Goal: Task Accomplishment & Management: Manage account settings

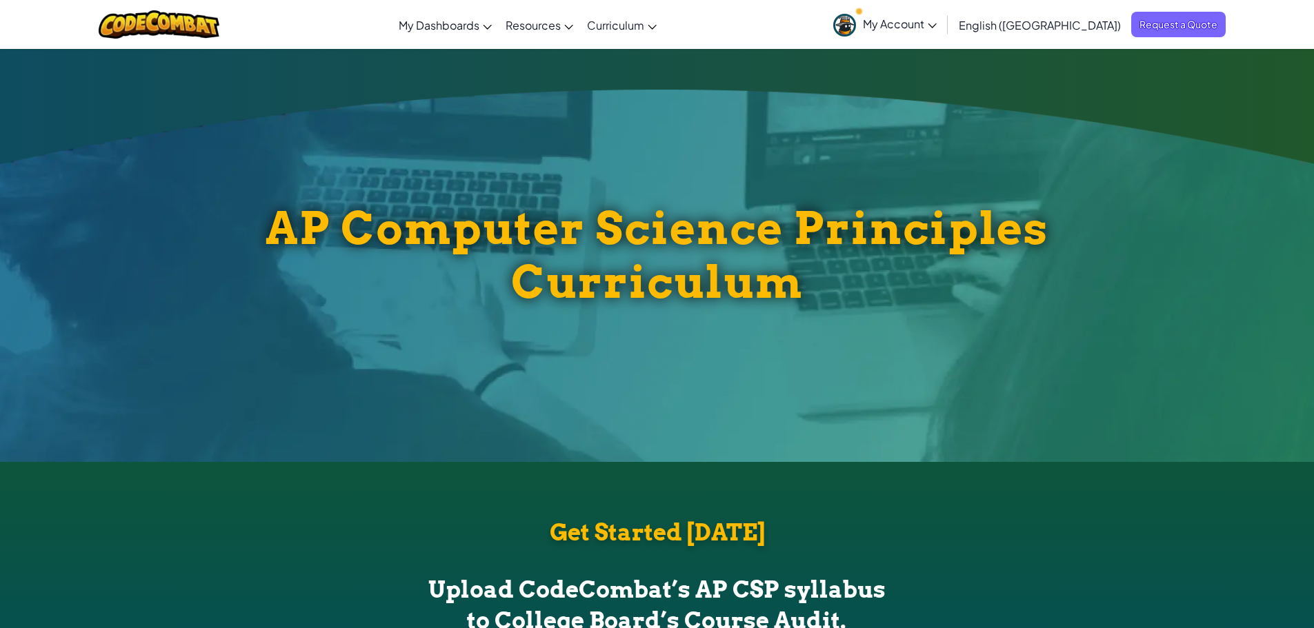
click at [937, 24] on span "My Account" at bounding box center [900, 24] width 74 height 14
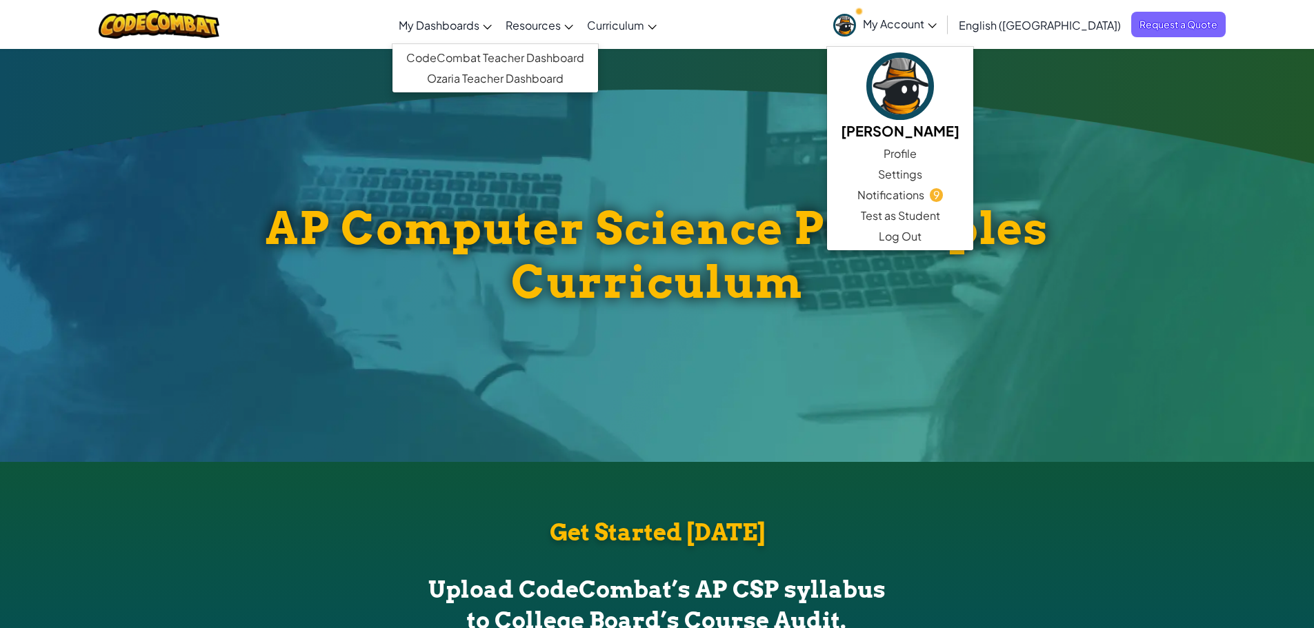
click at [479, 25] on span "My Dashboards" at bounding box center [439, 25] width 81 height 14
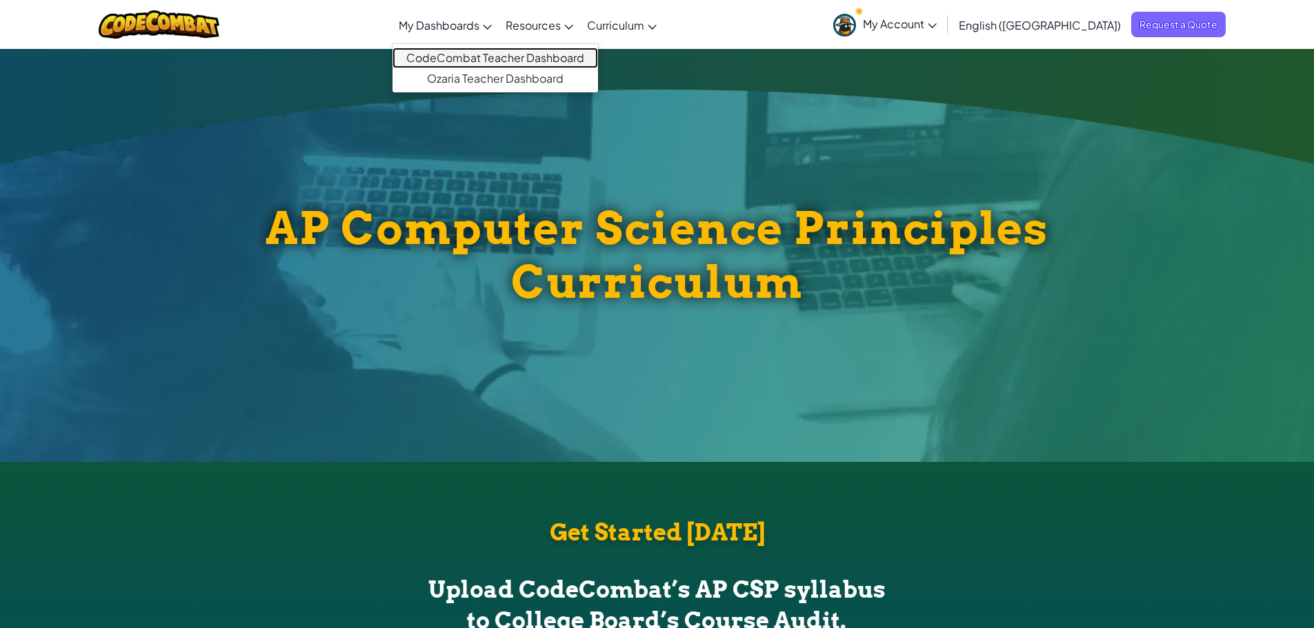
click at [490, 57] on link "CodeCombat Teacher Dashboard" at bounding box center [495, 58] width 206 height 21
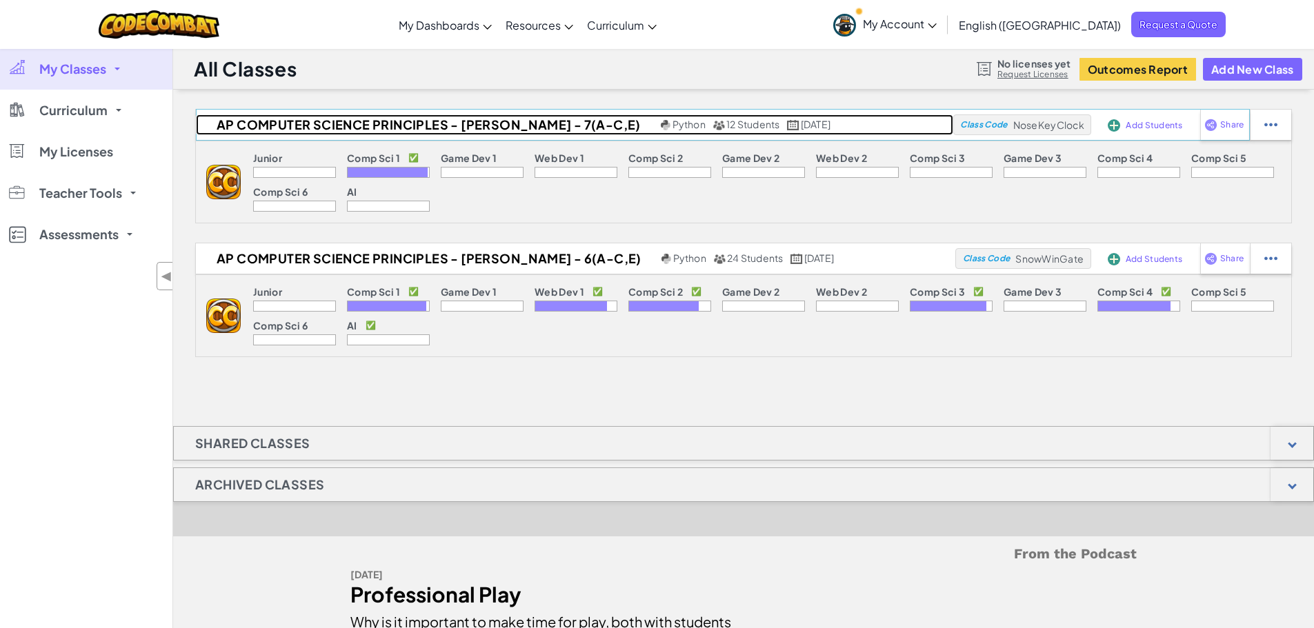
click at [726, 123] on span "12 Students" at bounding box center [753, 124] width 54 height 12
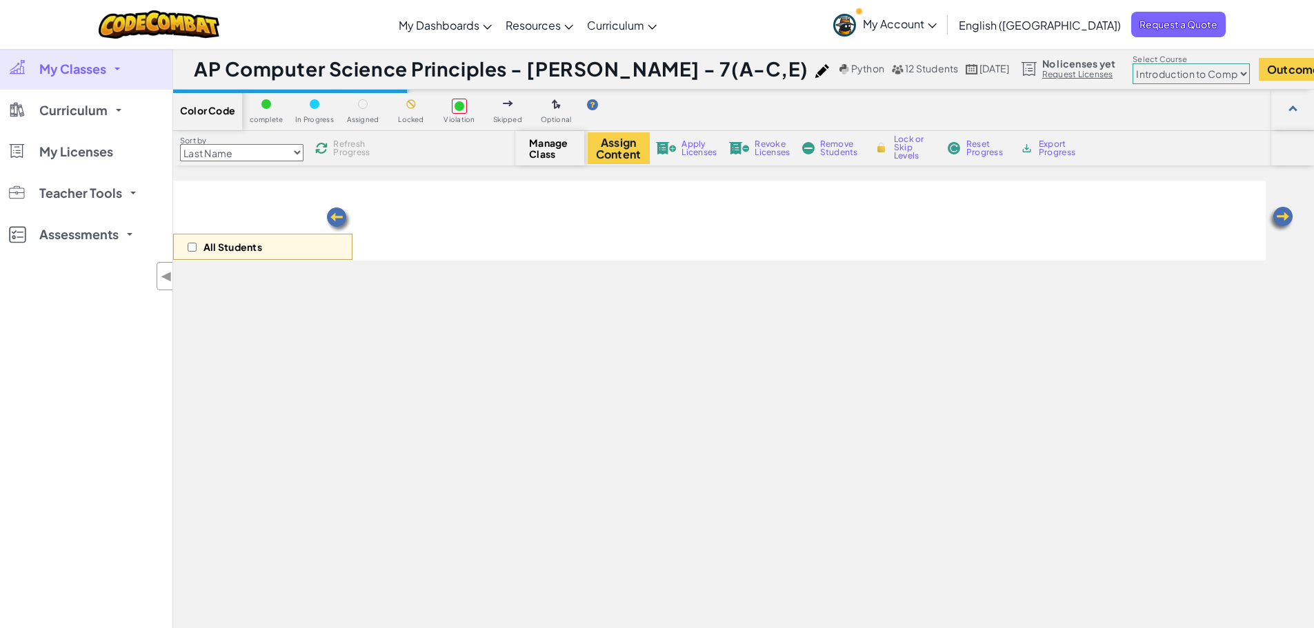
click at [1135, 71] on select "Junior Introduction to Computer Science Game Development 1 Web Development 1 Co…" at bounding box center [1190, 73] width 117 height 21
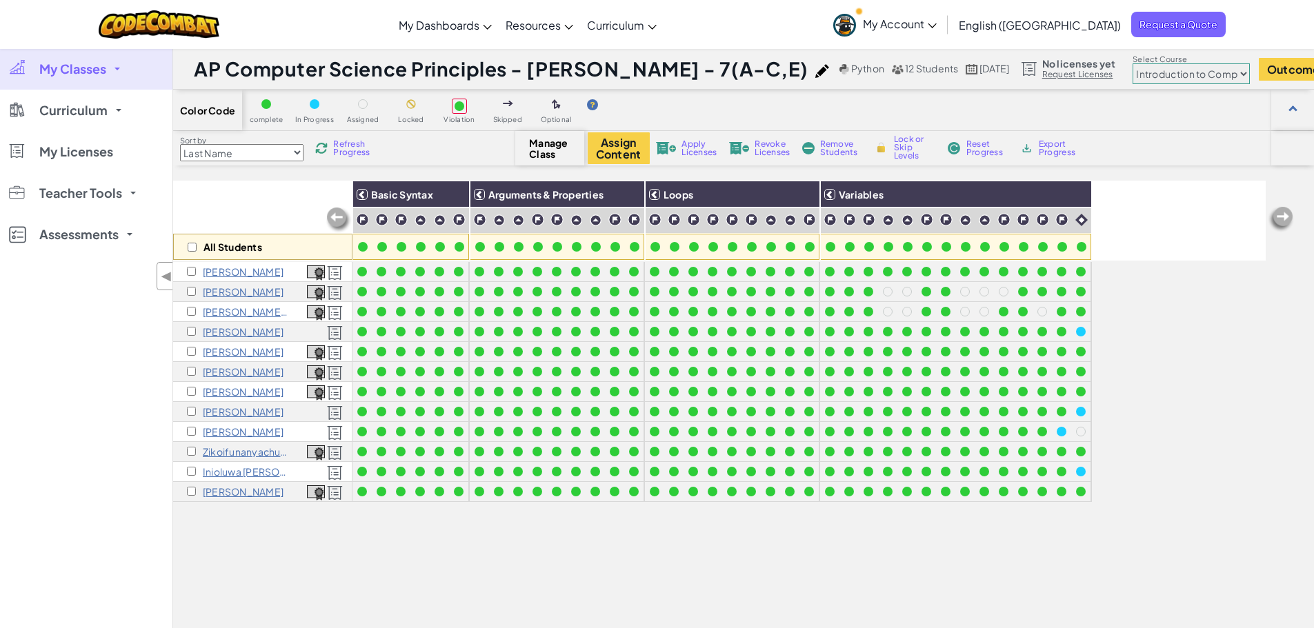
select select "5632661322961295f9428638"
click at [1132, 63] on select "Junior Introduction to Computer Science Game Development 1 Web Development 1 Co…" at bounding box center [1190, 73] width 117 height 21
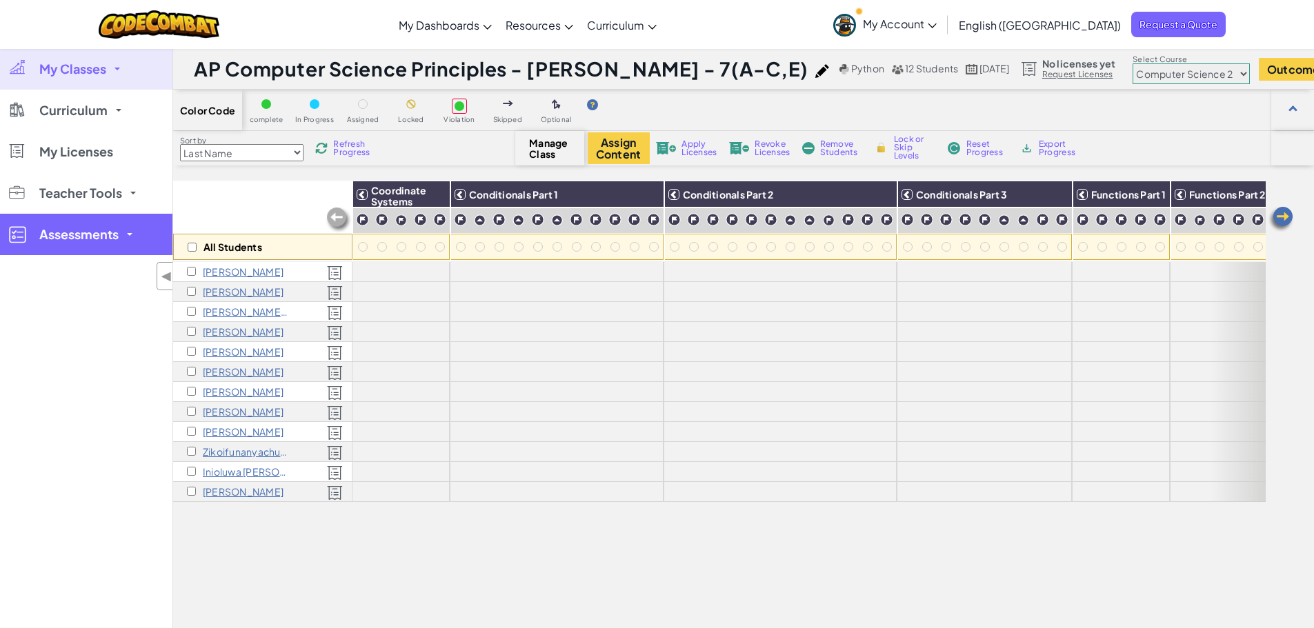
click at [129, 235] on span at bounding box center [130, 234] width 6 height 3
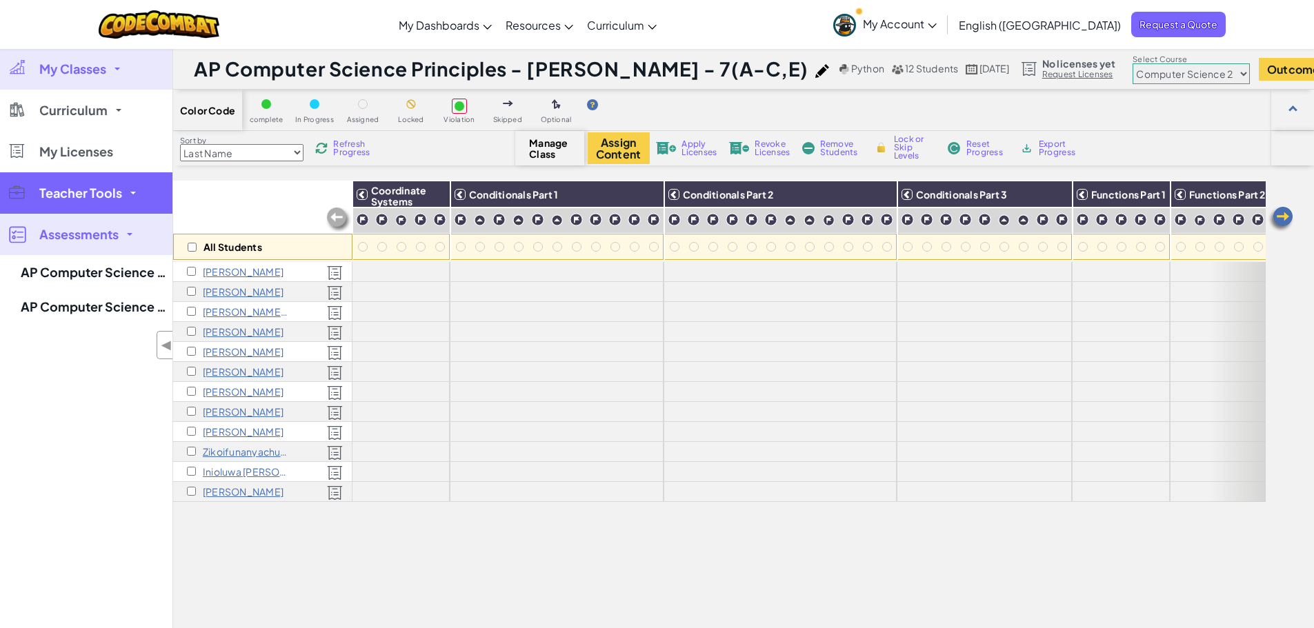
click at [114, 194] on span "Teacher Tools" at bounding box center [80, 193] width 83 height 12
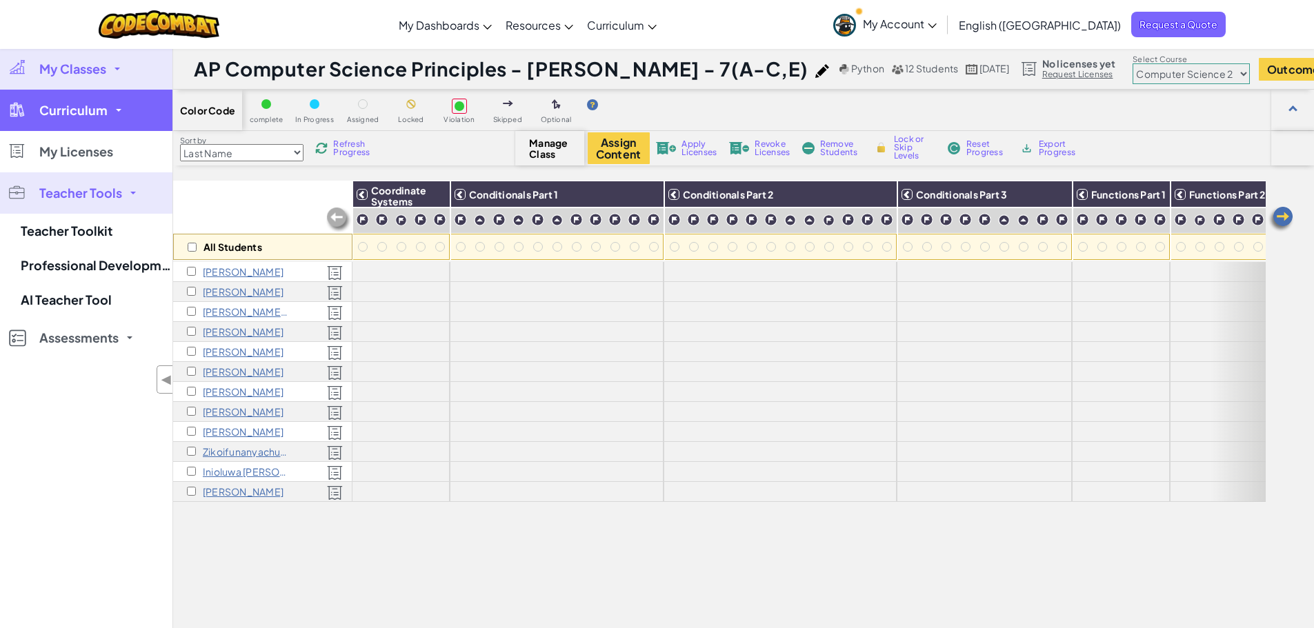
click at [107, 123] on link "Curriculum" at bounding box center [86, 110] width 172 height 41
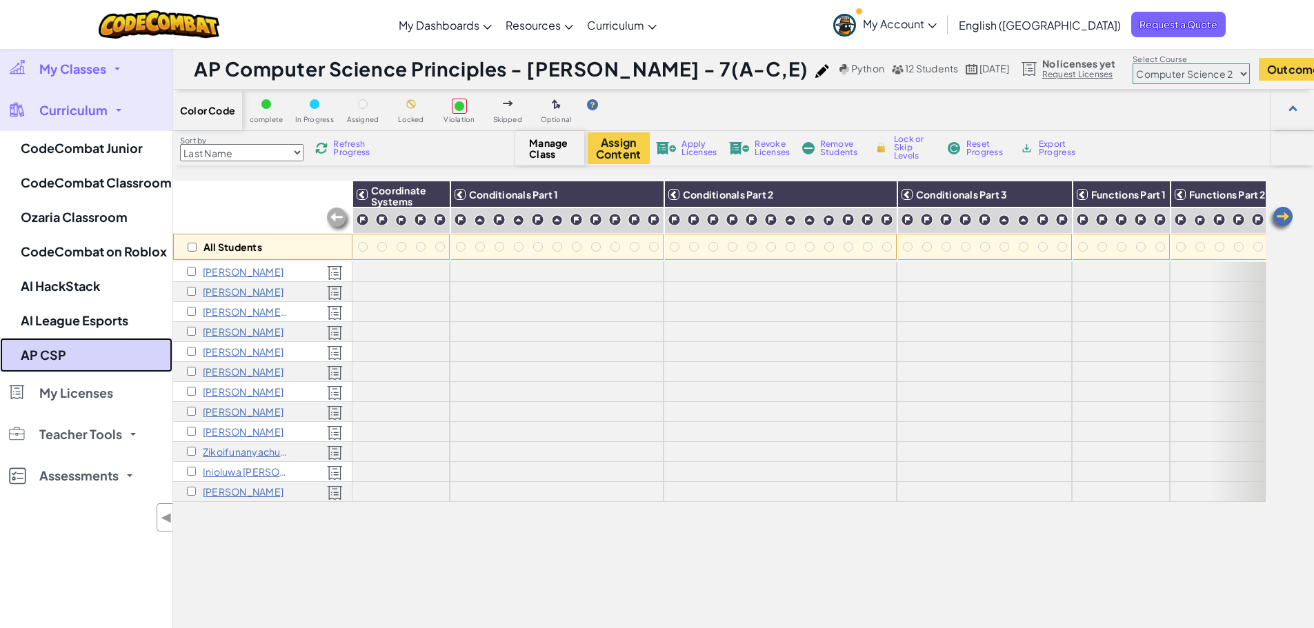
click at [90, 359] on link "AP CSP" at bounding box center [86, 355] width 172 height 34
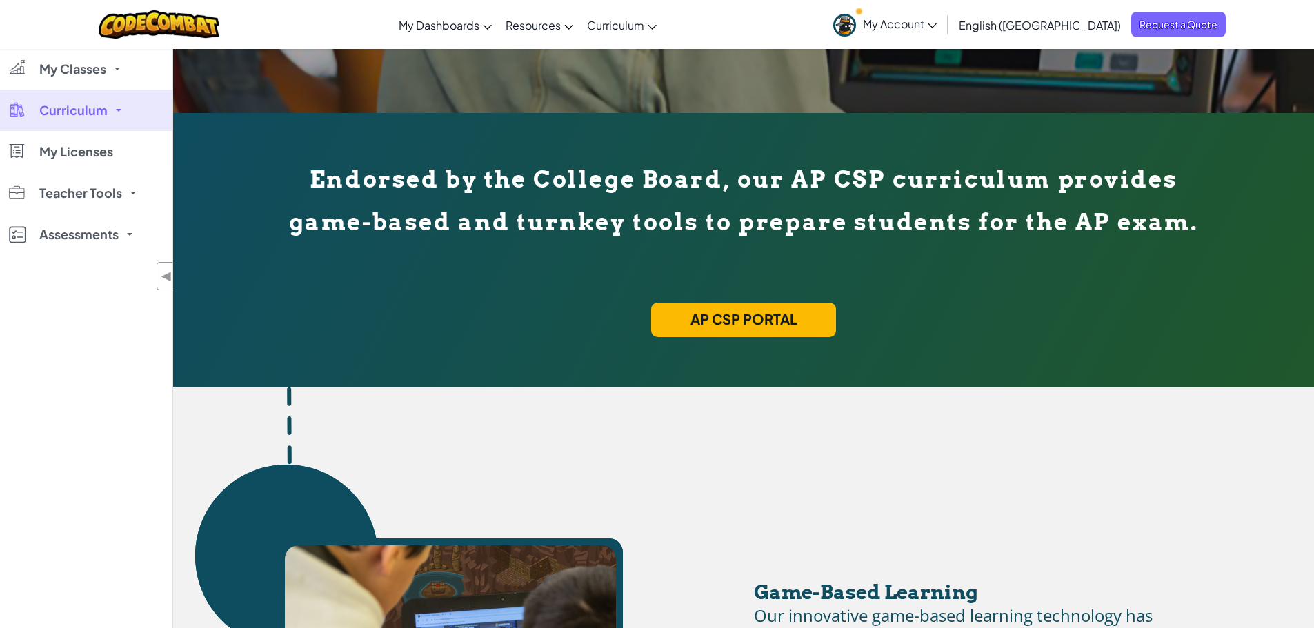
scroll to position [483, 0]
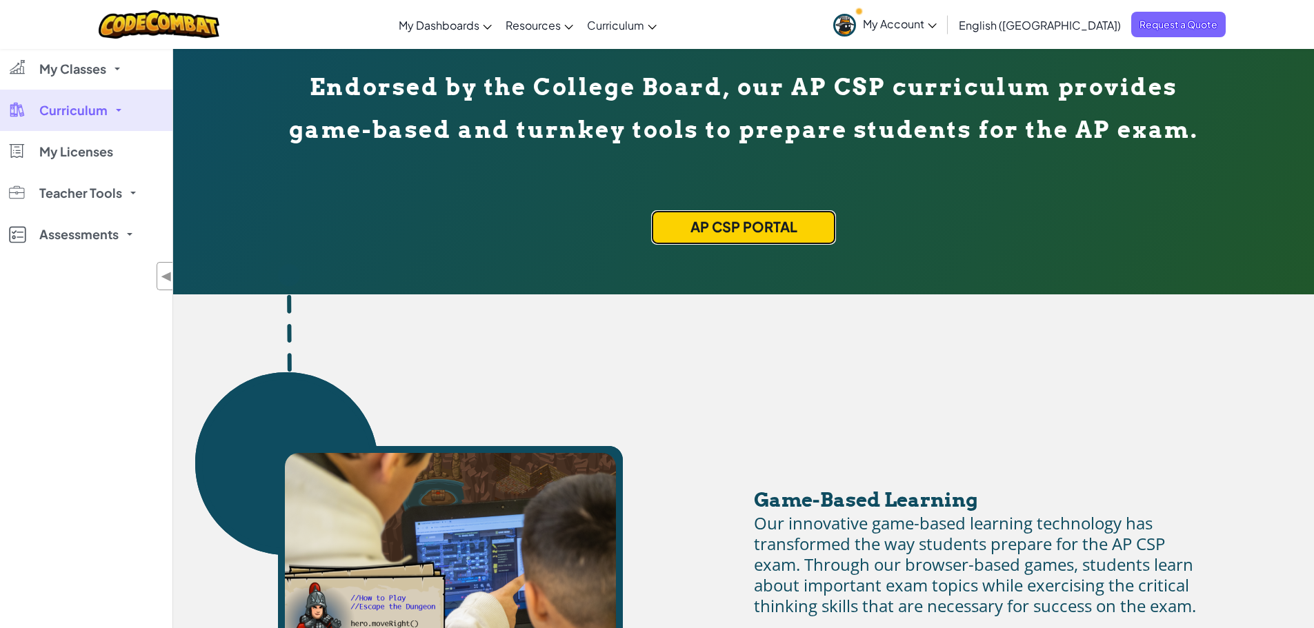
click at [739, 240] on link "AP CSP Portal" at bounding box center [743, 227] width 185 height 34
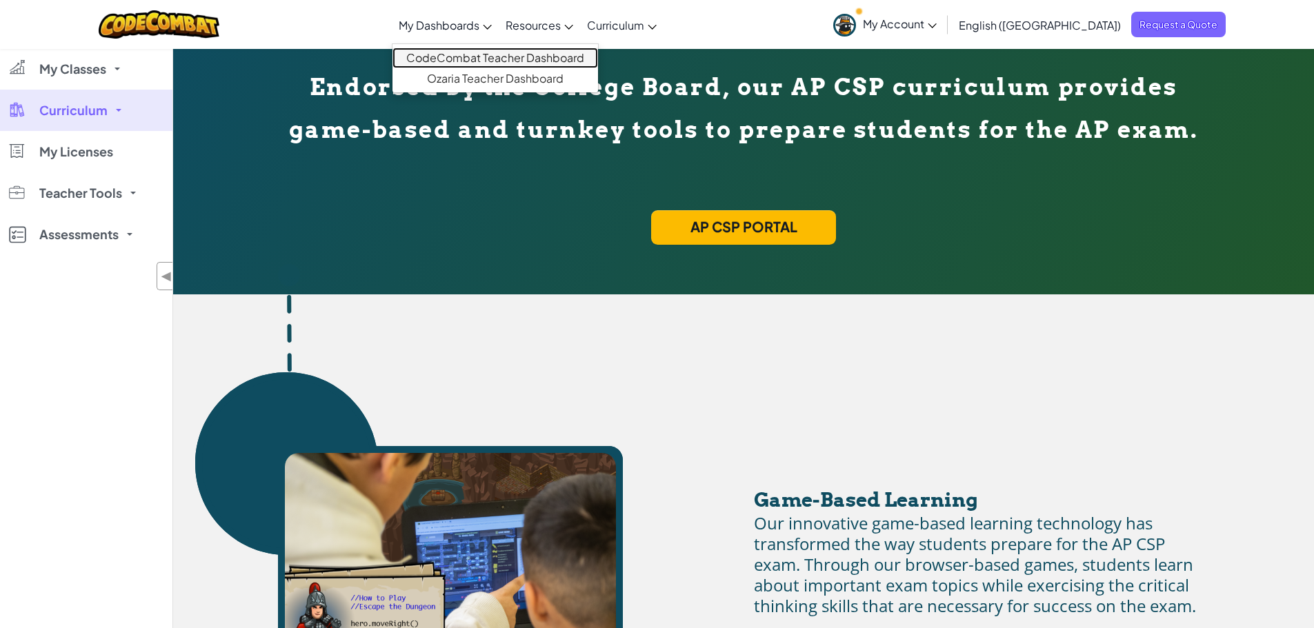
click at [537, 65] on link "CodeCombat Teacher Dashboard" at bounding box center [495, 58] width 206 height 21
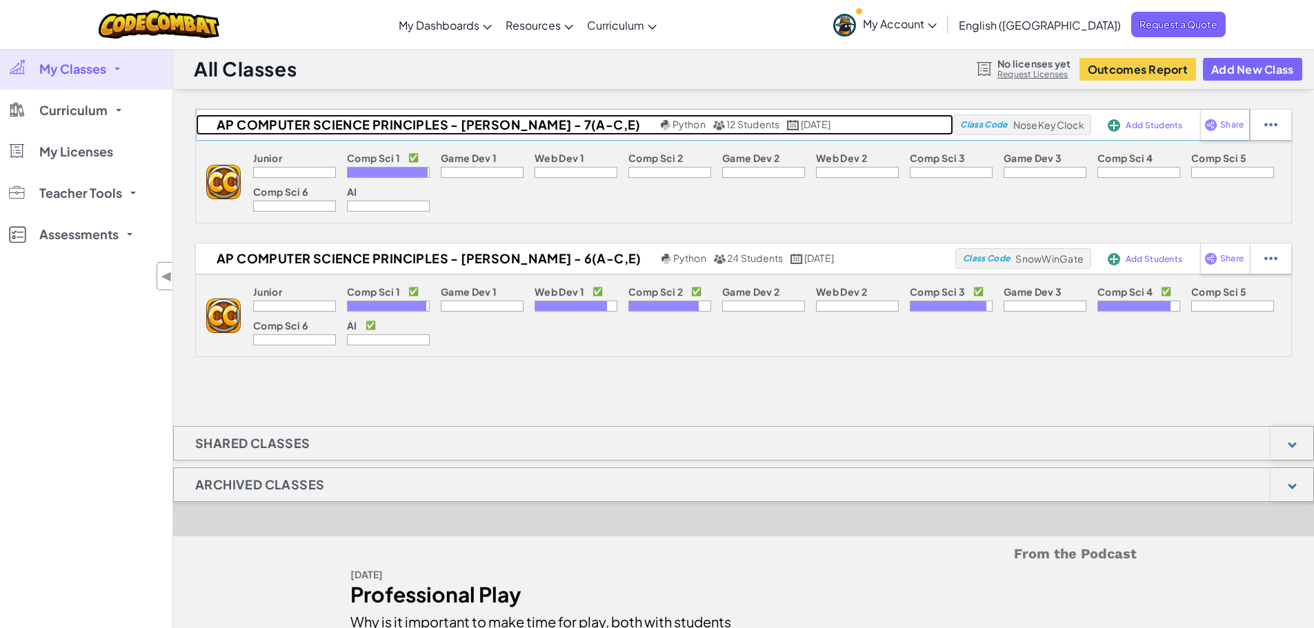
click at [726, 124] on span "12 Students" at bounding box center [753, 124] width 54 height 12
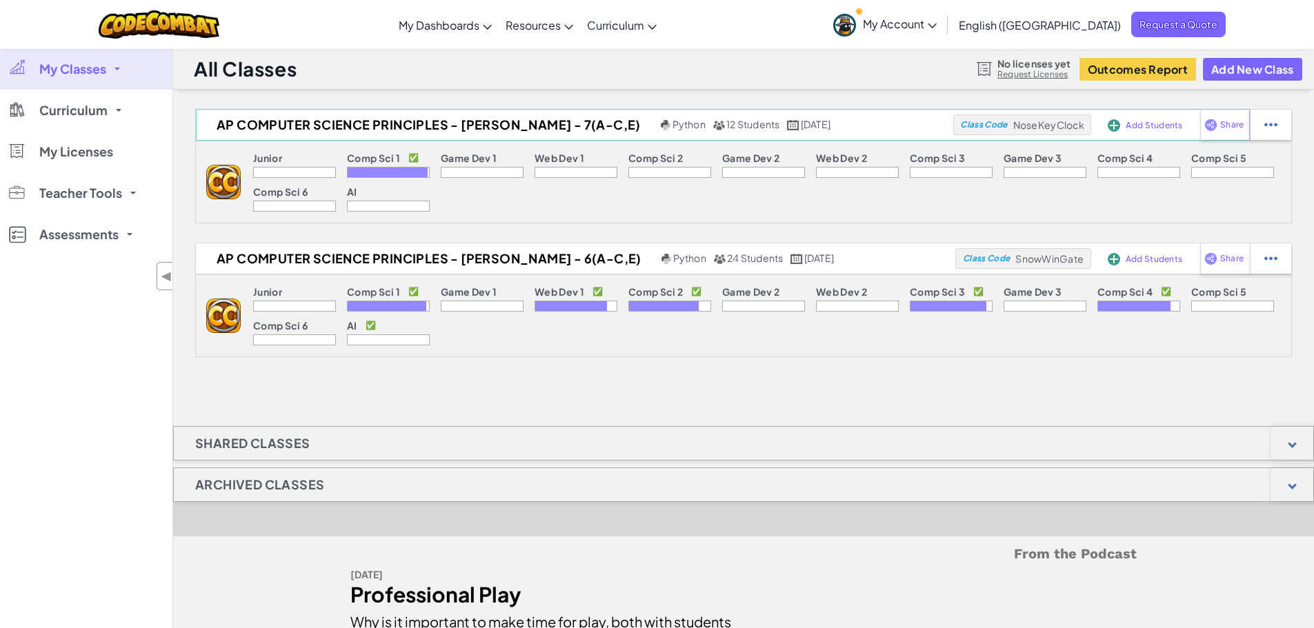
select select "5632661322961295f9428638"
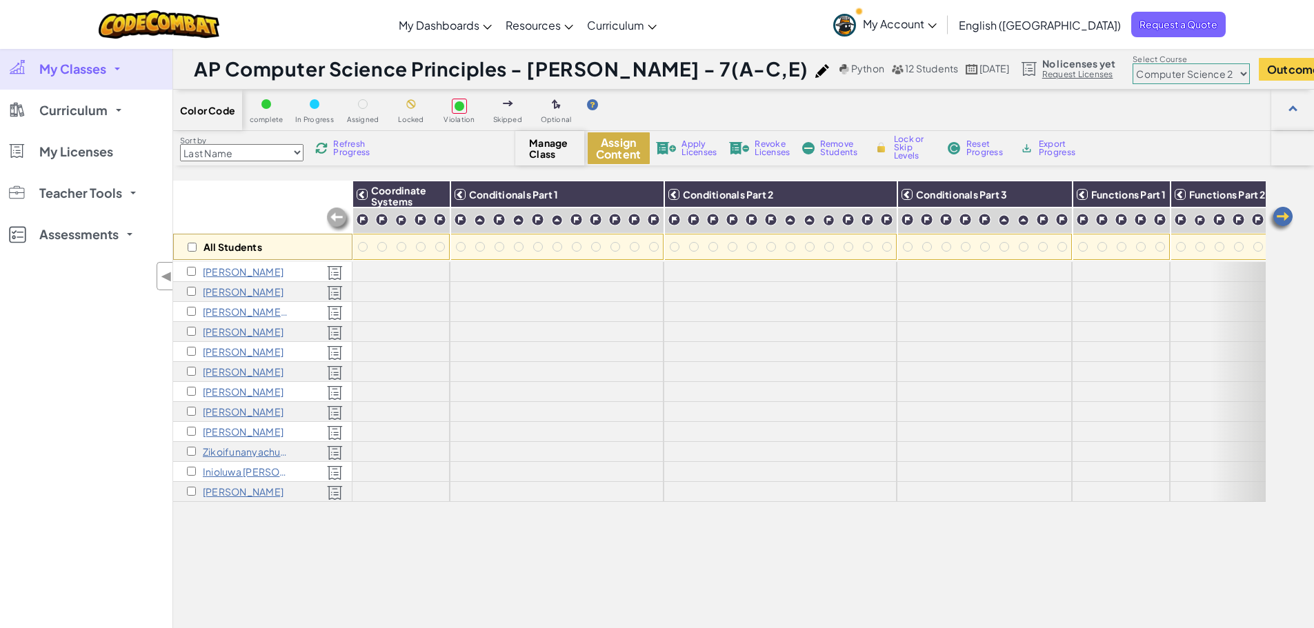
click at [626, 148] on button "Assign Content" at bounding box center [619, 148] width 62 height 32
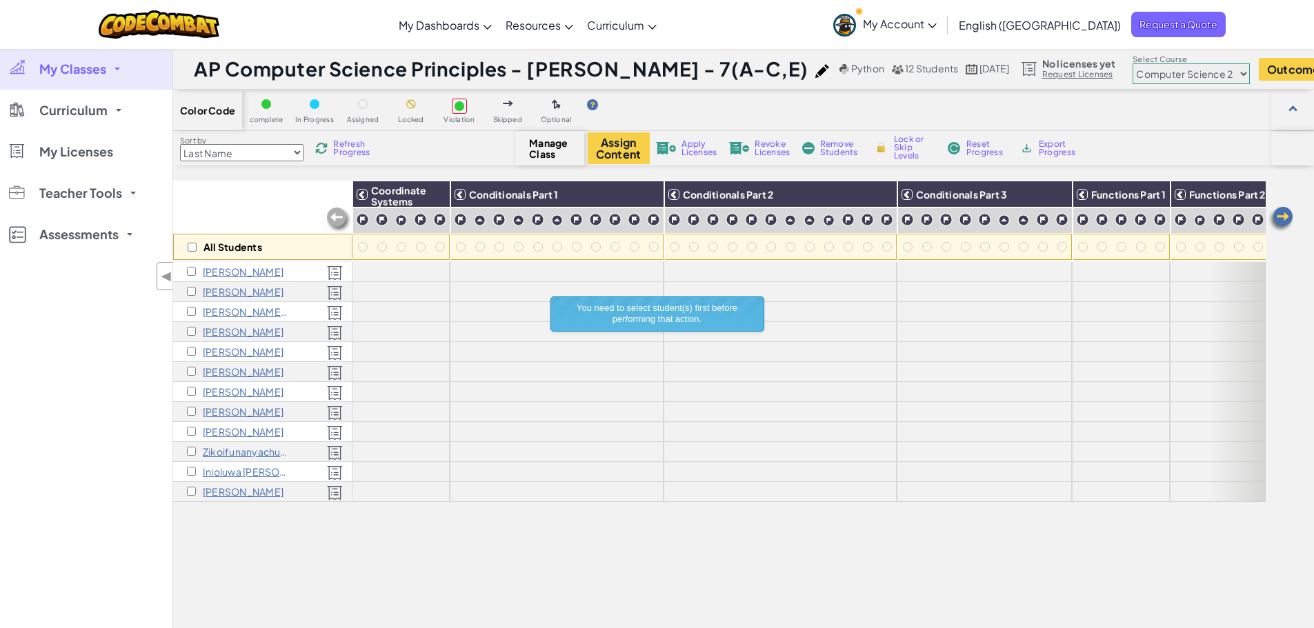
click at [184, 250] on div "All Students" at bounding box center [262, 247] width 179 height 26
click at [186, 249] on div "All Students" at bounding box center [262, 247] width 179 height 26
click at [194, 246] on input "checkbox" at bounding box center [192, 247] width 9 height 9
checkbox input "true"
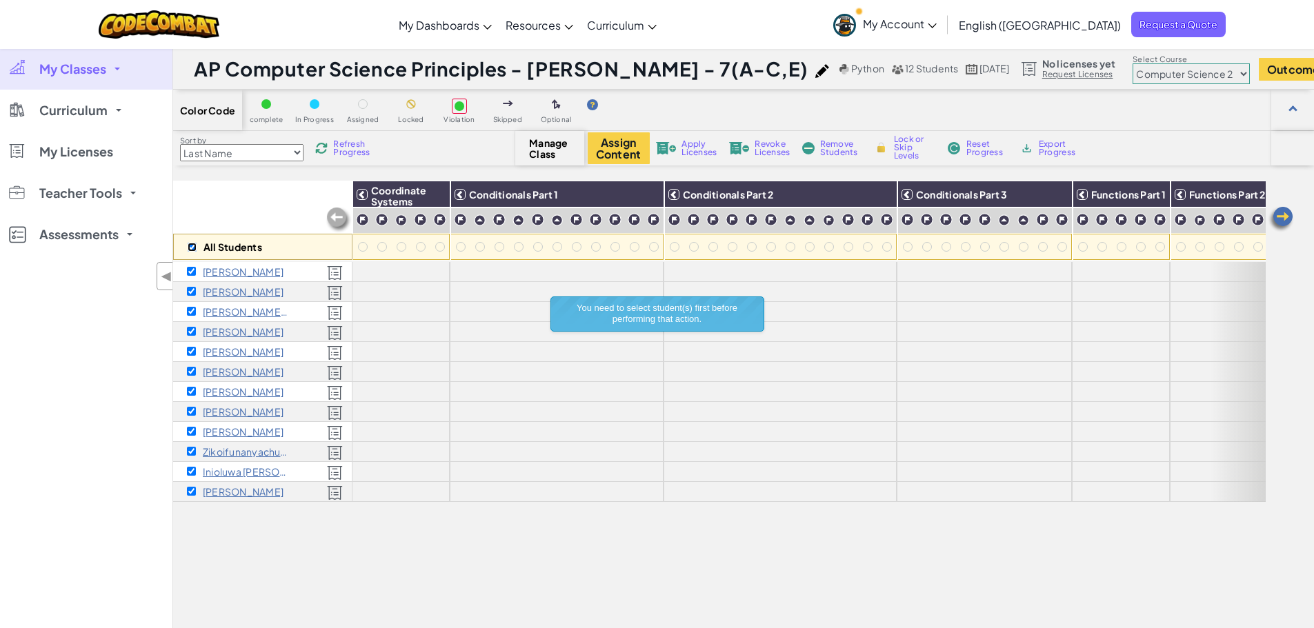
checkbox input "true"
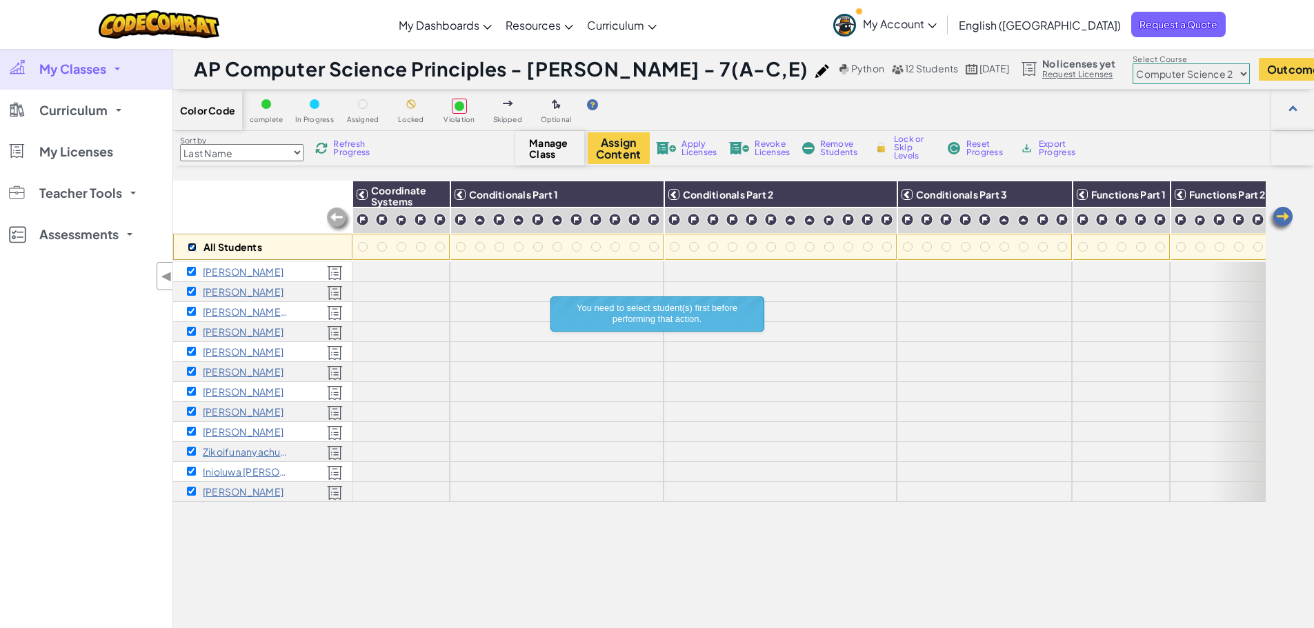
checkbox input "true"
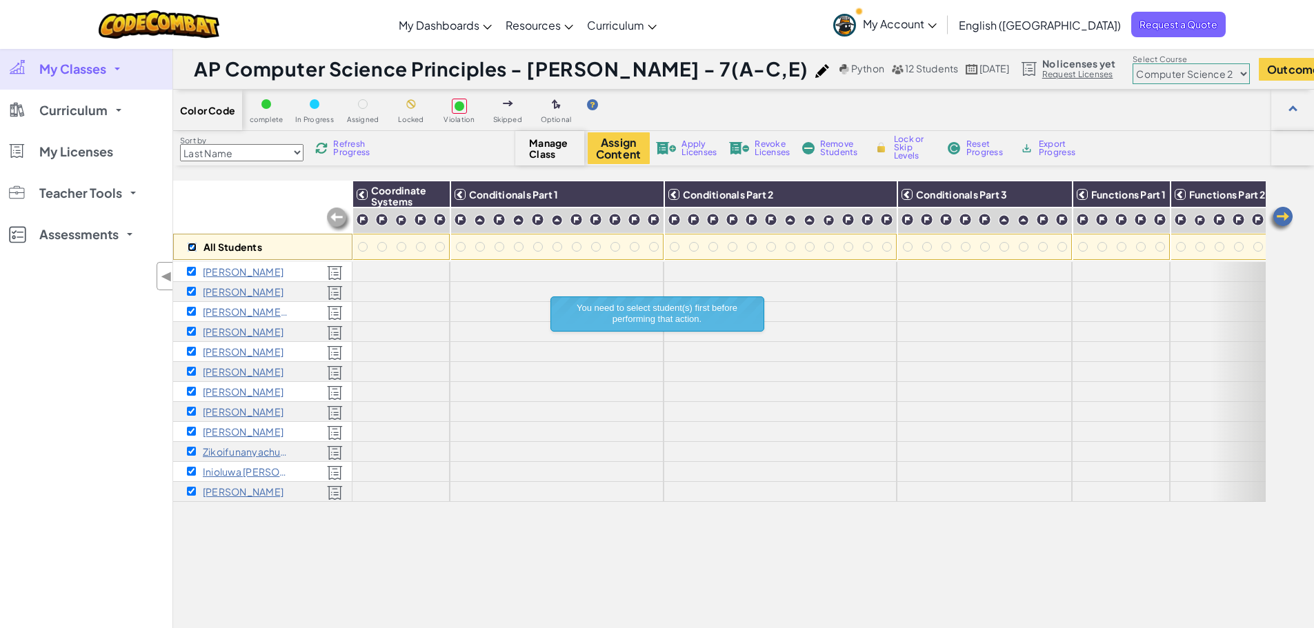
checkbox input "true"
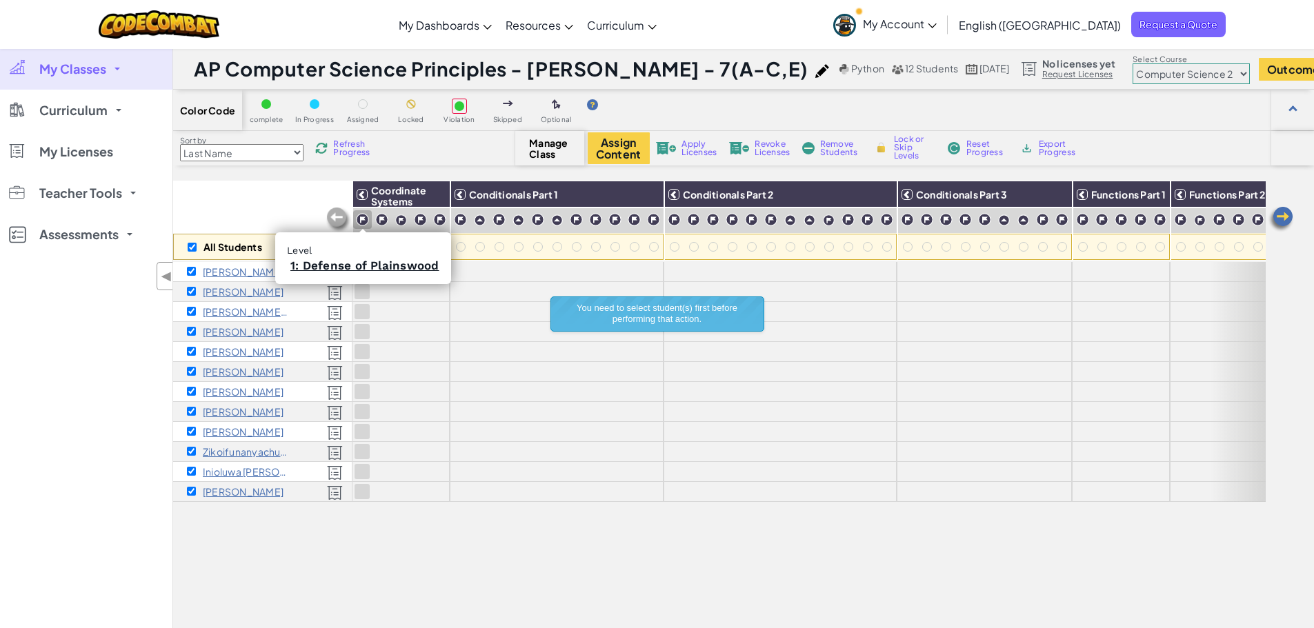
click at [366, 222] on img at bounding box center [362, 219] width 13 height 13
click at [395, 220] on div at bounding box center [401, 220] width 13 height 13
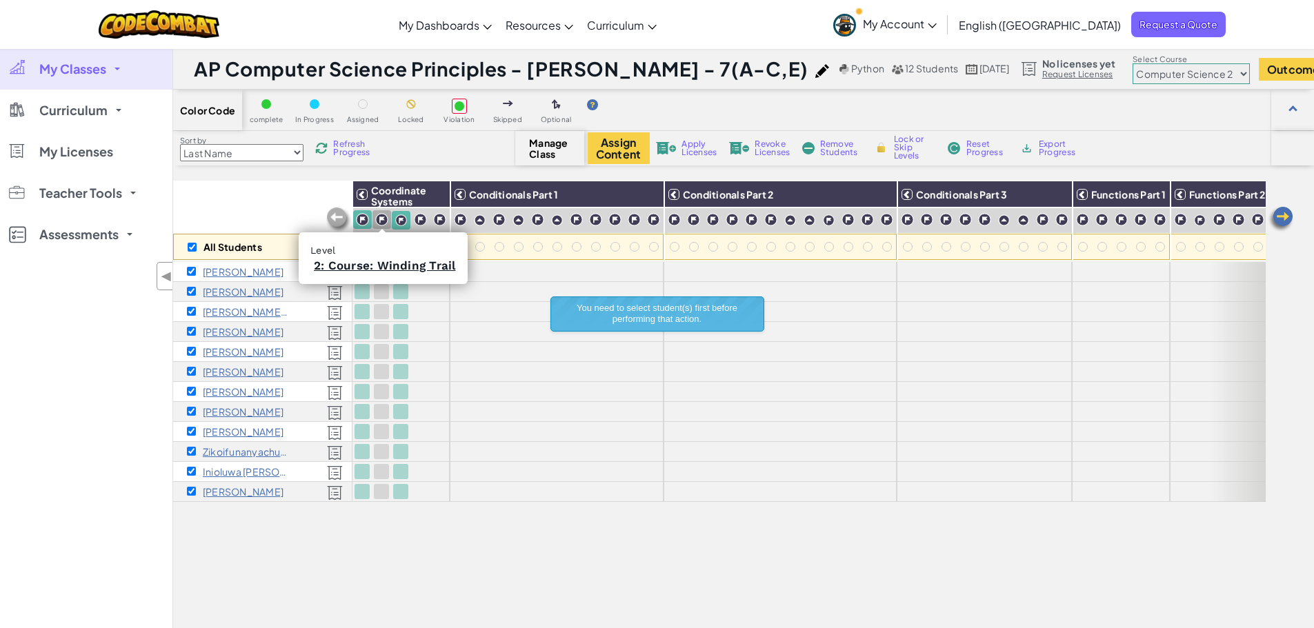
click at [380, 219] on img at bounding box center [381, 219] width 13 height 13
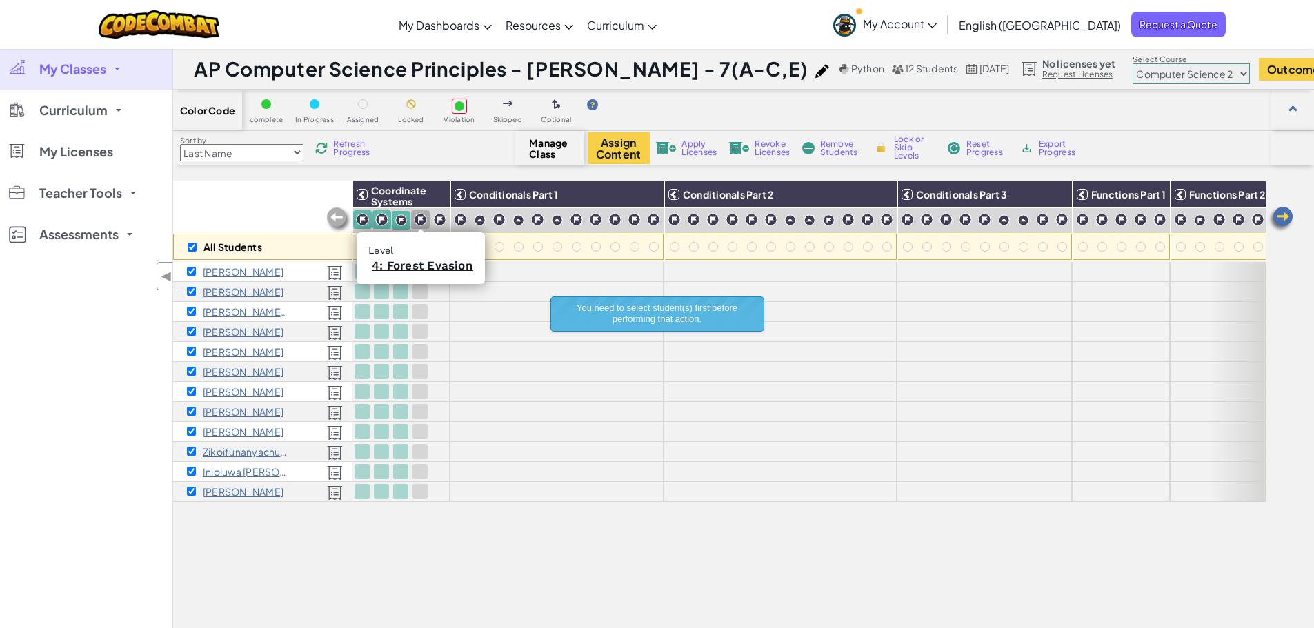
click at [428, 218] on div at bounding box center [420, 219] width 19 height 19
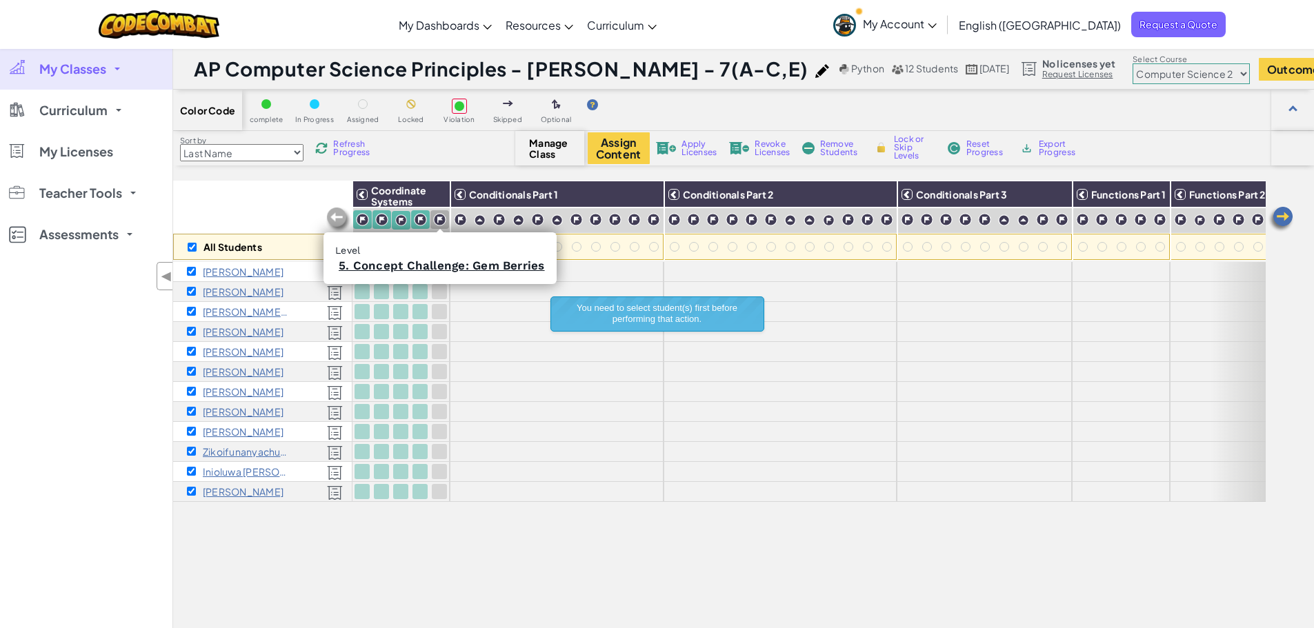
click at [440, 221] on img at bounding box center [439, 219] width 13 height 13
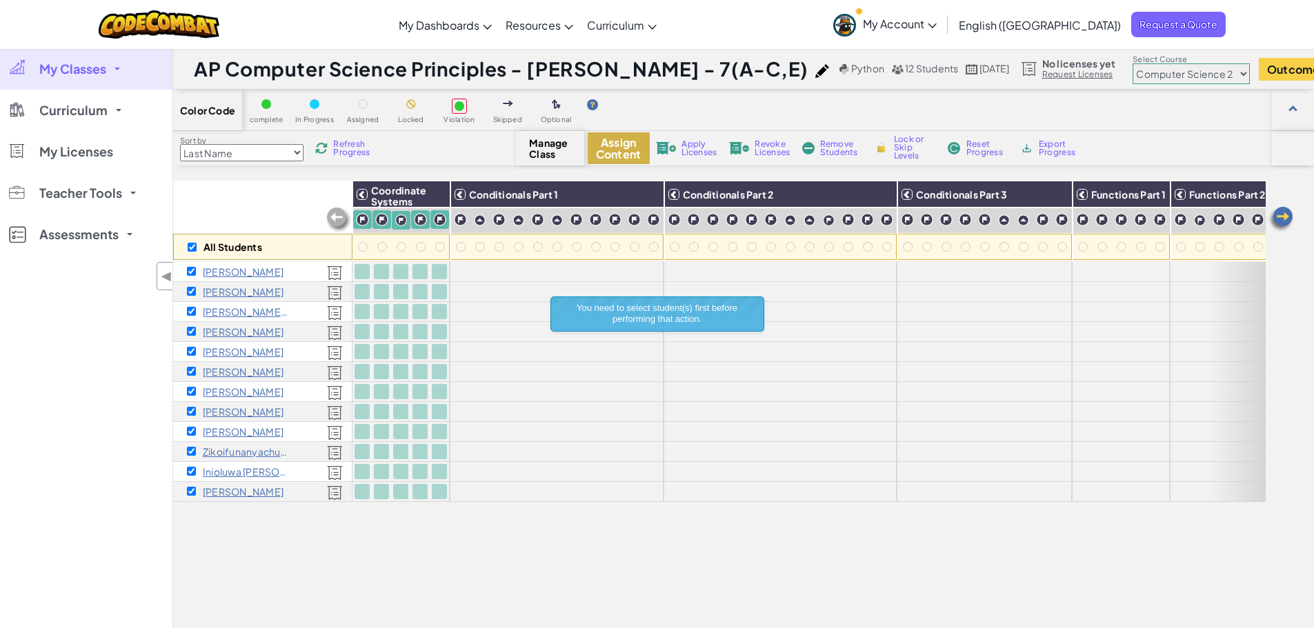
click at [632, 158] on button "Assign Content" at bounding box center [619, 148] width 62 height 32
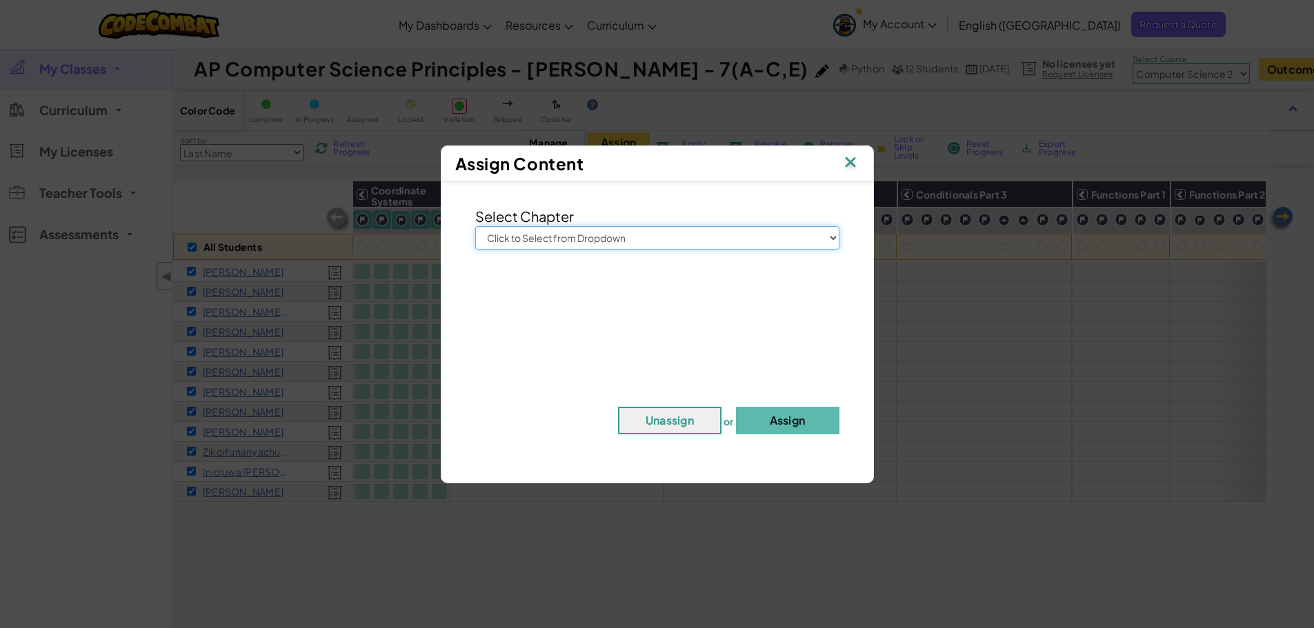
click at [707, 243] on select "Click to Select from Dropdown Junior Introduction to Computer Science Game Deve…" at bounding box center [657, 237] width 364 height 23
select select "Computer Science 2"
click at [475, 226] on select "Click to Select from Dropdown Junior Introduction to Computer Science Game Deve…" at bounding box center [657, 237] width 364 height 23
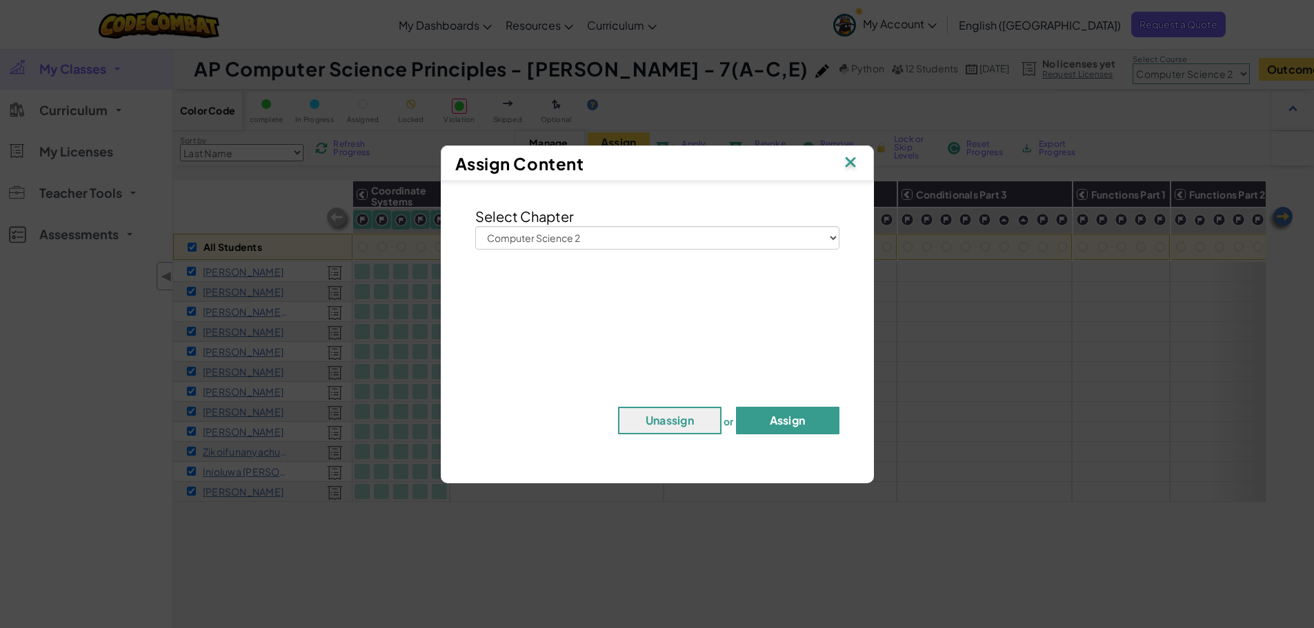
click at [782, 417] on button "Assign" at bounding box center [787, 421] width 103 height 28
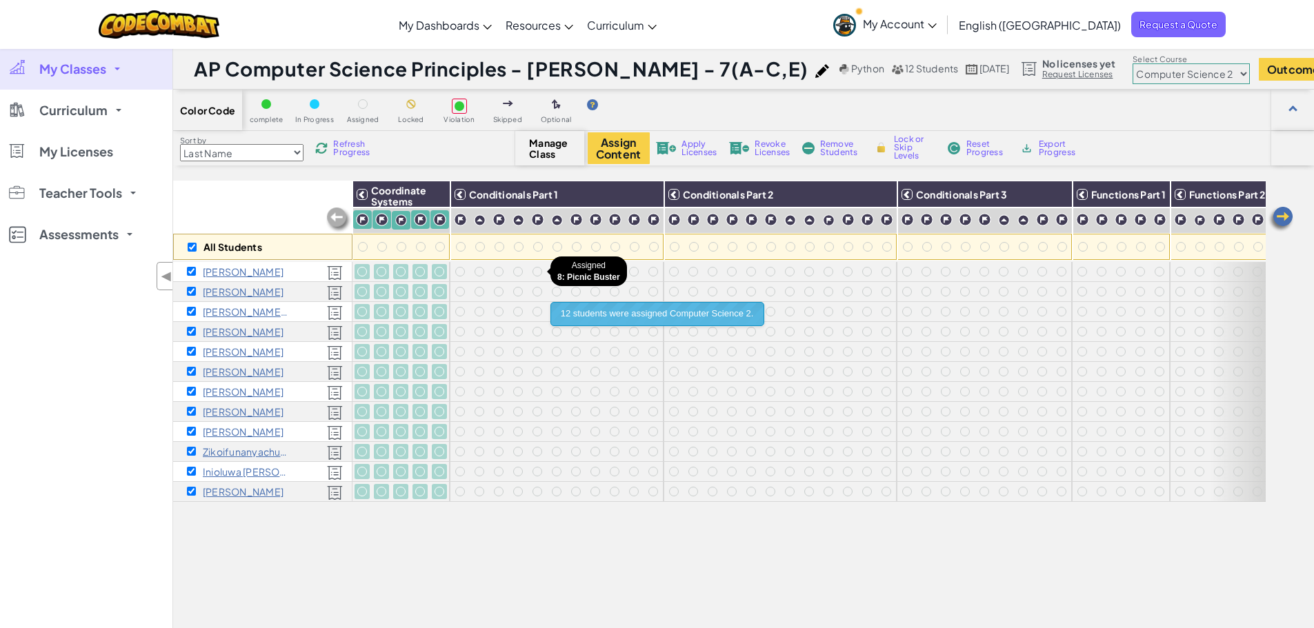
click at [533, 269] on div at bounding box center [537, 272] width 10 height 10
click at [572, 364] on div at bounding box center [575, 371] width 15 height 15
click at [435, 197] on img at bounding box center [435, 194] width 24 height 21
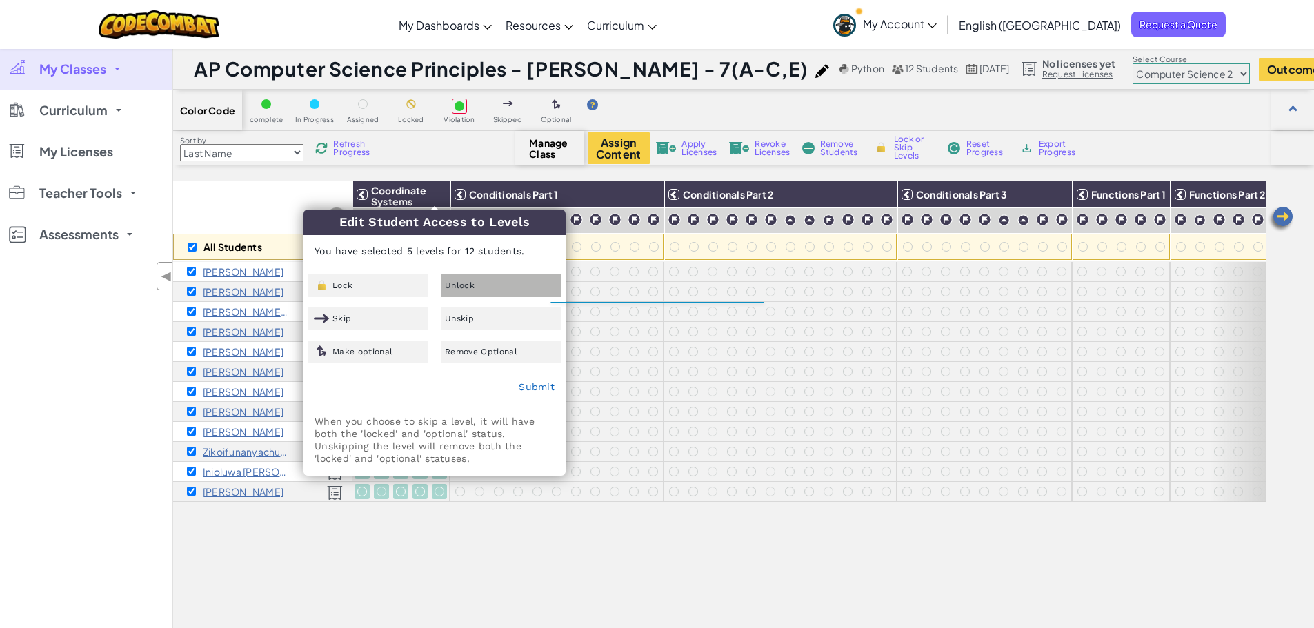
click at [477, 286] on div "Unlock" at bounding box center [501, 286] width 120 height 23
click at [541, 391] on link "Submit" at bounding box center [537, 386] width 36 height 11
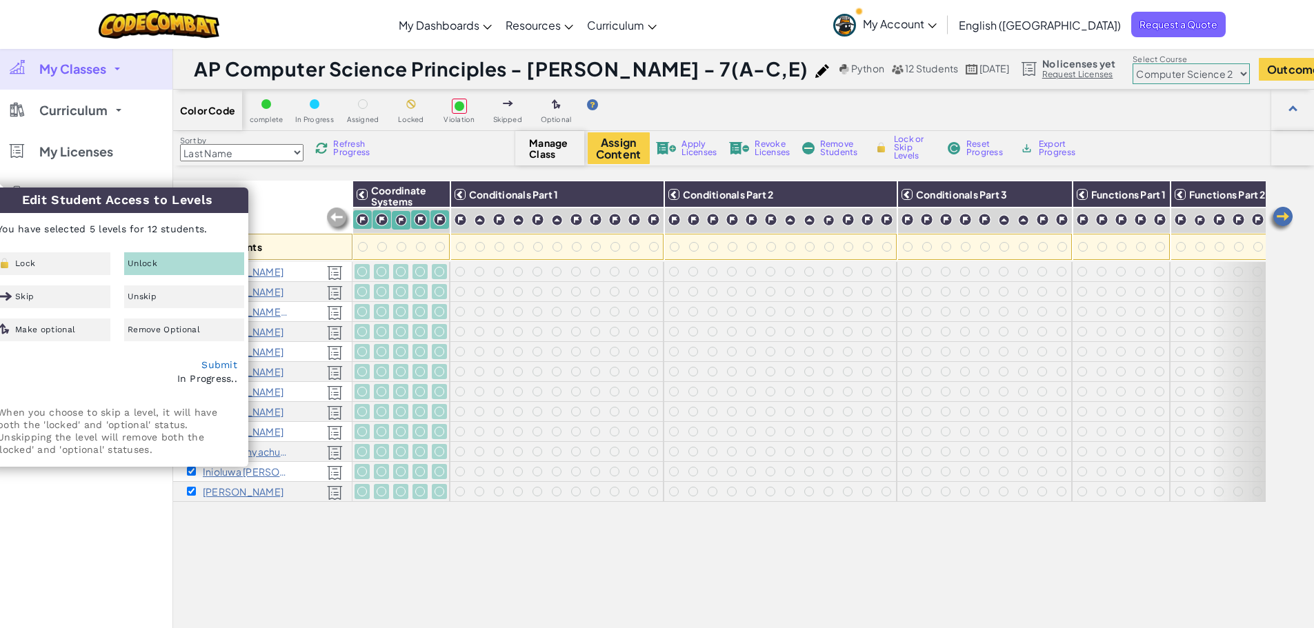
click at [549, 386] on div at bounding box center [556, 391] width 15 height 15
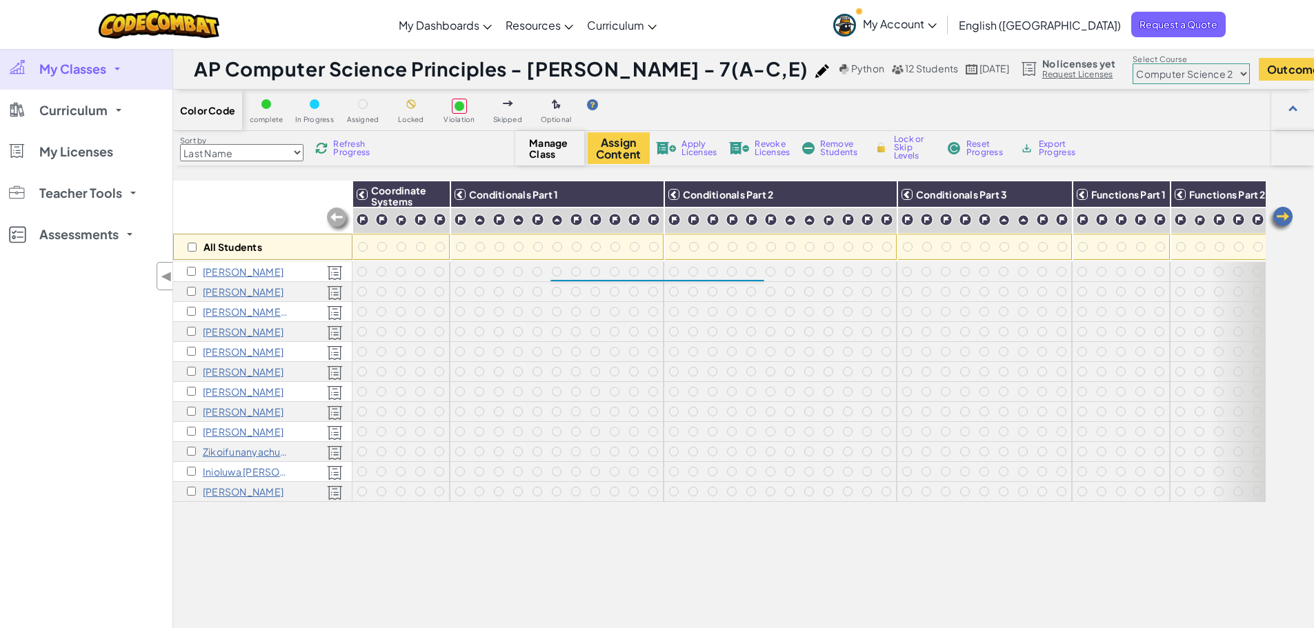
checkbox input "false"
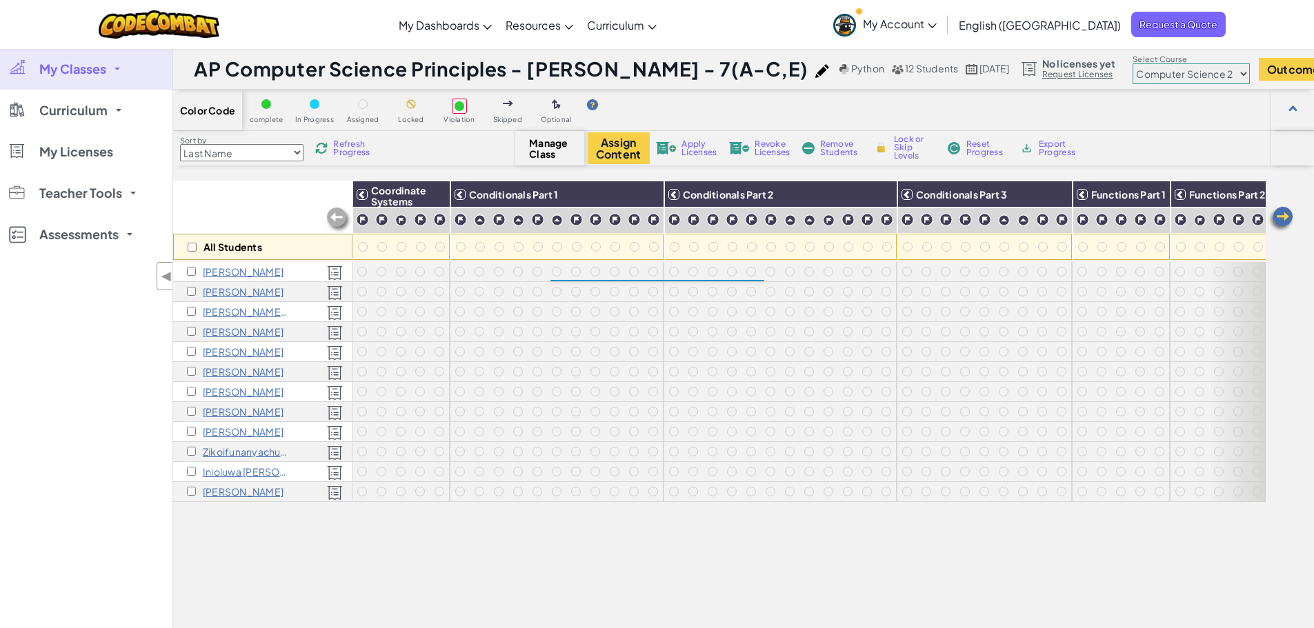
checkbox input "false"
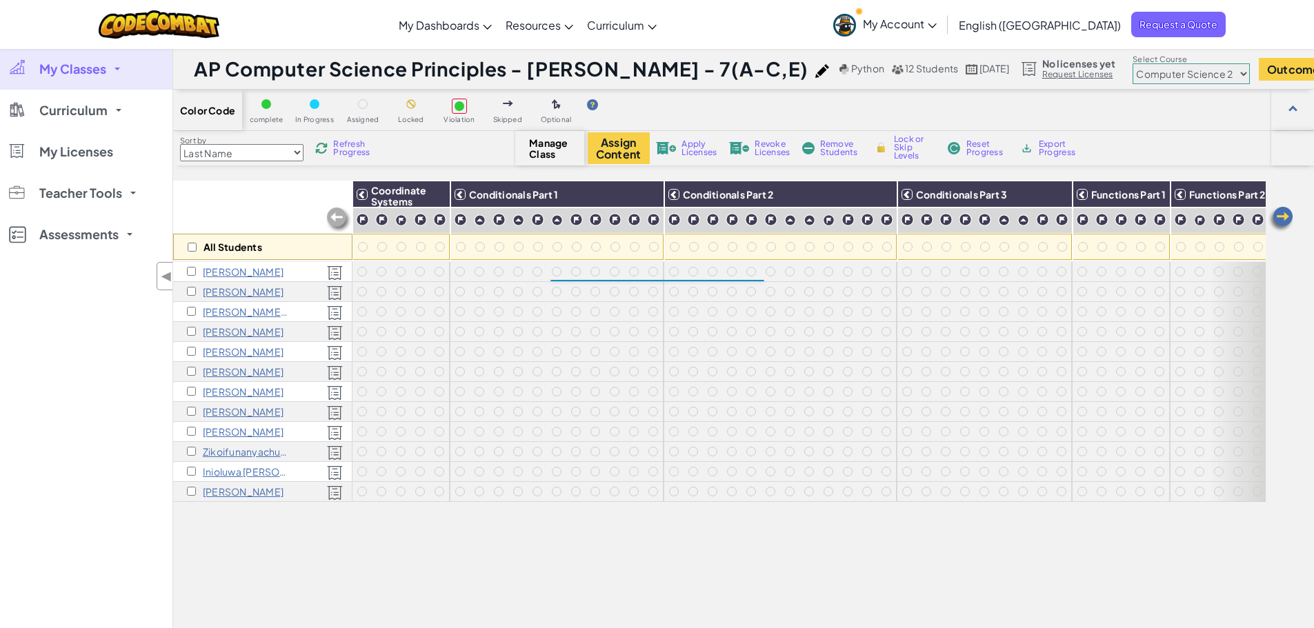
checkbox input "false"
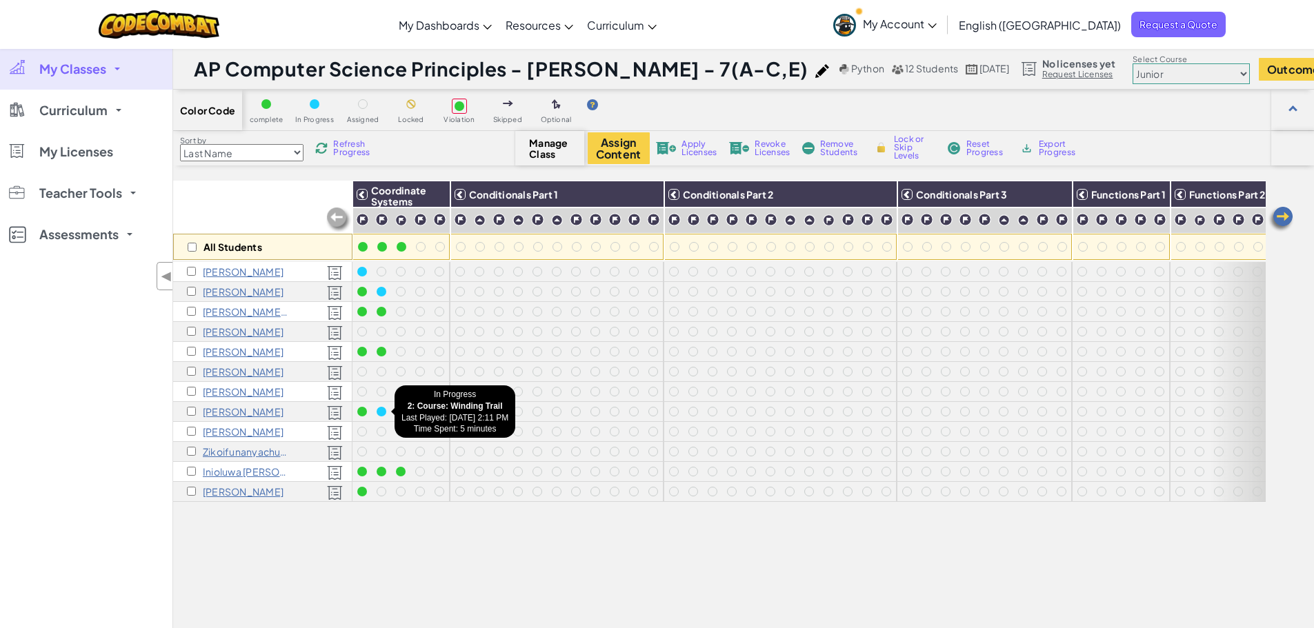
click at [384, 415] on div at bounding box center [382, 412] width 10 height 10
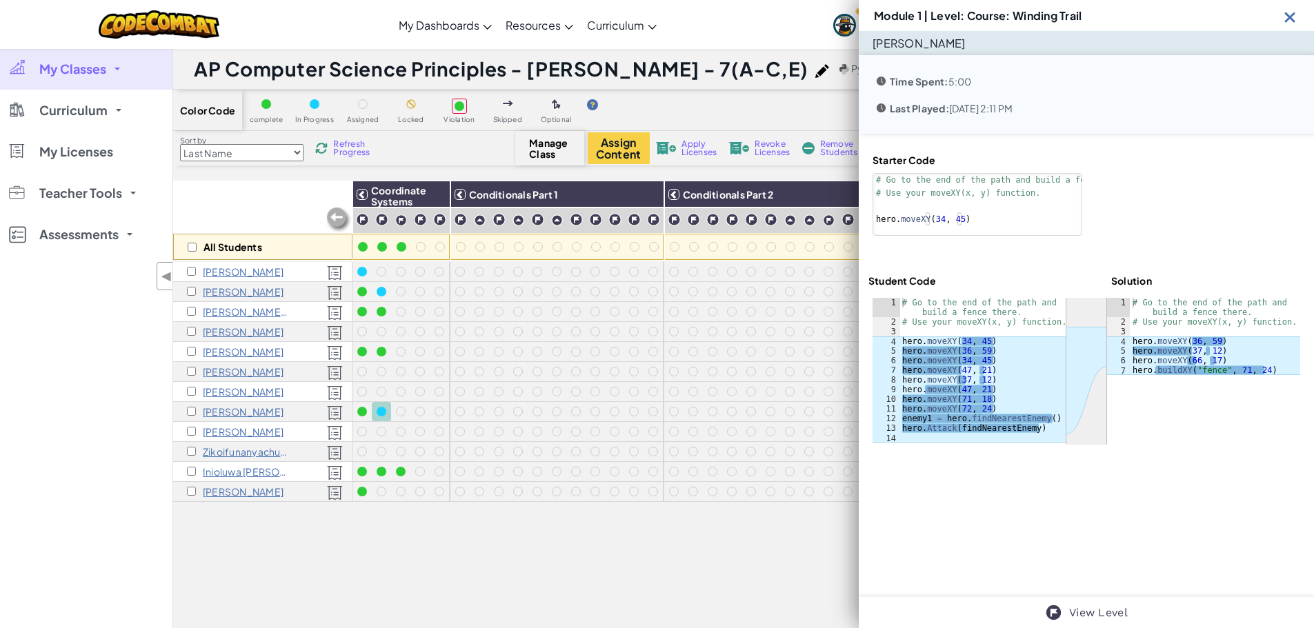
click at [1087, 447] on div "ההההההההההההההההההההההההההההההההההההההההההההההההההההההההההההההההההההההההההההההה…" at bounding box center [1086, 371] width 436 height 155
click at [1144, 413] on div at bounding box center [1086, 371] width 428 height 147
click at [1299, 22] on div "Module 1 | Level: Course: Winding Trail" at bounding box center [1086, 15] width 455 height 31
click at [1301, 13] on div "Module 1 | Level: Course: Winding Trail" at bounding box center [1086, 15] width 455 height 31
click at [1297, 17] on img at bounding box center [1289, 16] width 17 height 17
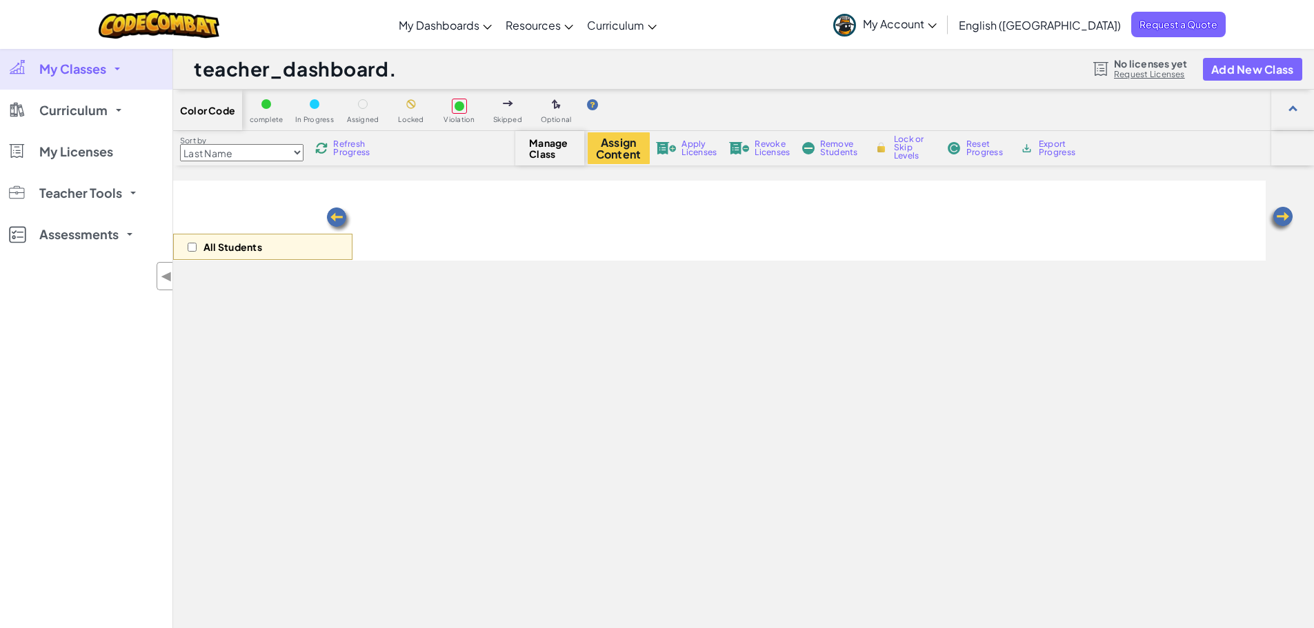
select select "5632661322961295f9428638"
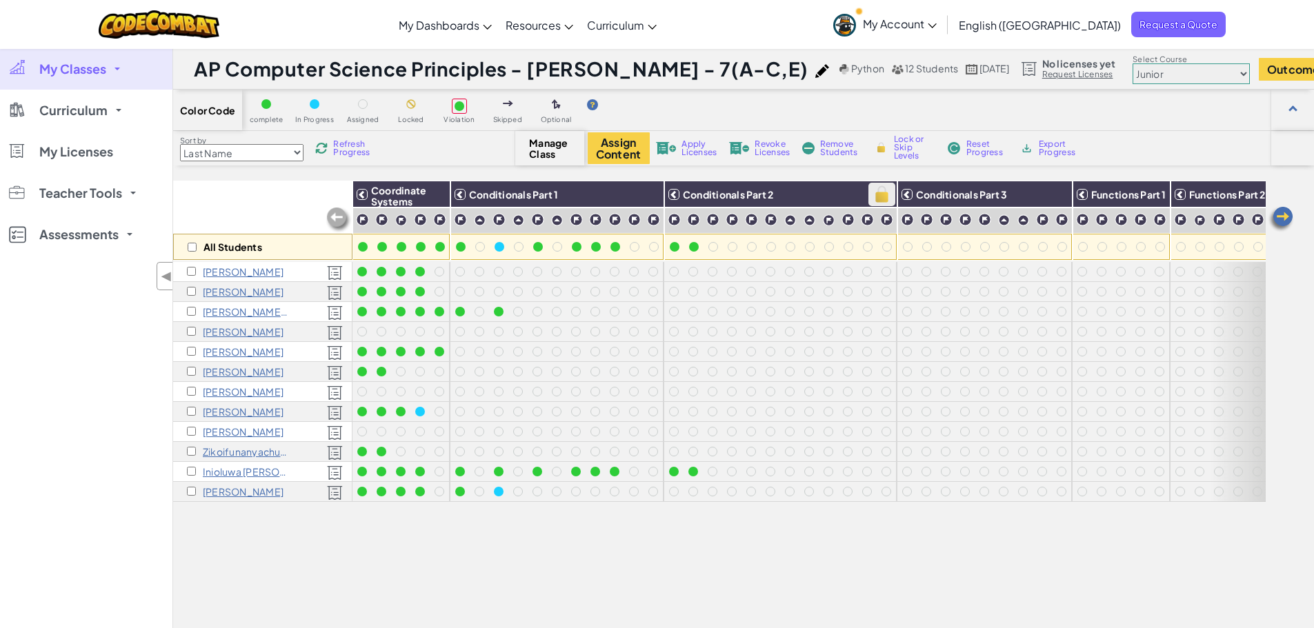
click at [875, 186] on img at bounding box center [882, 194] width 24 height 21
checkbox input "true"
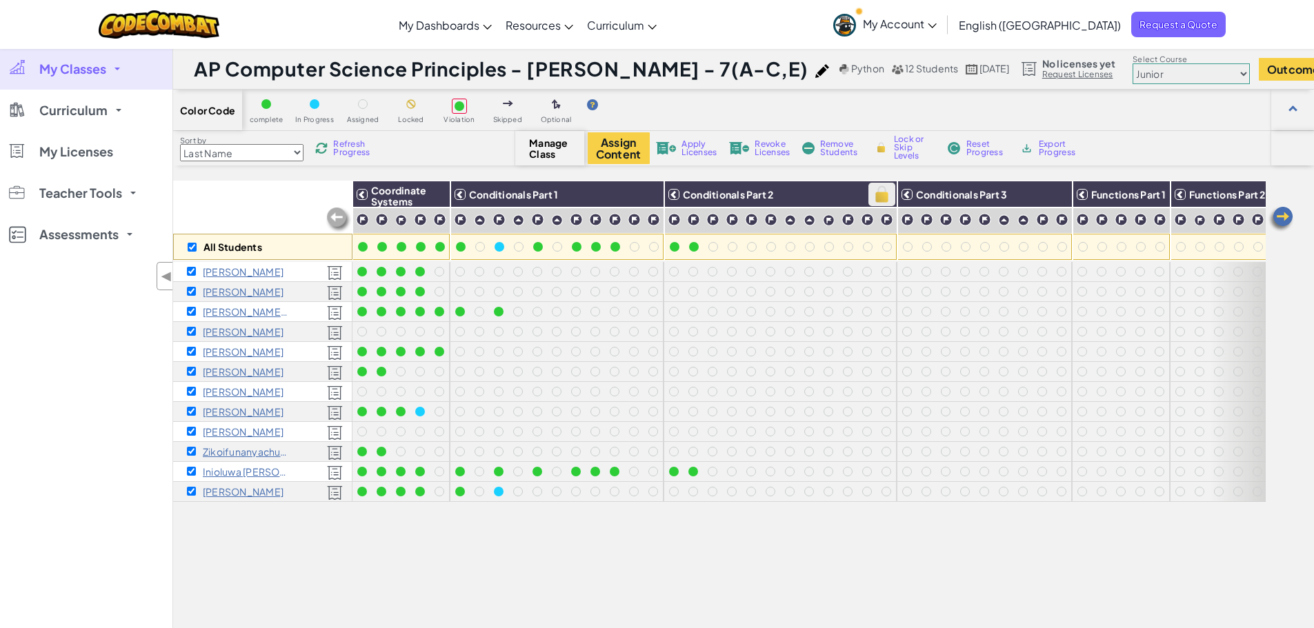
checkbox input "true"
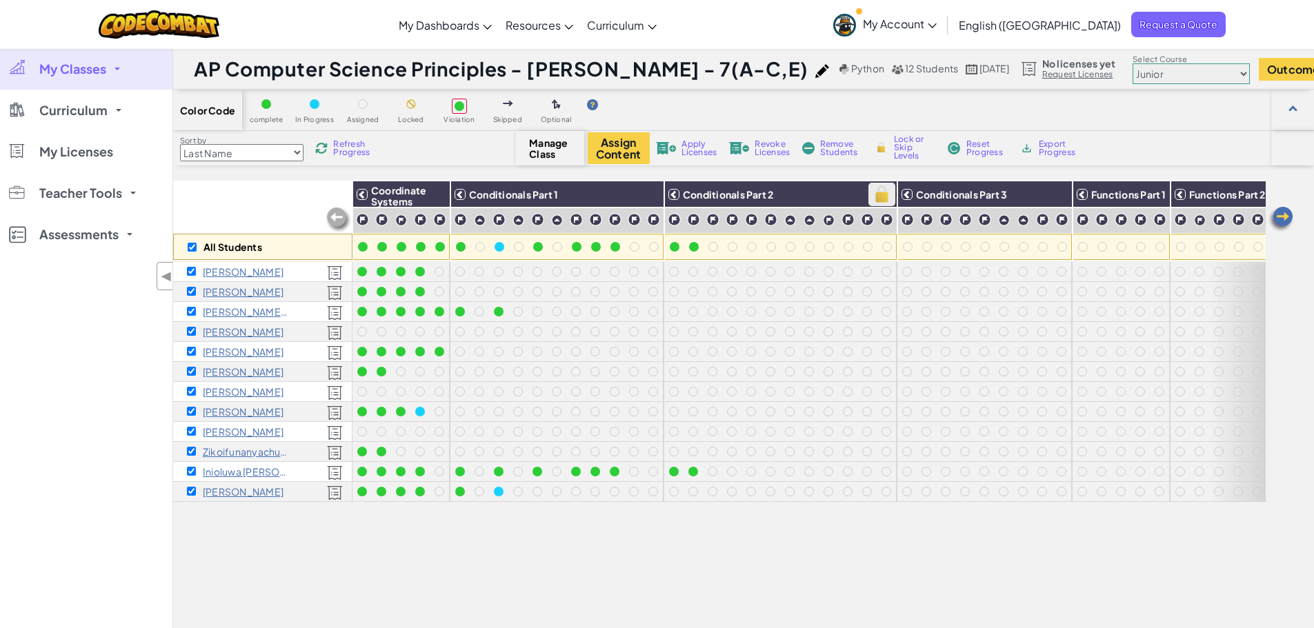
checkbox input "true"
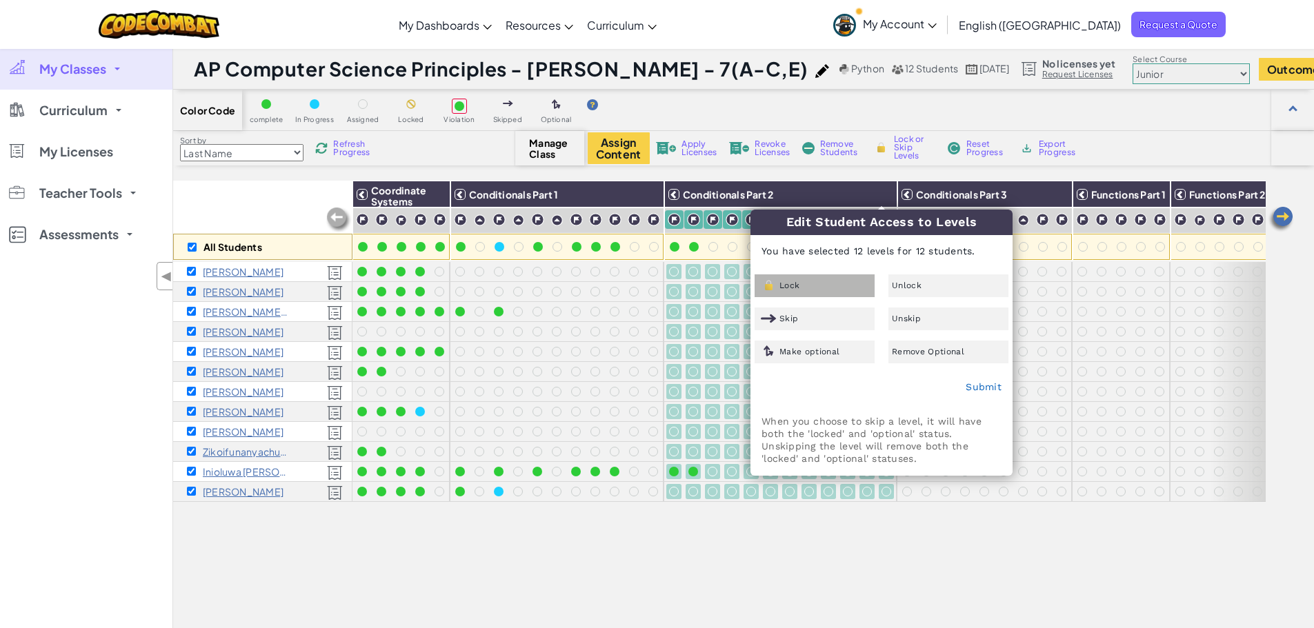
click at [835, 277] on div "Lock" at bounding box center [815, 286] width 120 height 23
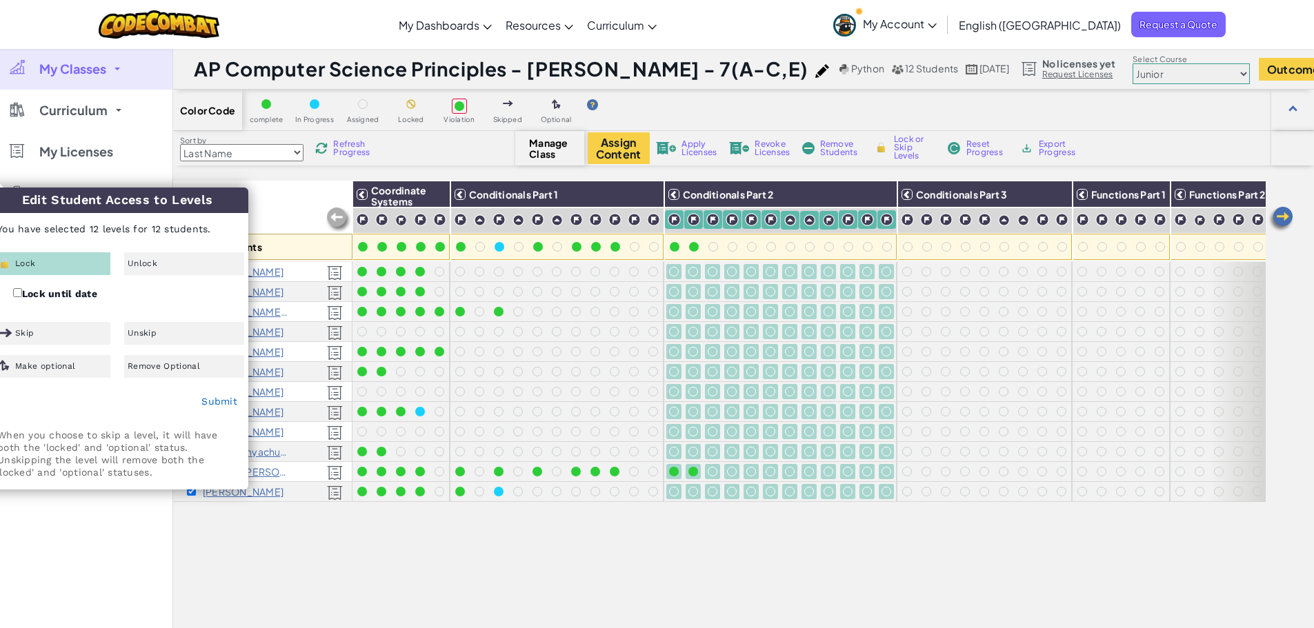
click at [215, 409] on div "Submit" at bounding box center [117, 402] width 261 height 34
click at [215, 401] on link "Submit" at bounding box center [219, 401] width 36 height 11
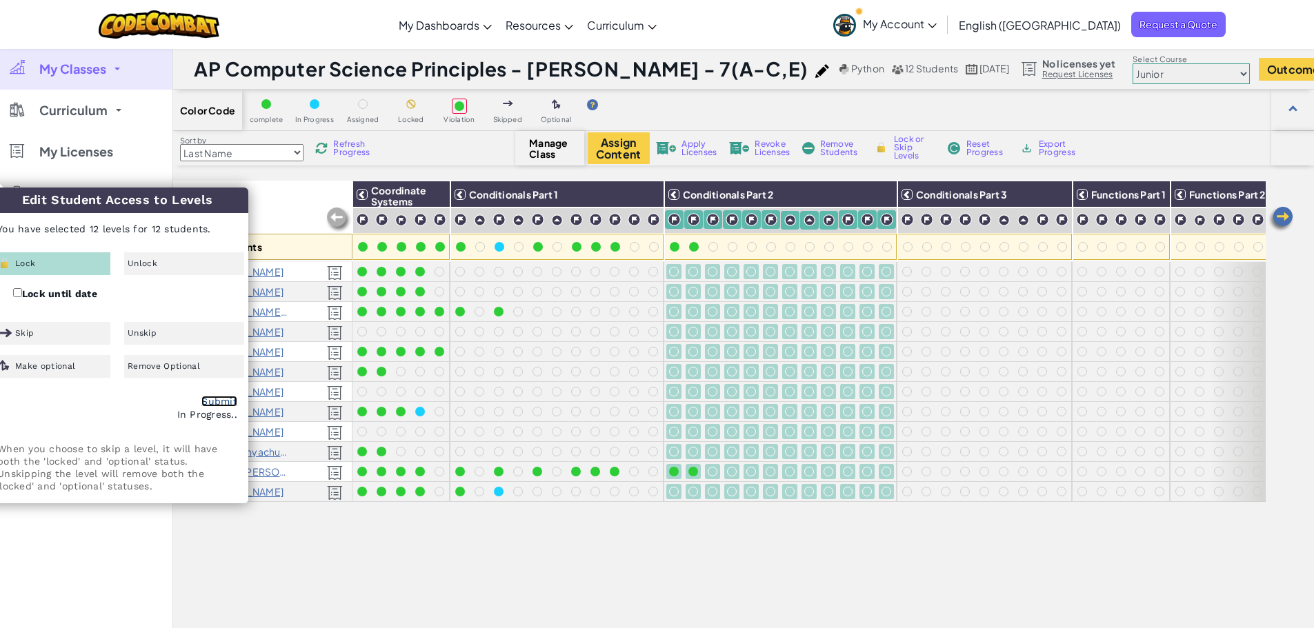
checkbox input "false"
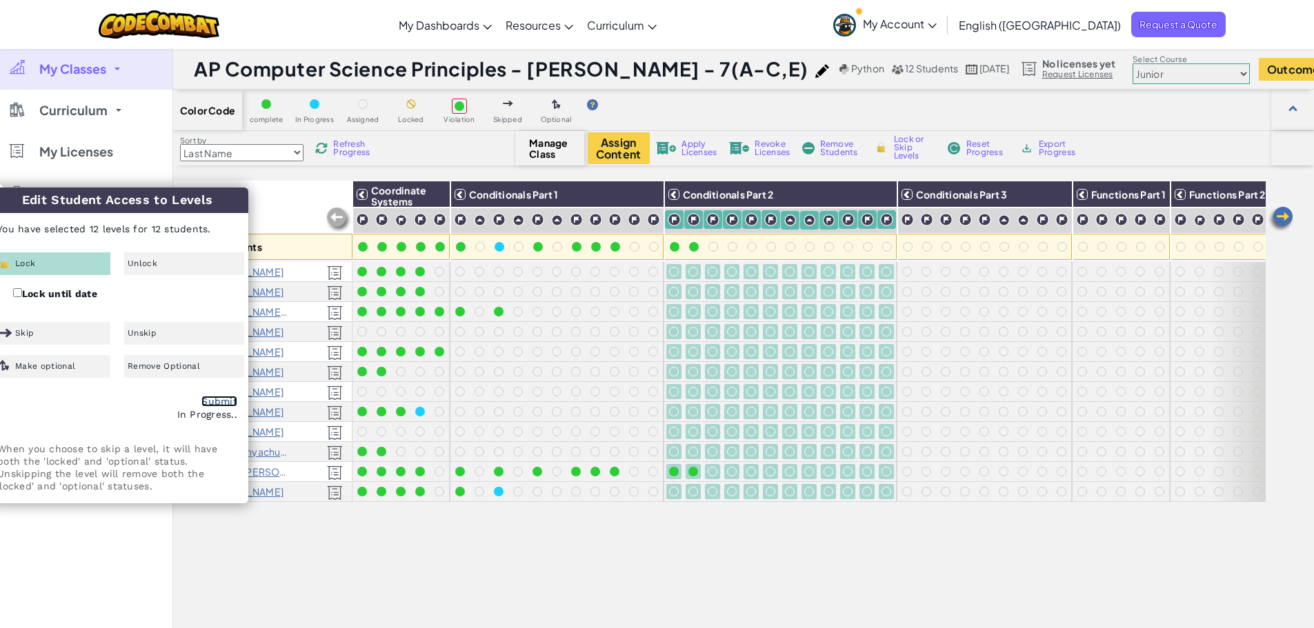
checkbox input "false"
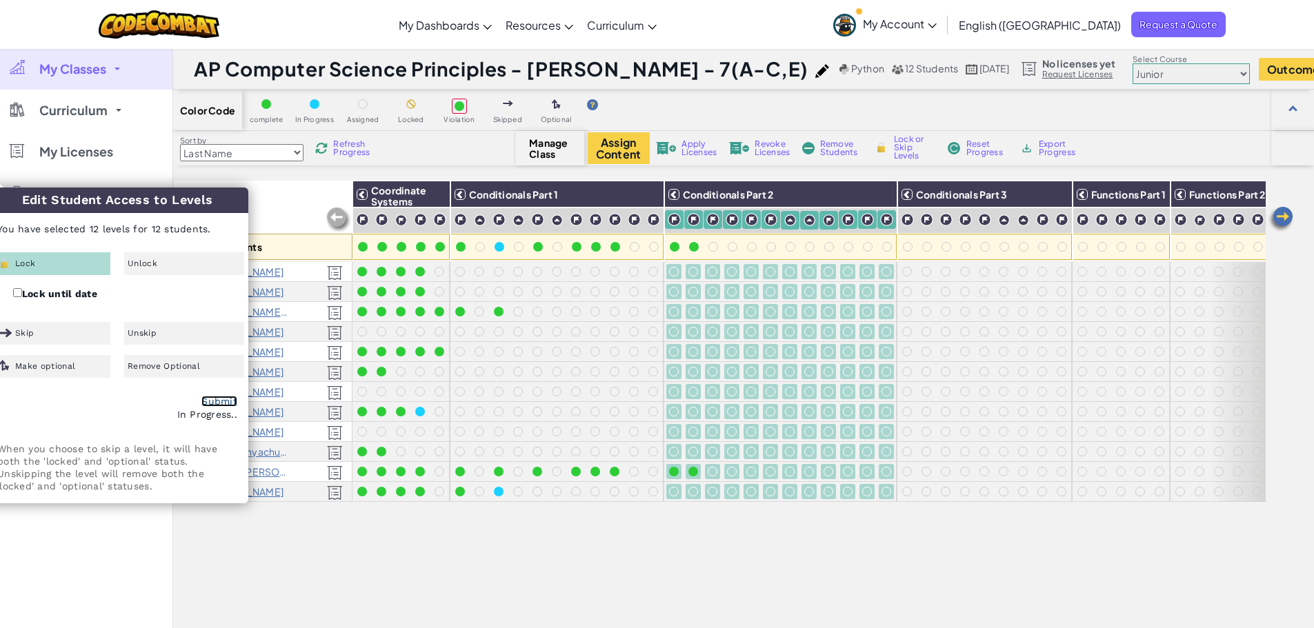
checkbox input "false"
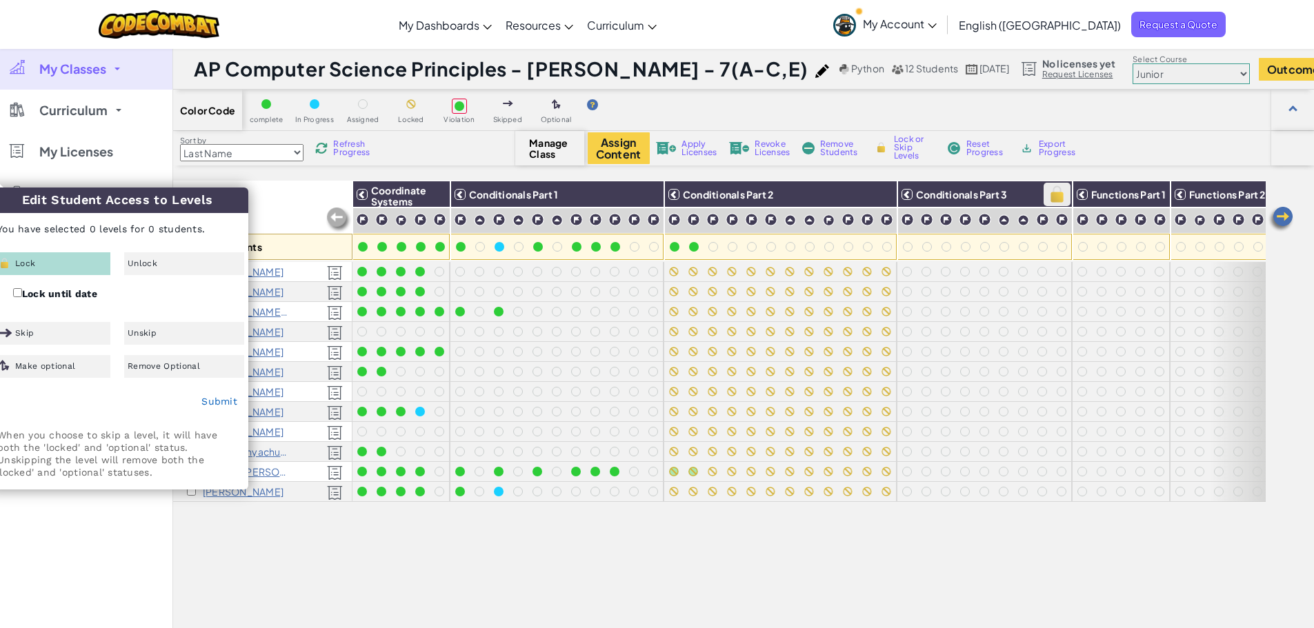
click at [1059, 200] on img at bounding box center [1057, 194] width 24 height 21
checkbox input "false"
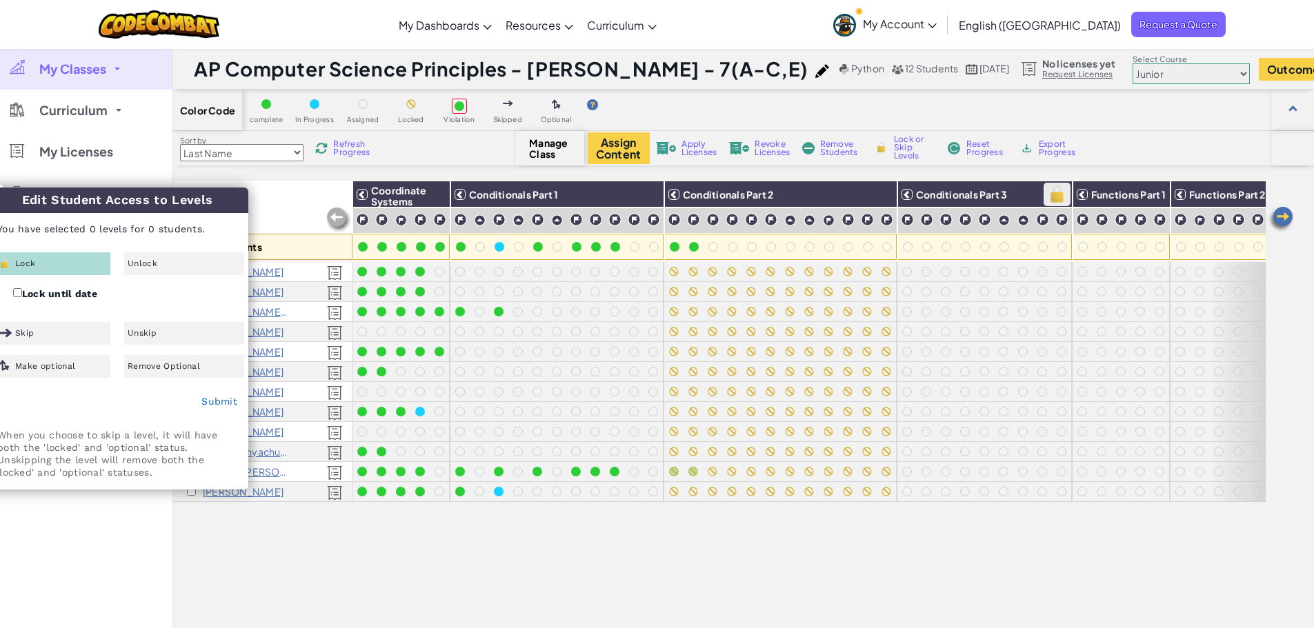
checkbox input "false"
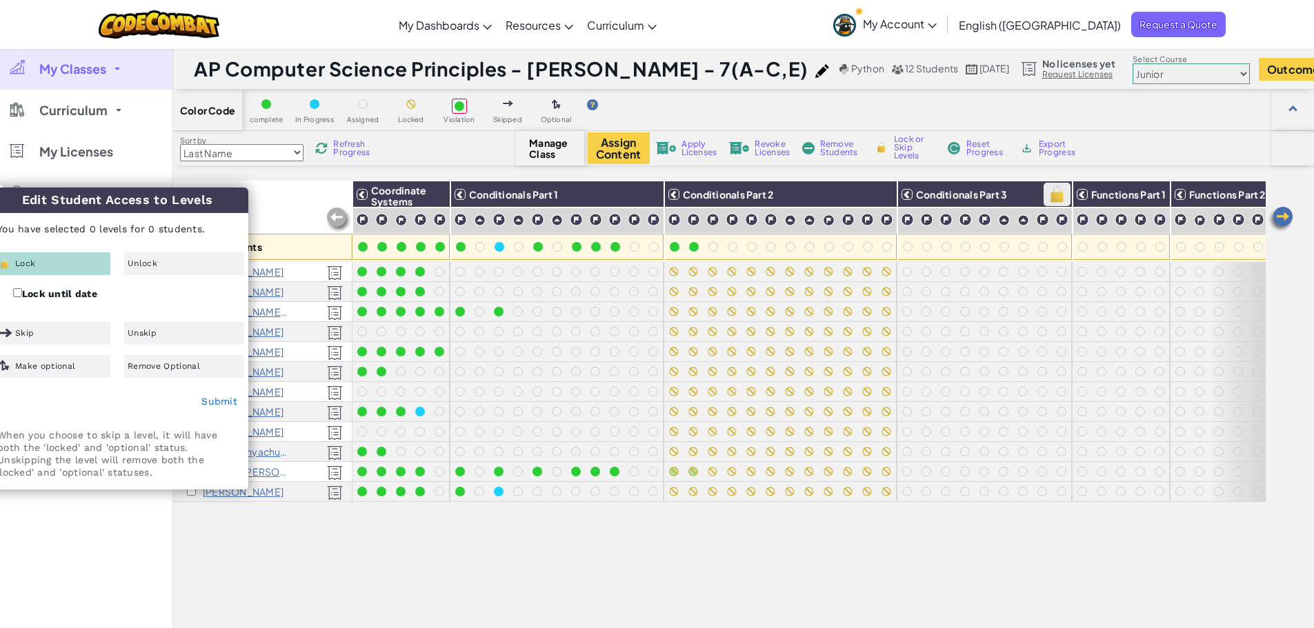
checkbox input "false"
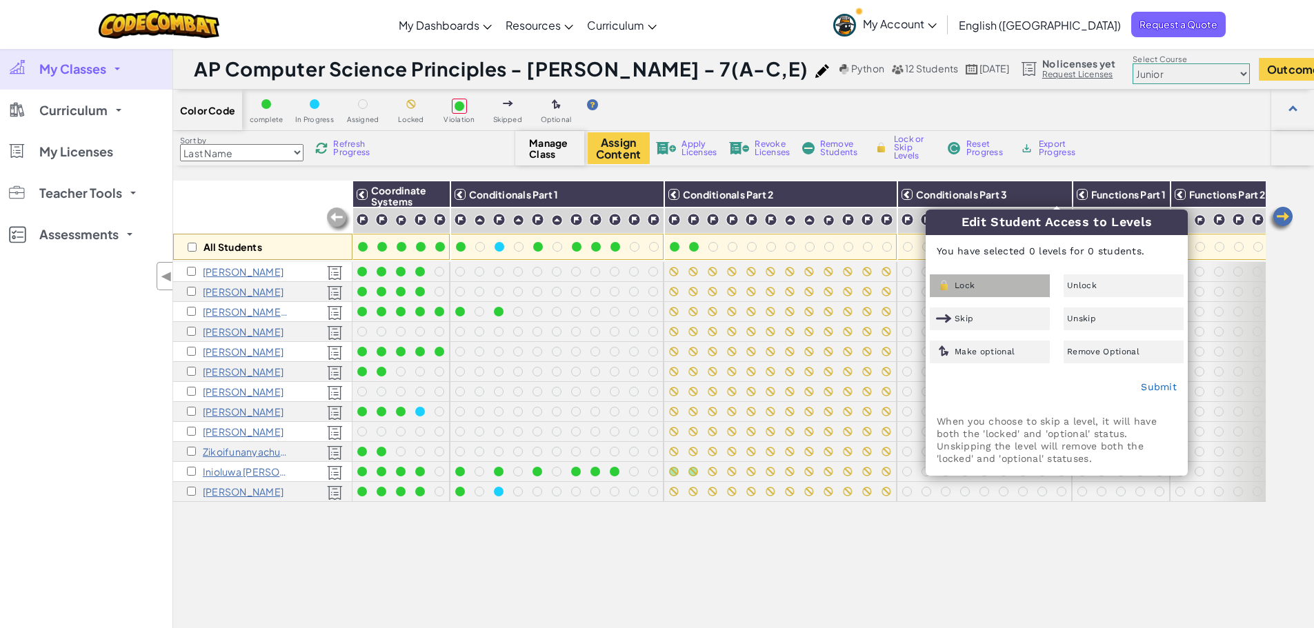
click at [1006, 289] on div "Lock" at bounding box center [990, 286] width 120 height 23
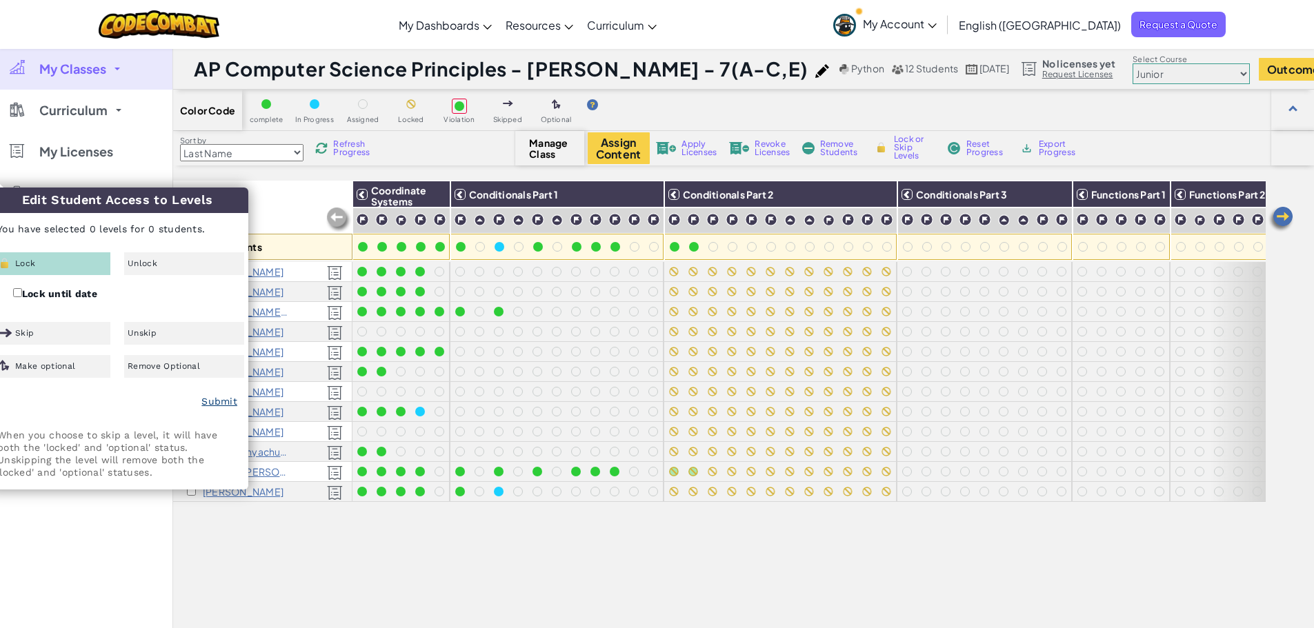
click at [237, 401] on div "Submit" at bounding box center [117, 402] width 261 height 34
click at [221, 406] on link "Submit" at bounding box center [219, 401] width 36 height 11
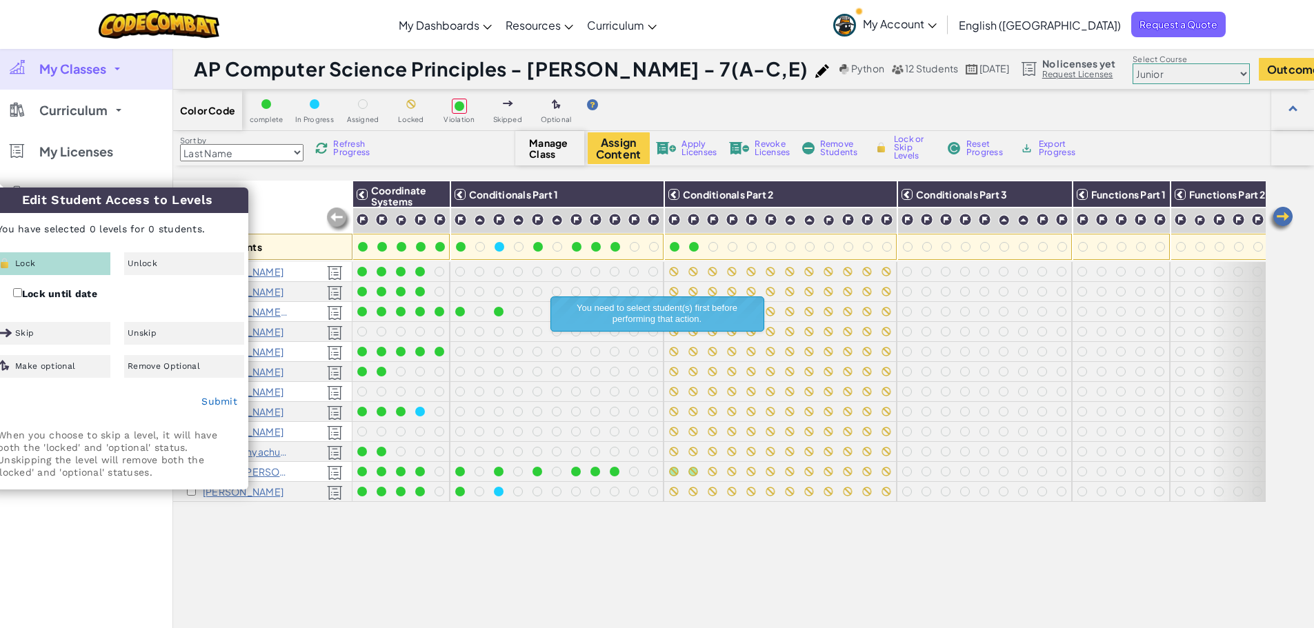
click at [279, 219] on div "All Students" at bounding box center [262, 221] width 179 height 80
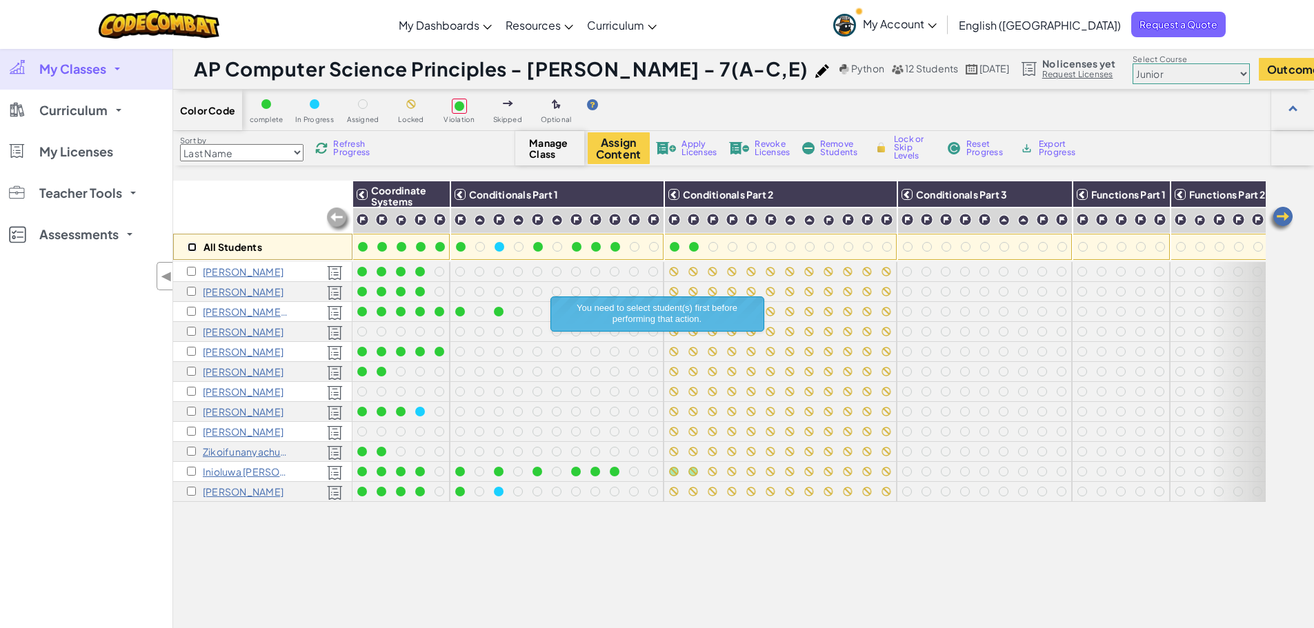
click at [195, 245] on input "checkbox" at bounding box center [192, 247] width 9 height 9
checkbox input "true"
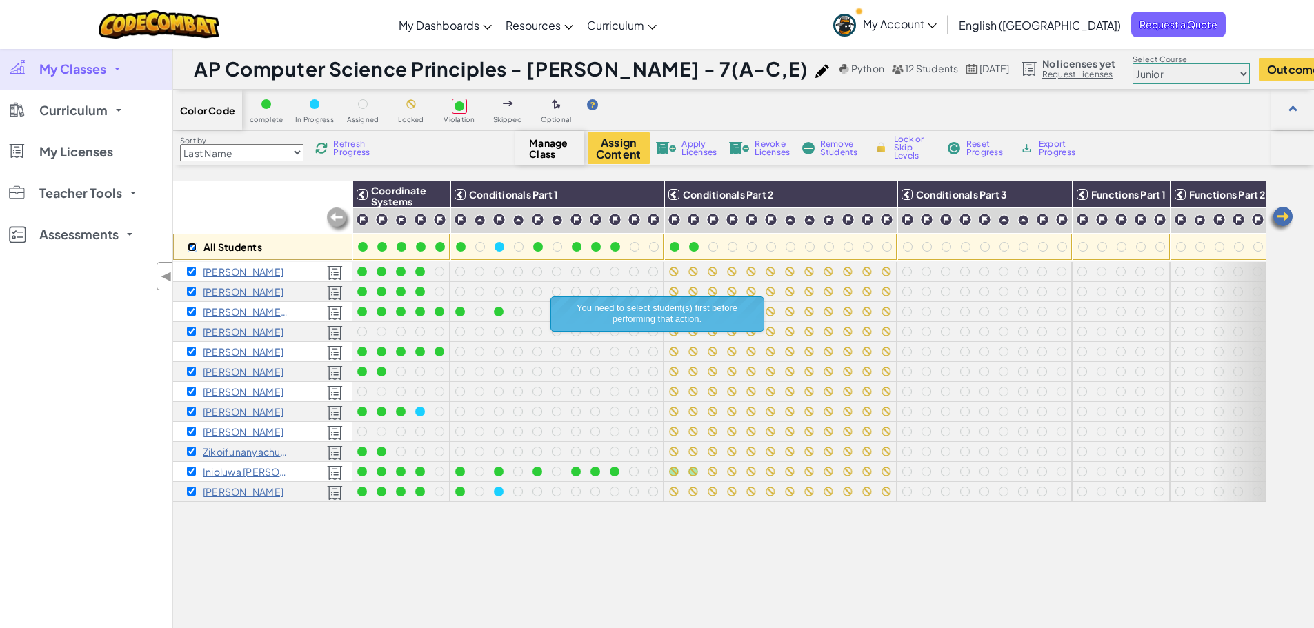
checkbox input "true"
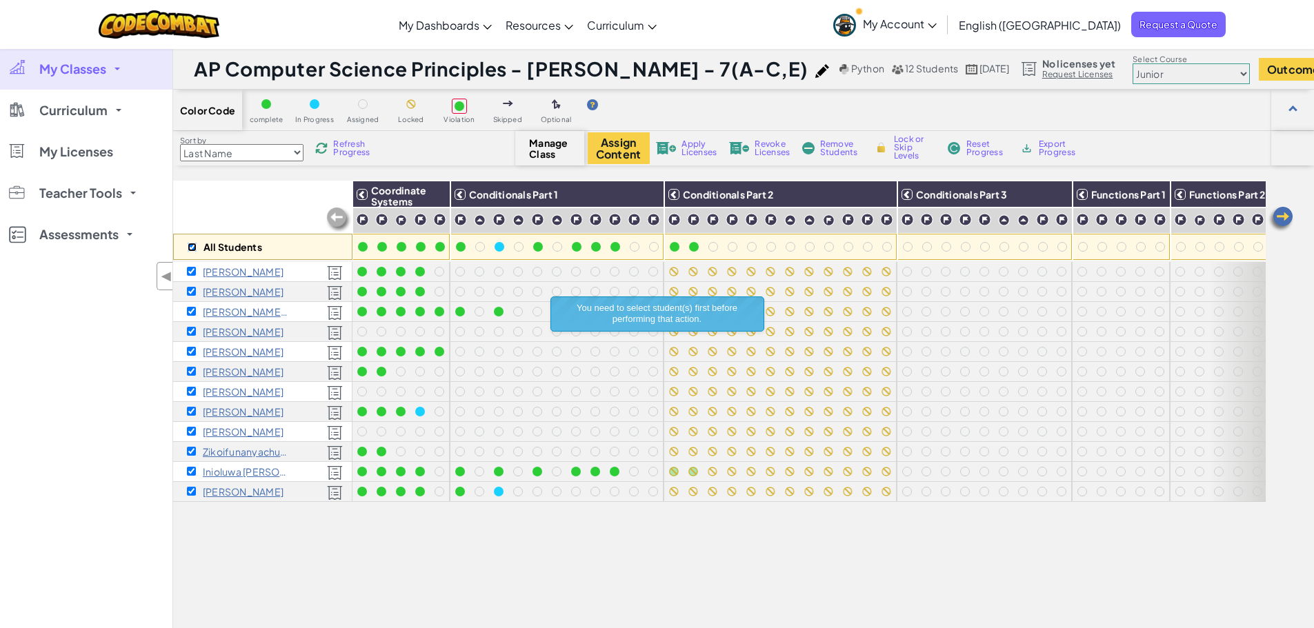
checkbox input "true"
click at [878, 192] on img at bounding box center [882, 194] width 24 height 21
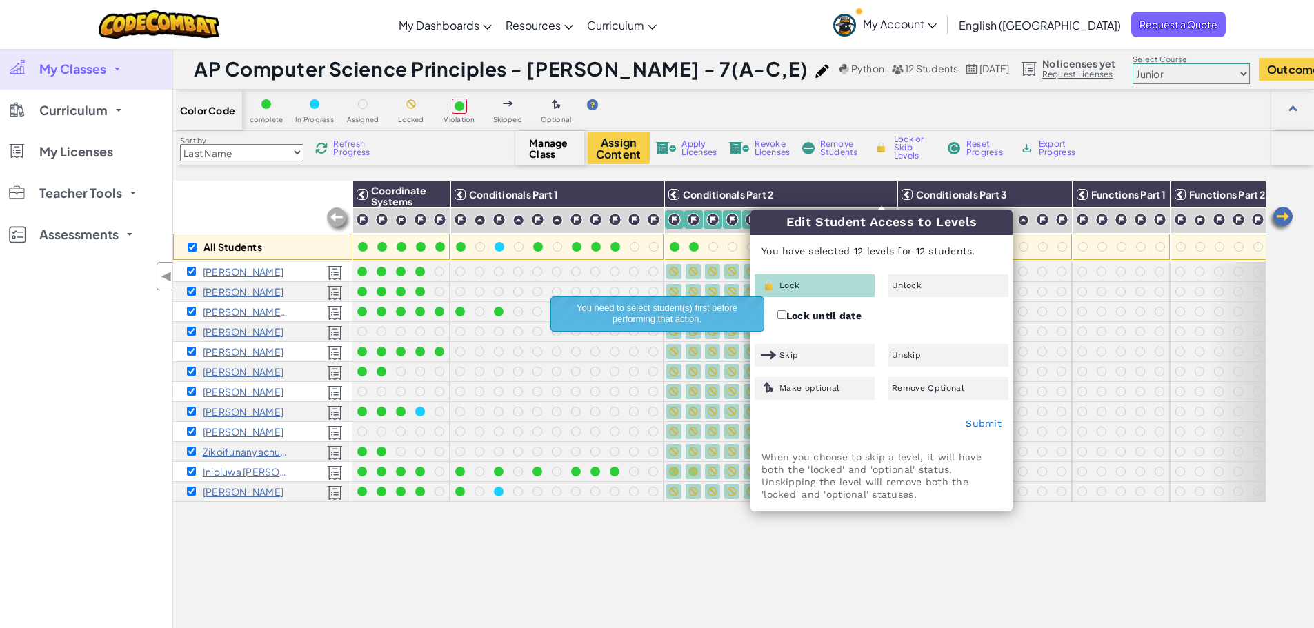
click at [815, 281] on div "Lock" at bounding box center [815, 286] width 120 height 23
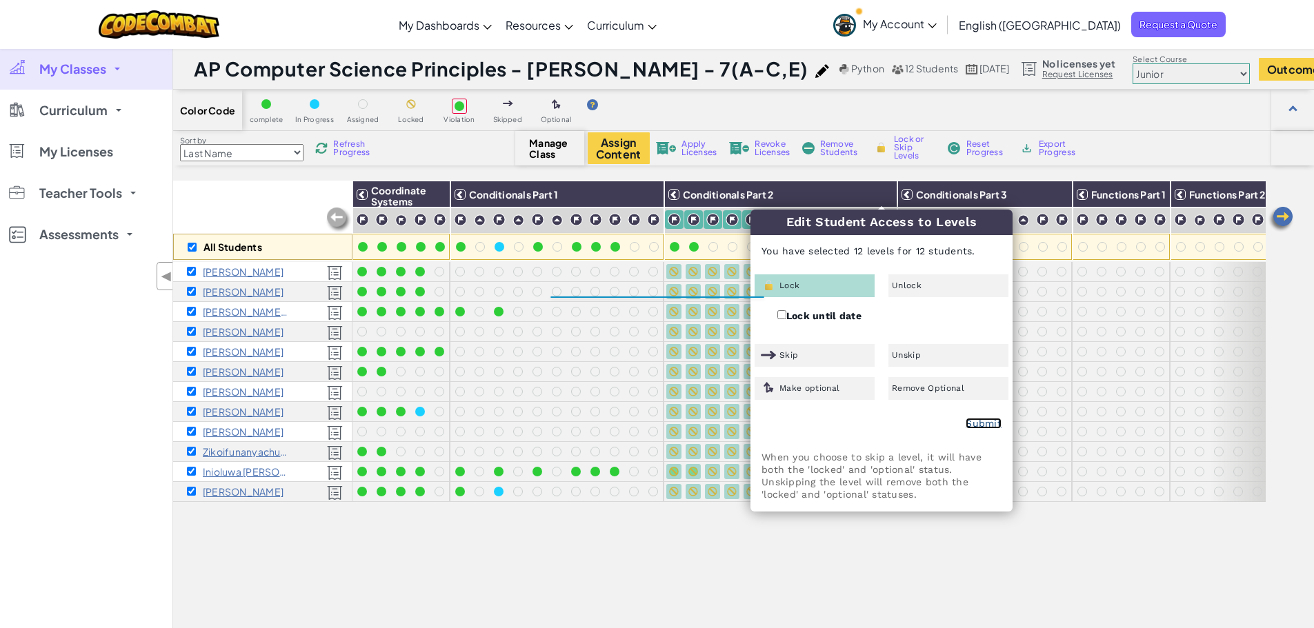
click at [977, 419] on link "Submit" at bounding box center [984, 423] width 36 height 11
checkbox input "false"
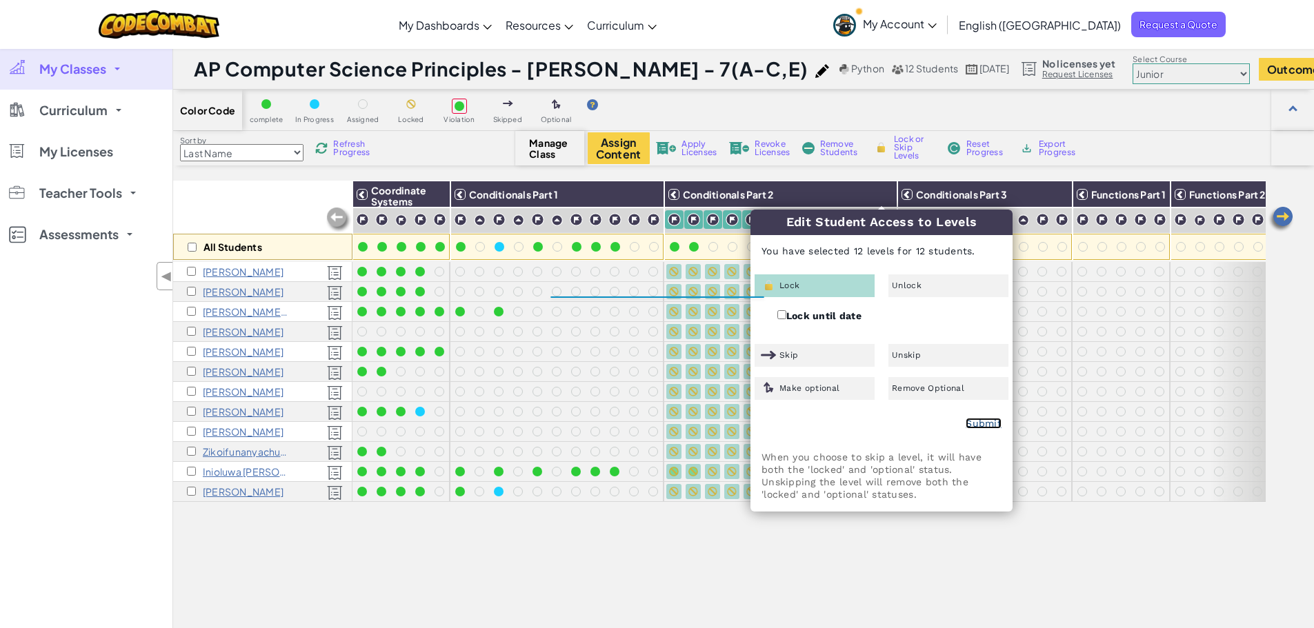
checkbox input "false"
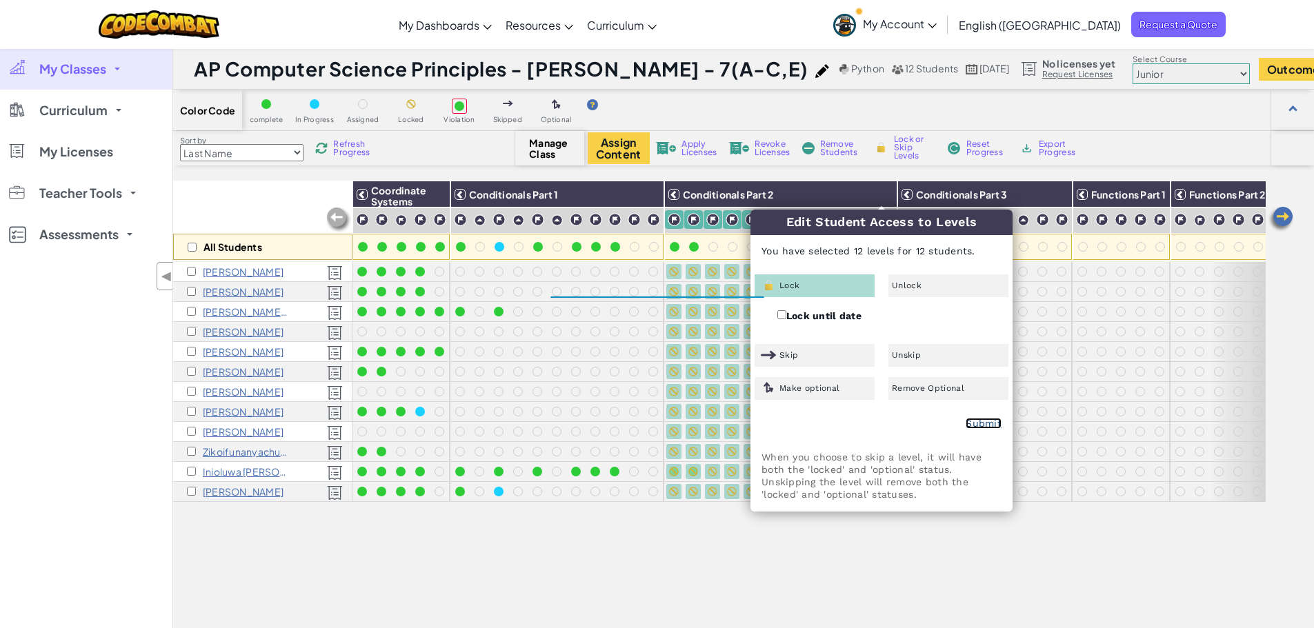
checkbox input "false"
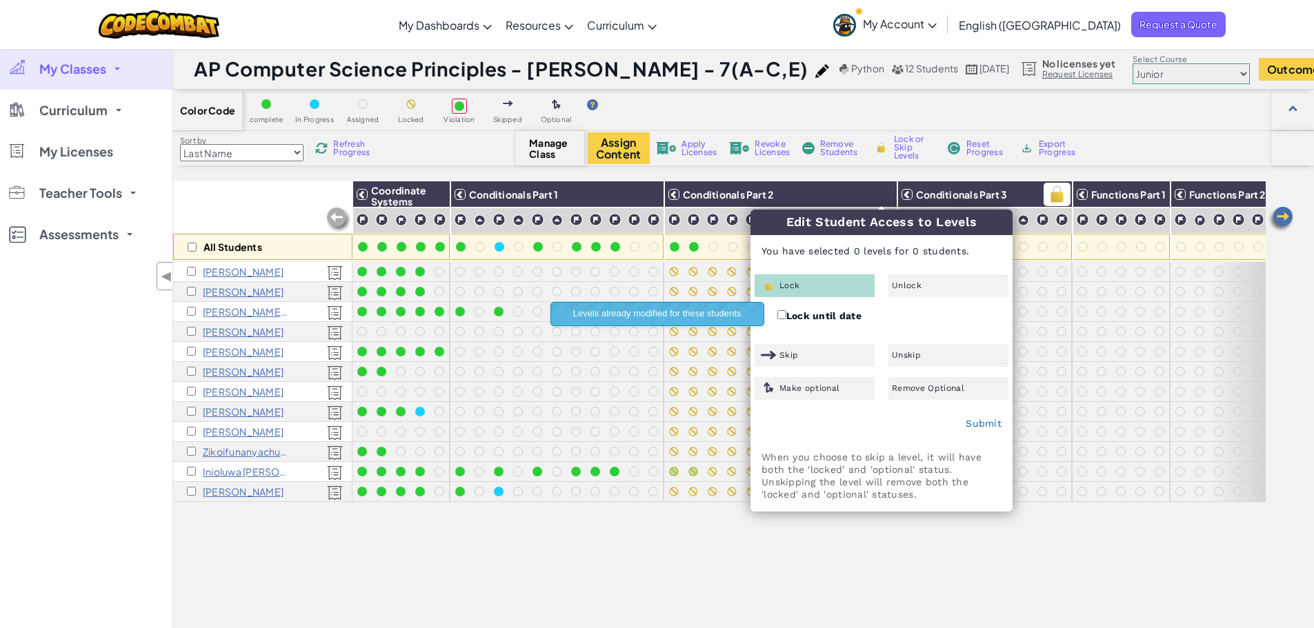
click at [1039, 197] on h3 "Conditionals Part 3" at bounding box center [991, 194] width 159 height 11
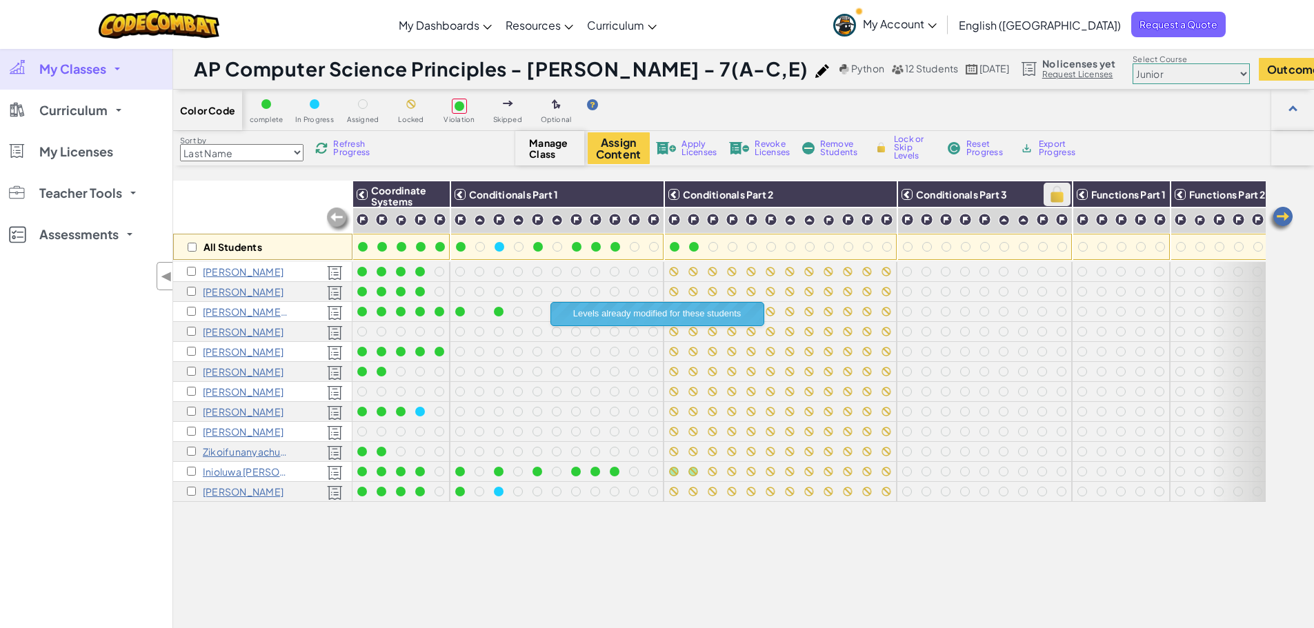
click at [1061, 198] on img at bounding box center [1057, 194] width 24 height 21
checkbox input "true"
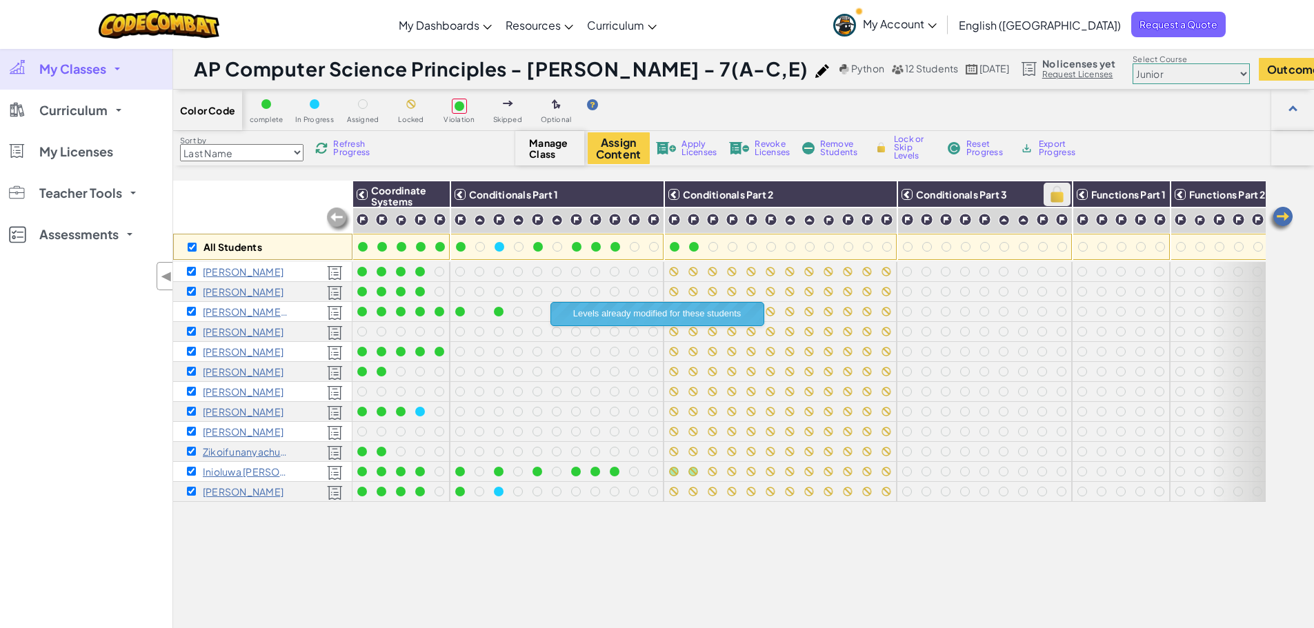
checkbox input "true"
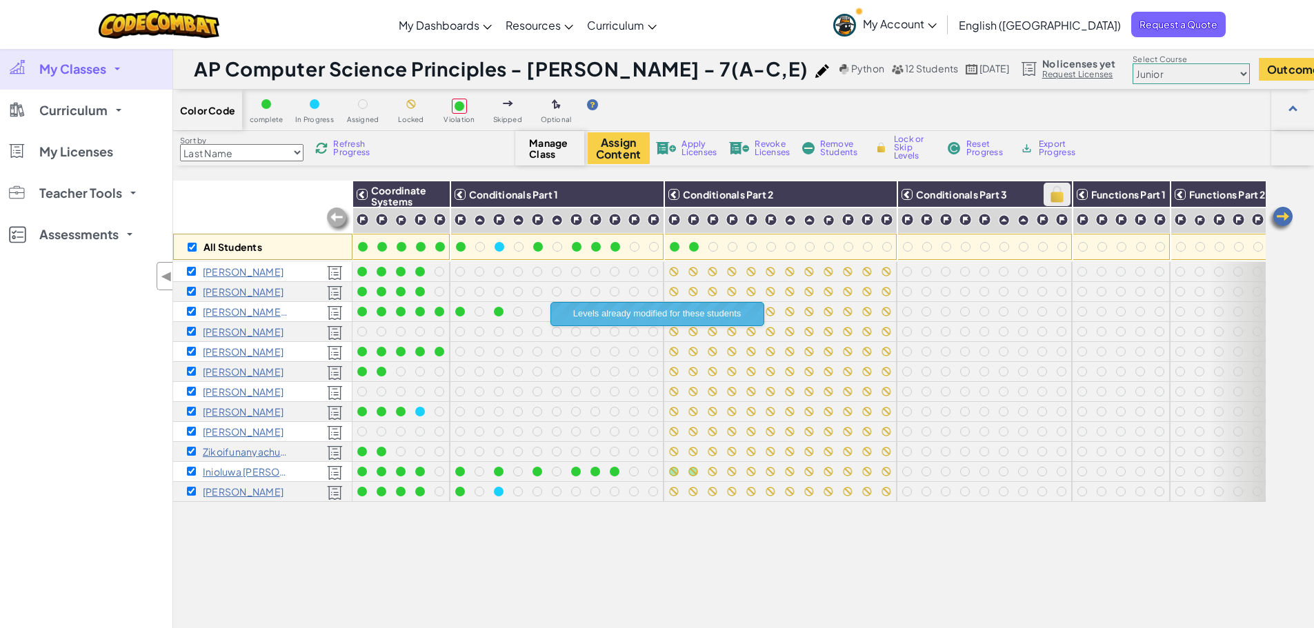
checkbox input "true"
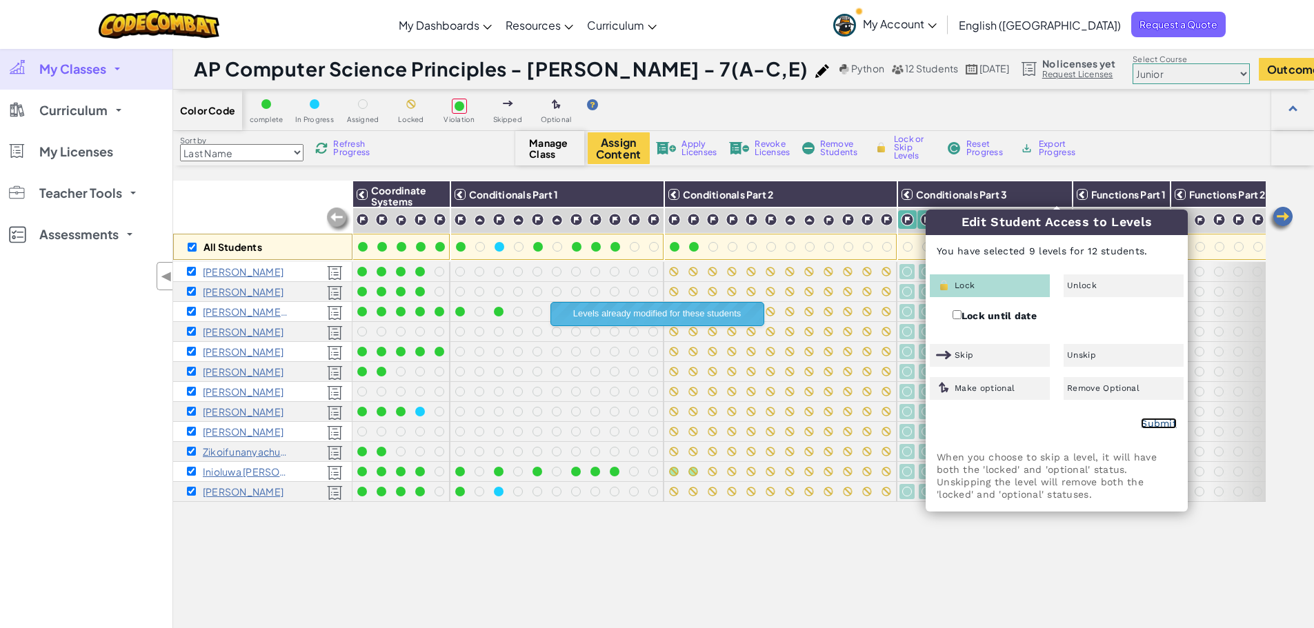
click at [1146, 421] on link "Submit" at bounding box center [1159, 423] width 36 height 11
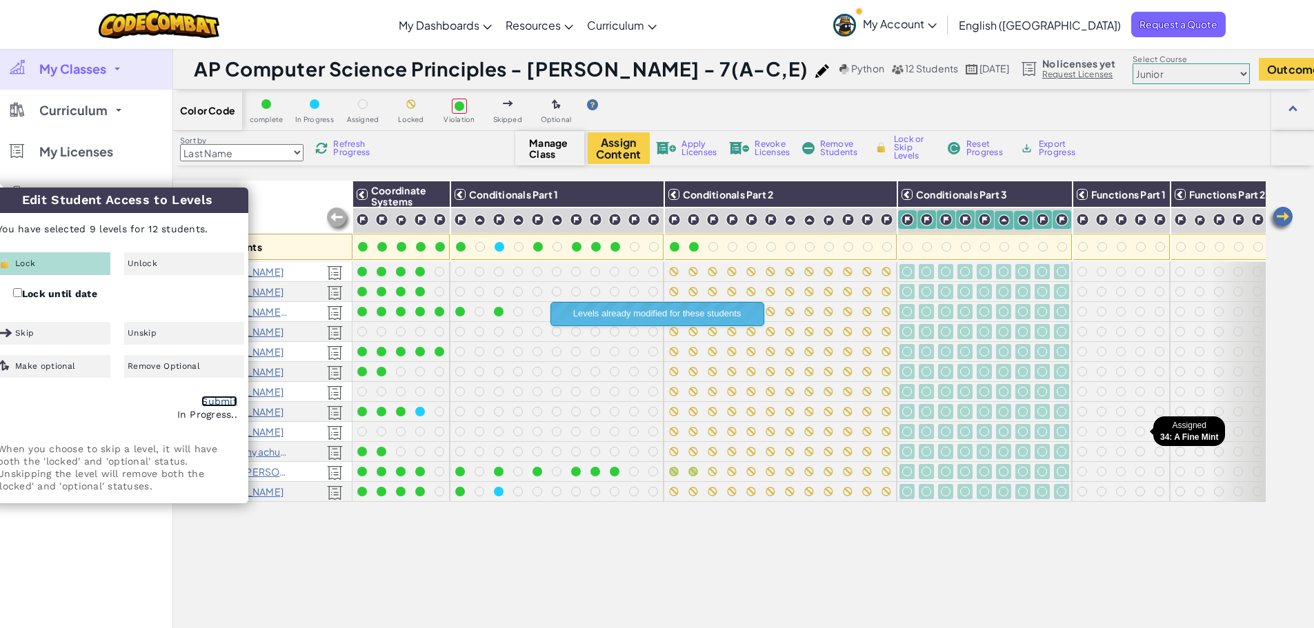
checkbox input "false"
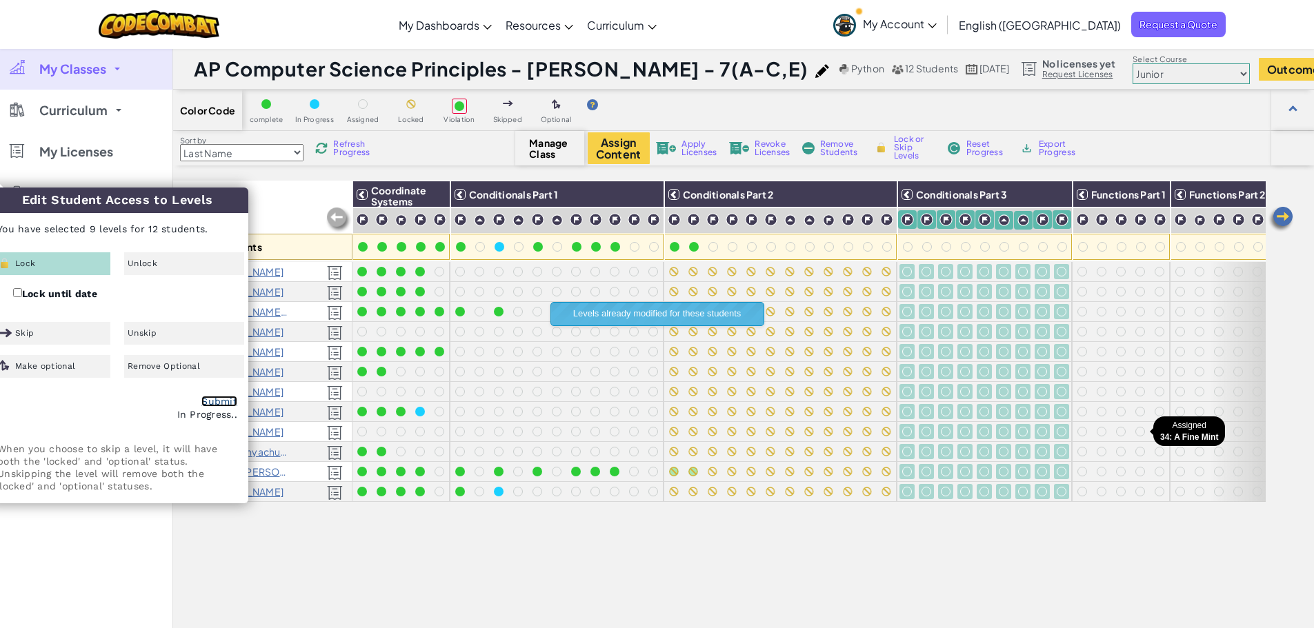
checkbox input "false"
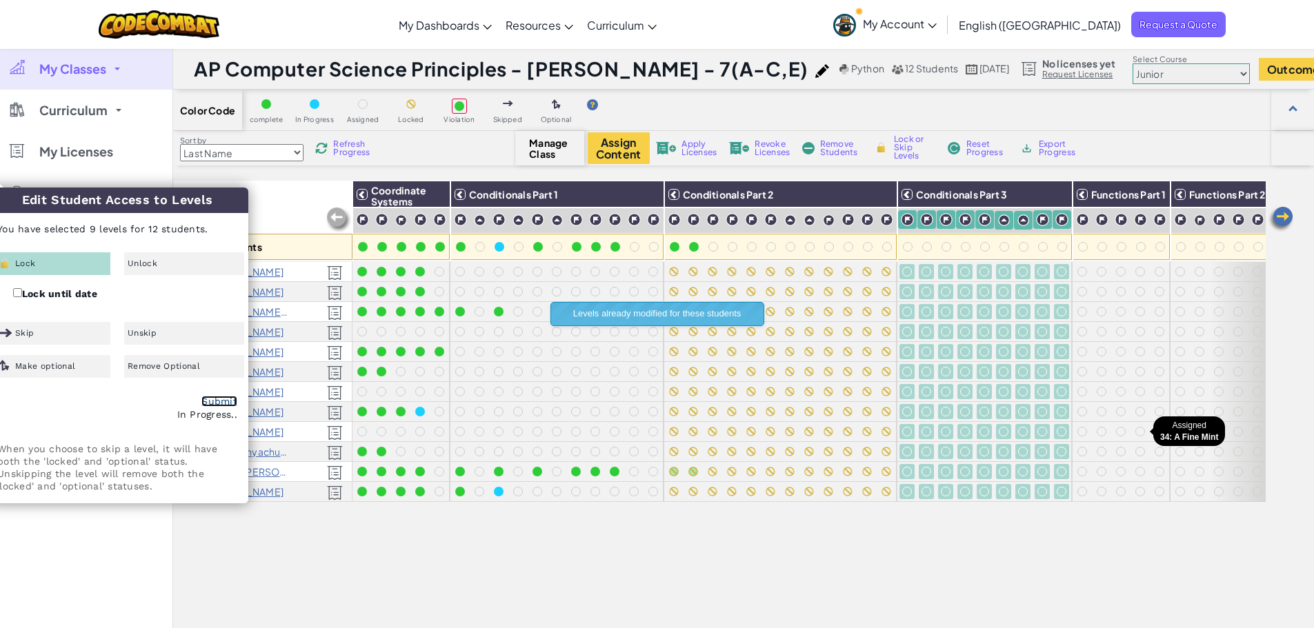
checkbox input "false"
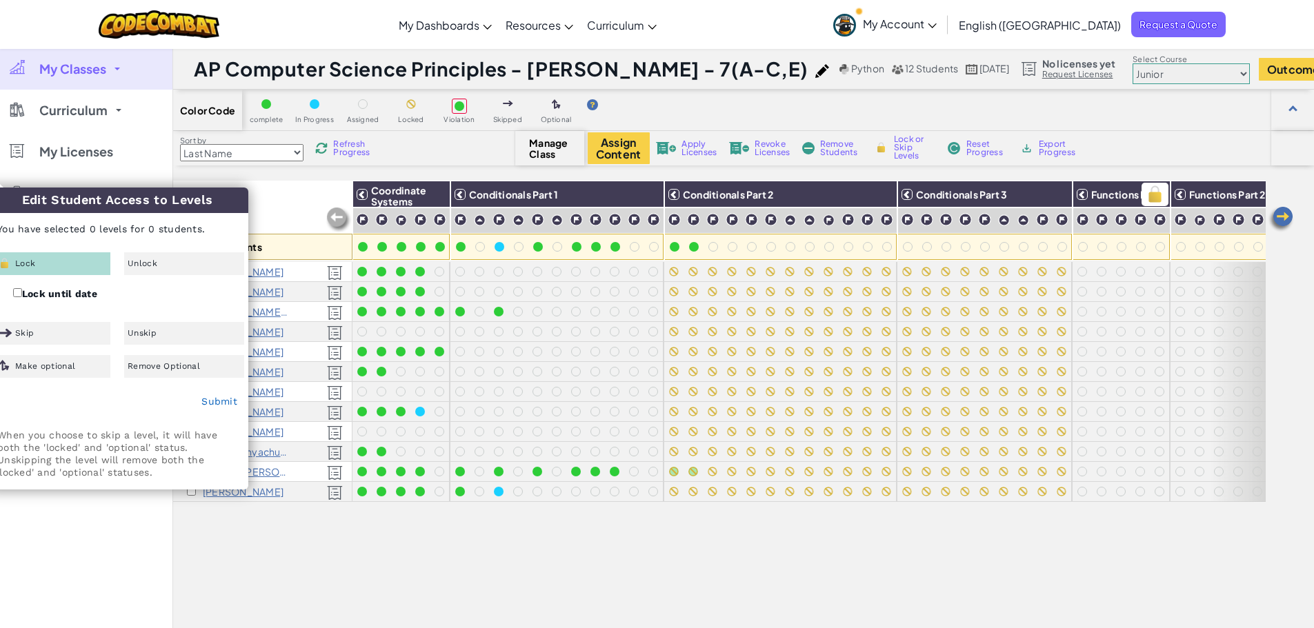
click at [1091, 205] on div "Functions Part 1" at bounding box center [1121, 194] width 97 height 26
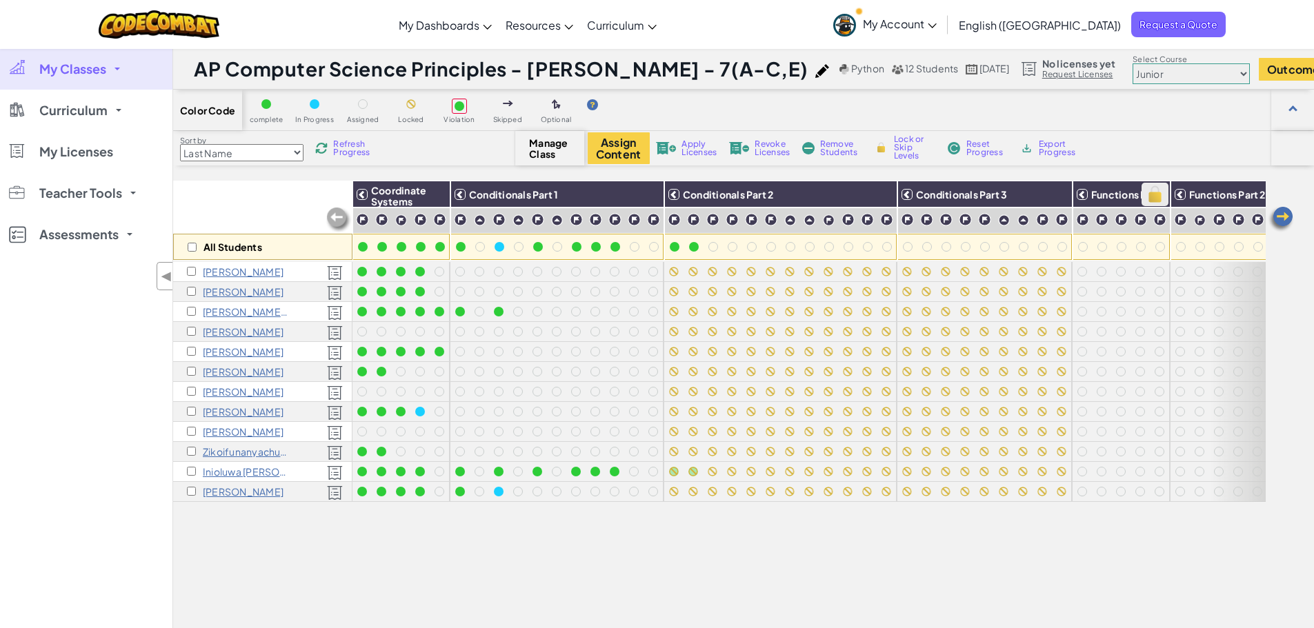
click at [1155, 196] on img at bounding box center [1155, 194] width 24 height 21
checkbox input "true"
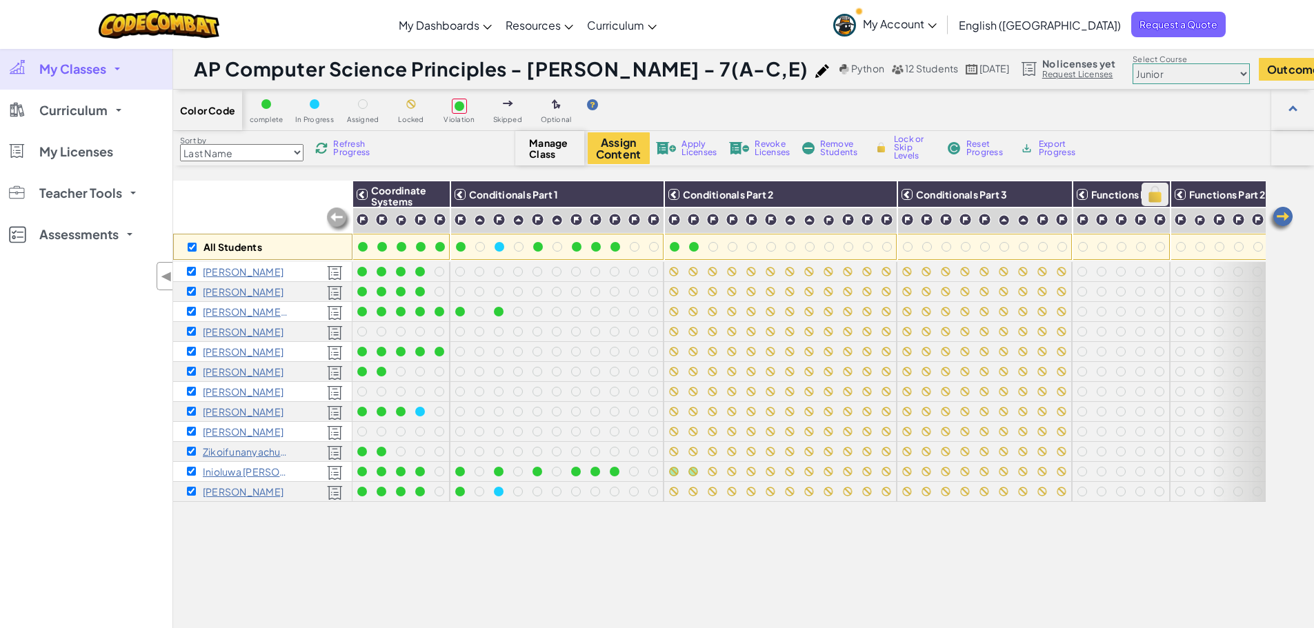
checkbox input "true"
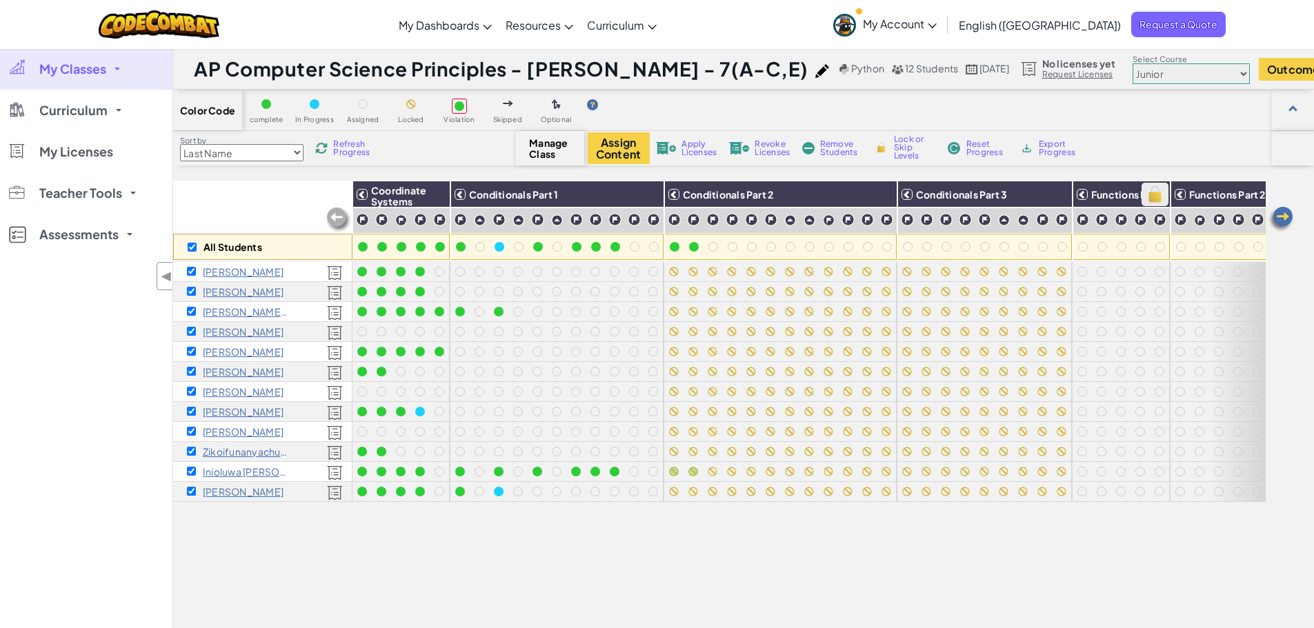
checkbox input "true"
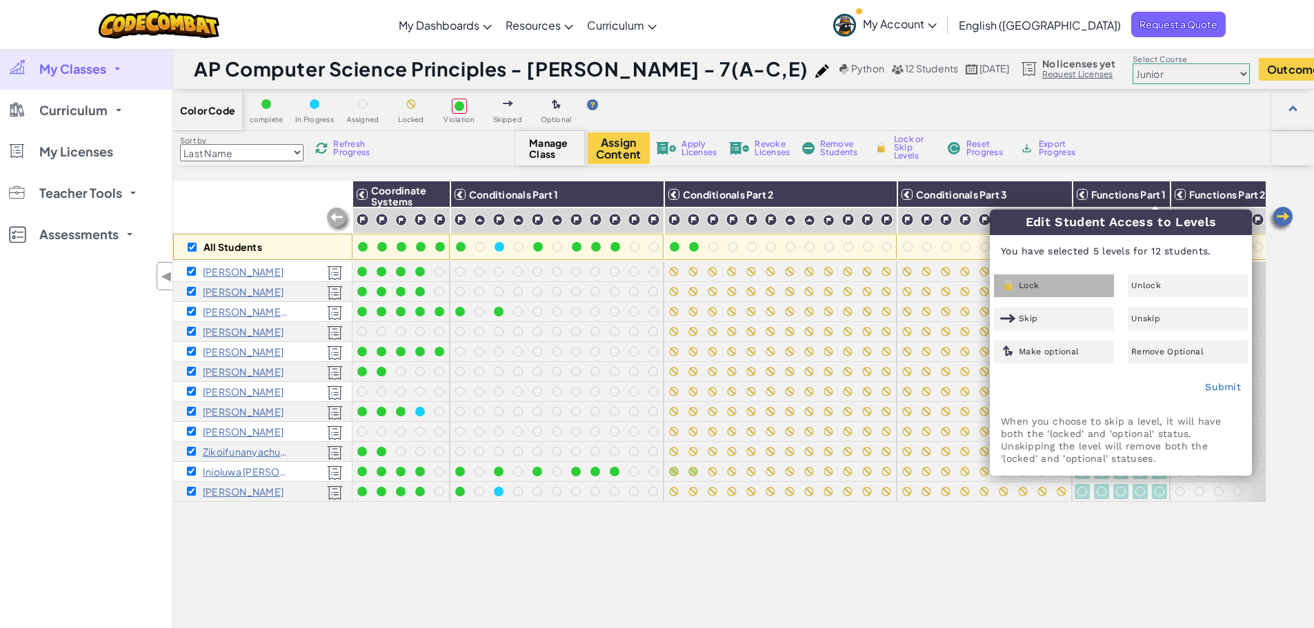
click at [1079, 283] on div "Lock" at bounding box center [1054, 286] width 120 height 23
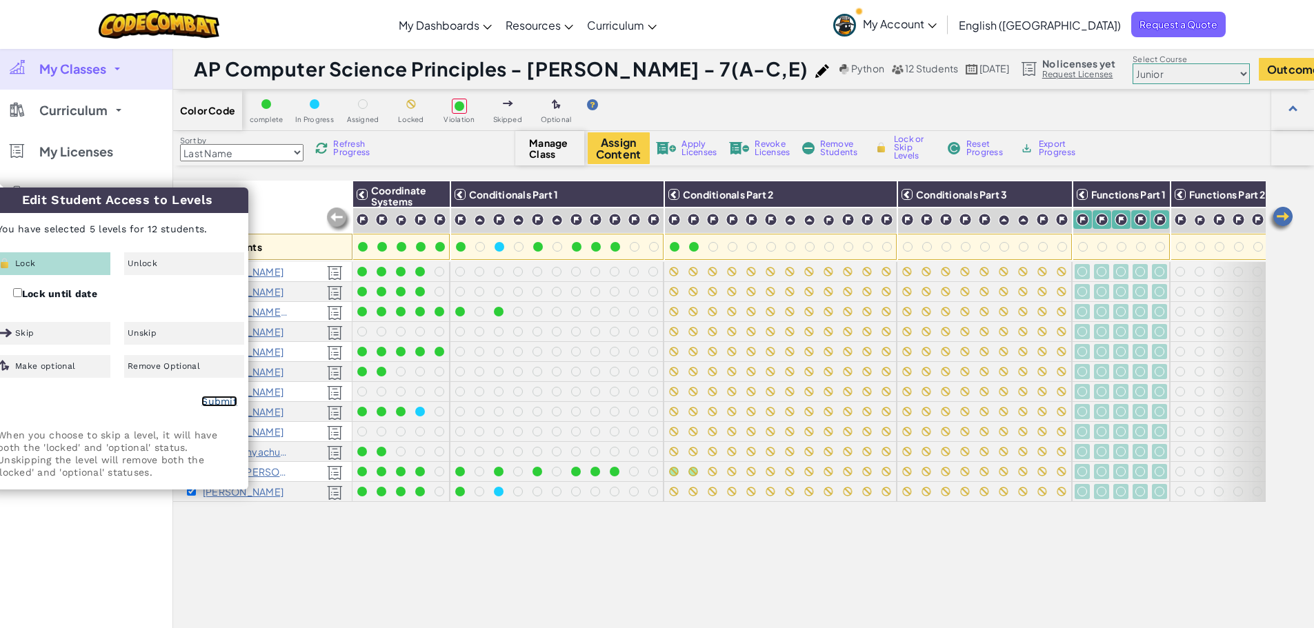
click at [218, 401] on link "Submit" at bounding box center [219, 401] width 36 height 11
checkbox input "false"
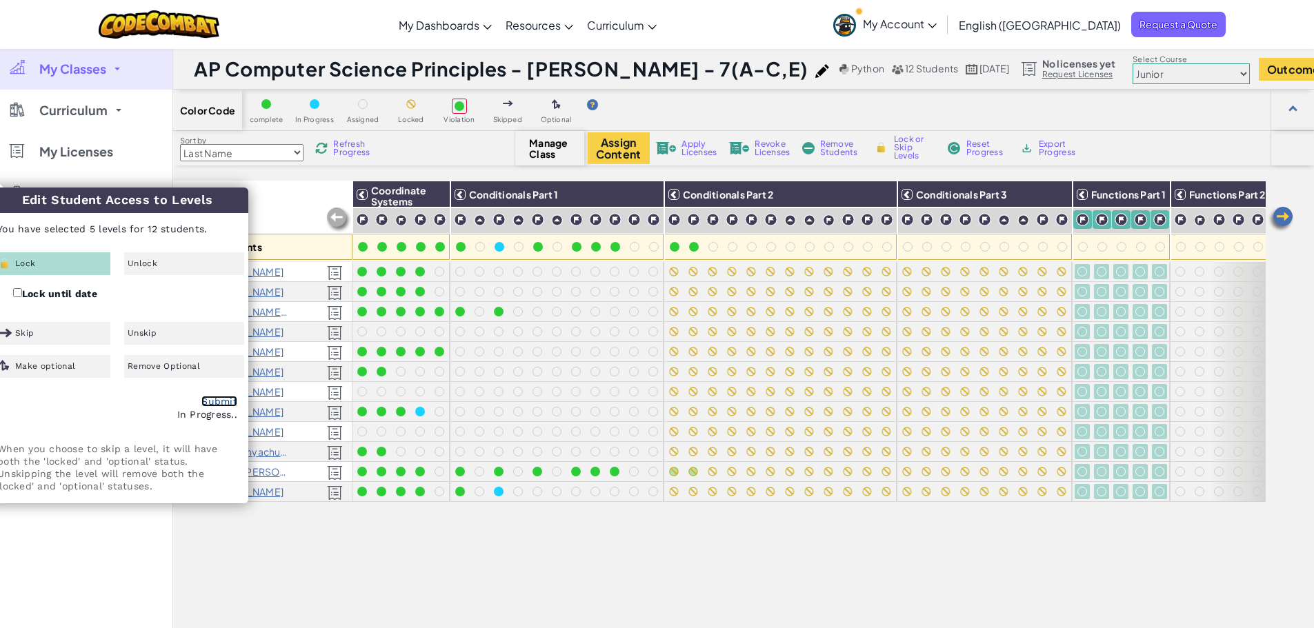
checkbox input "false"
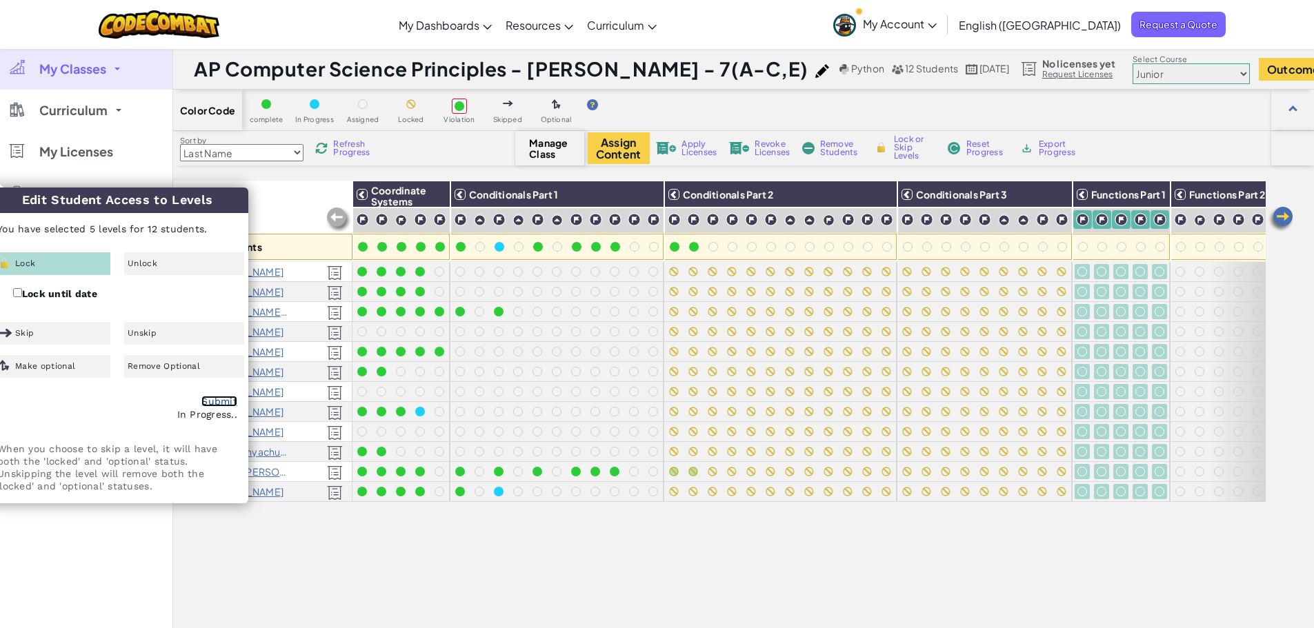
checkbox input "false"
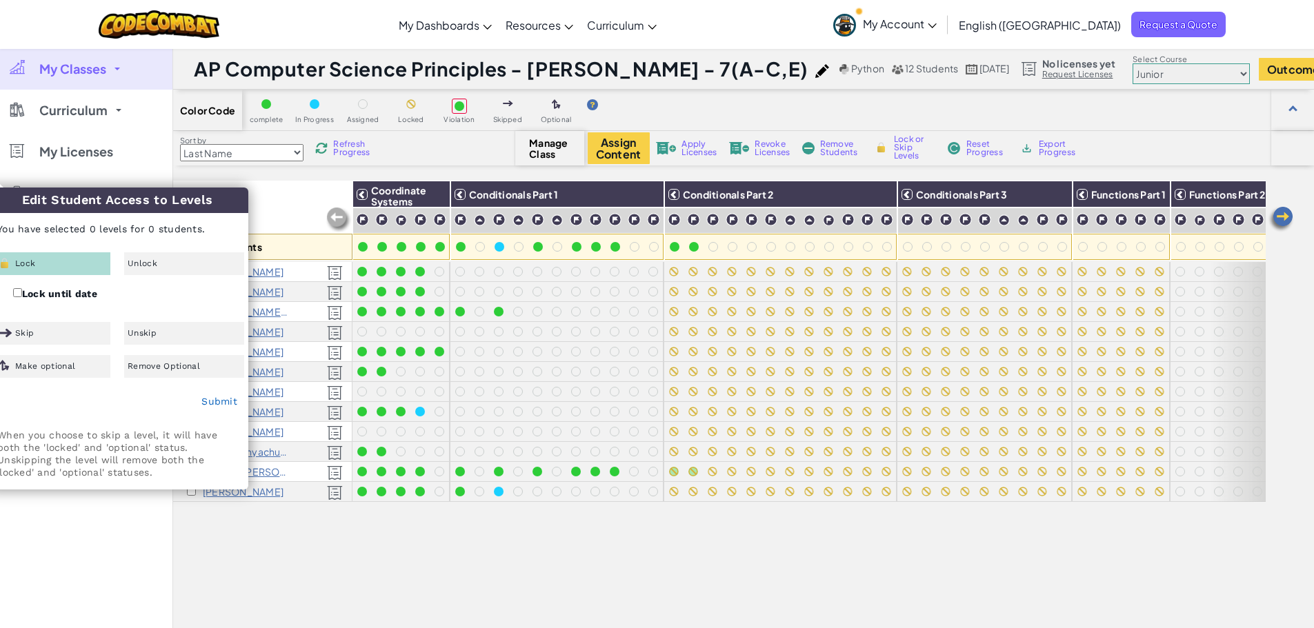
click at [1196, 194] on span "Functions Part 2" at bounding box center [1227, 194] width 77 height 12
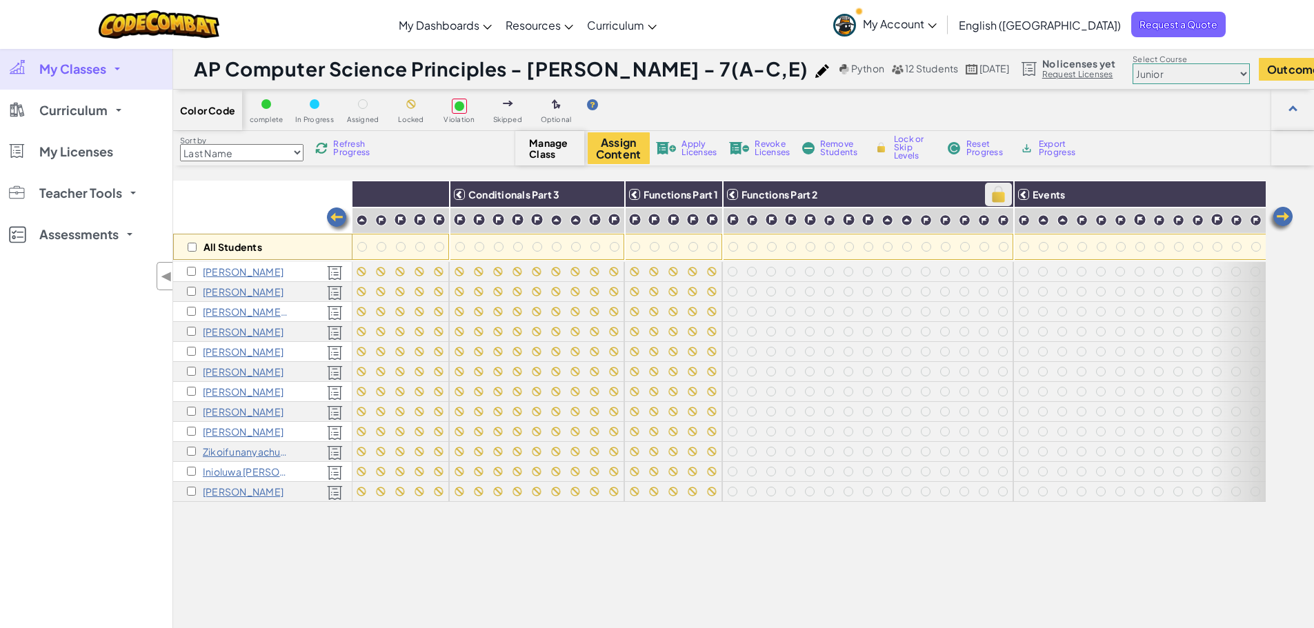
click at [997, 194] on img at bounding box center [998, 194] width 24 height 21
checkbox input "true"
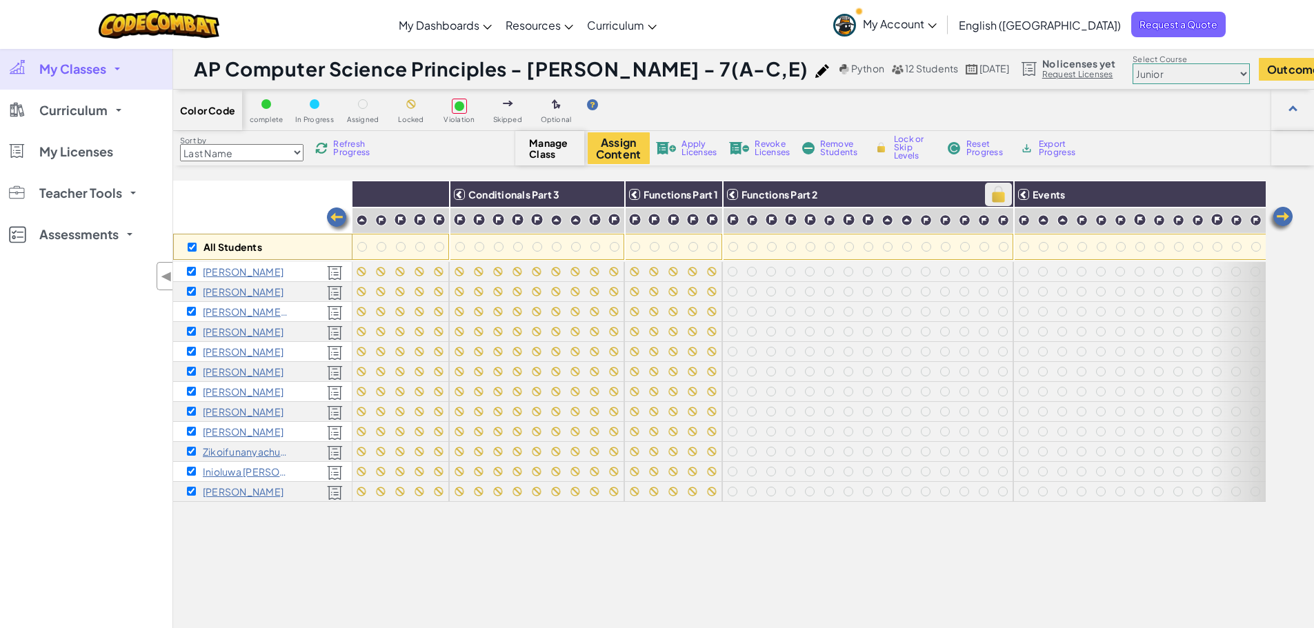
checkbox input "true"
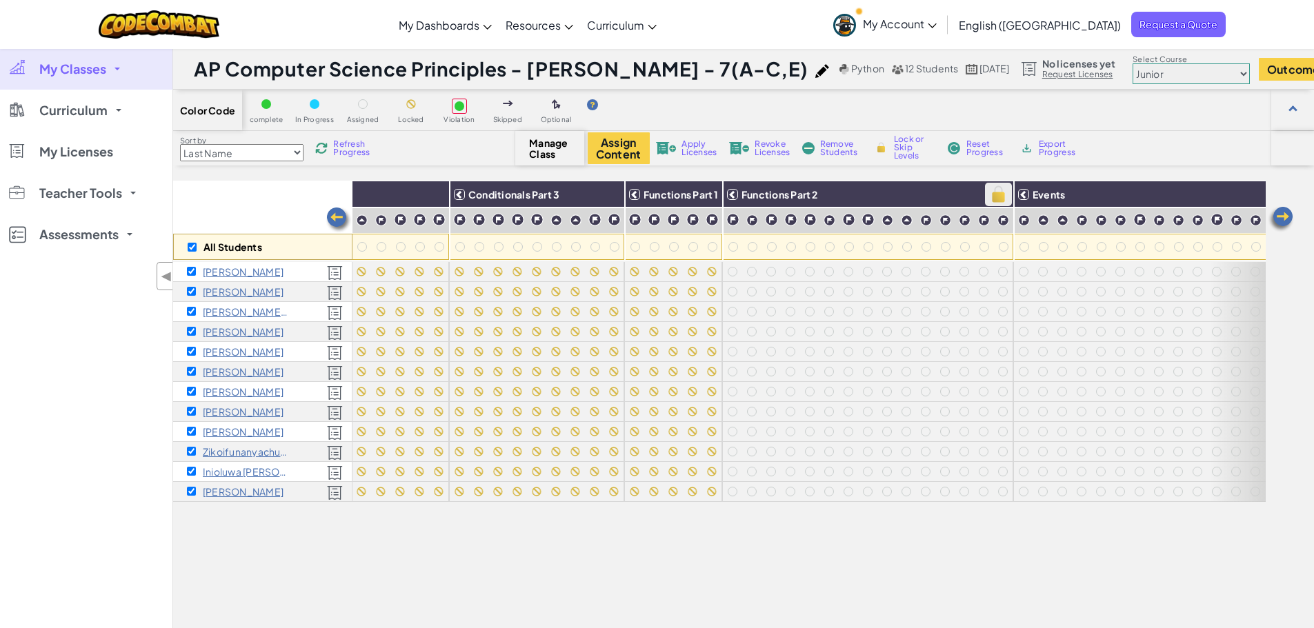
checkbox input "true"
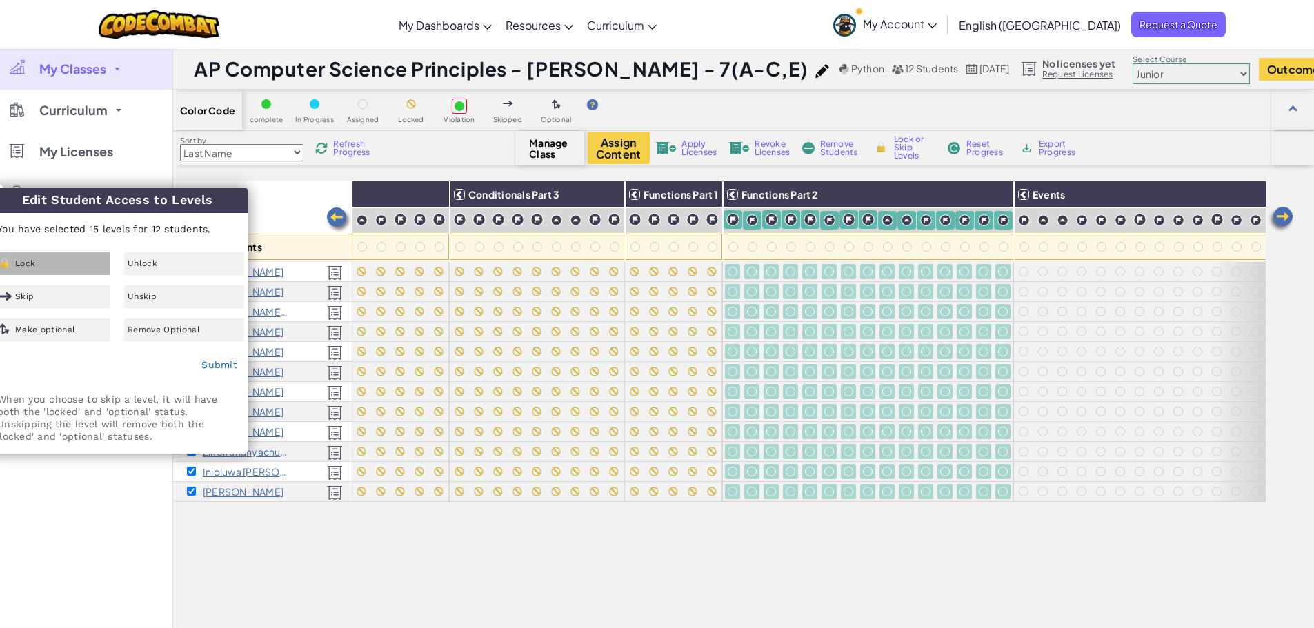
click at [32, 260] on span "Lock" at bounding box center [25, 263] width 20 height 8
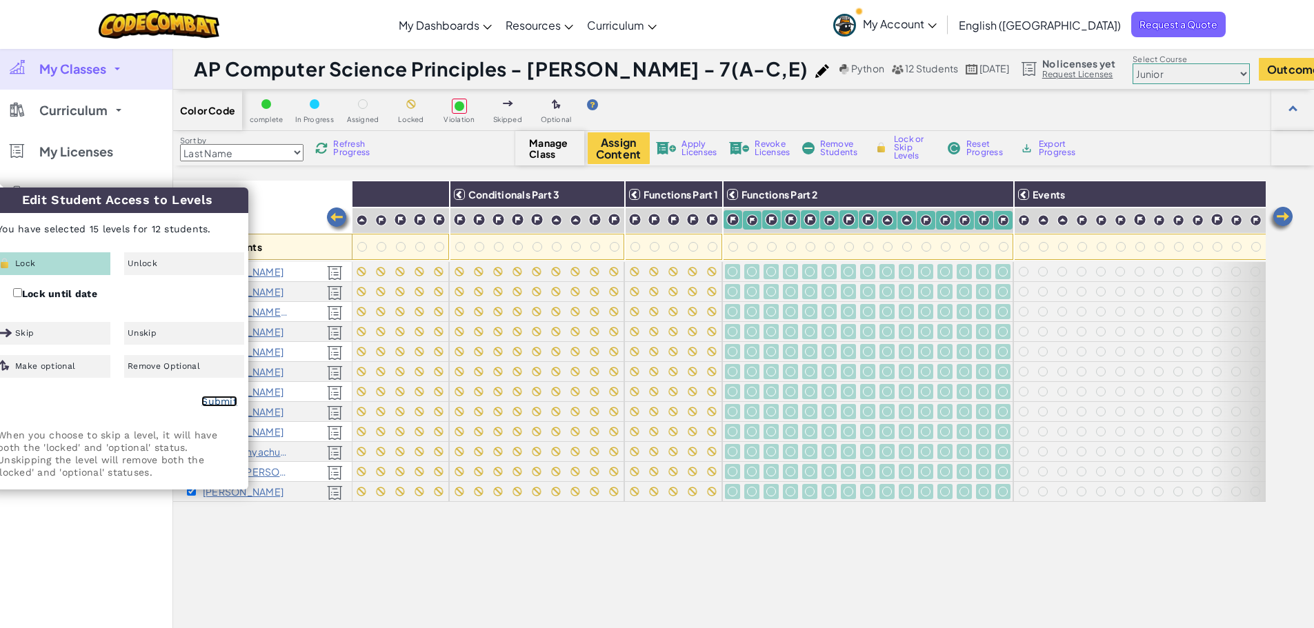
click at [218, 399] on link "Submit" at bounding box center [219, 401] width 36 height 11
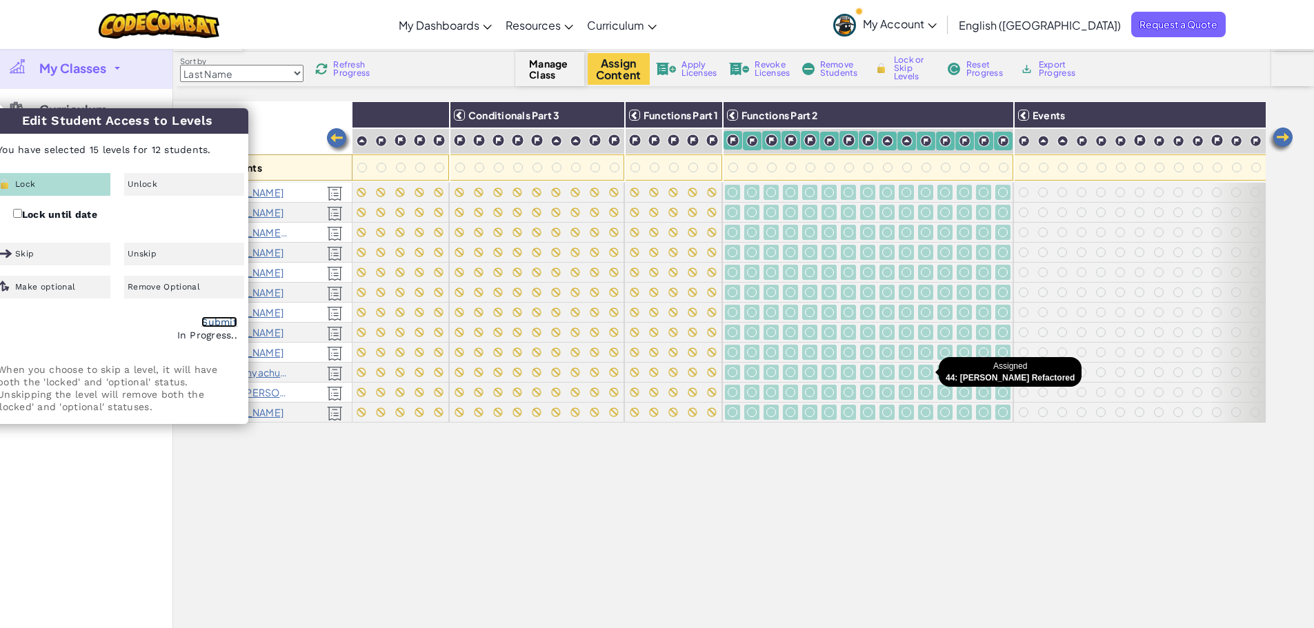
scroll to position [276, 0]
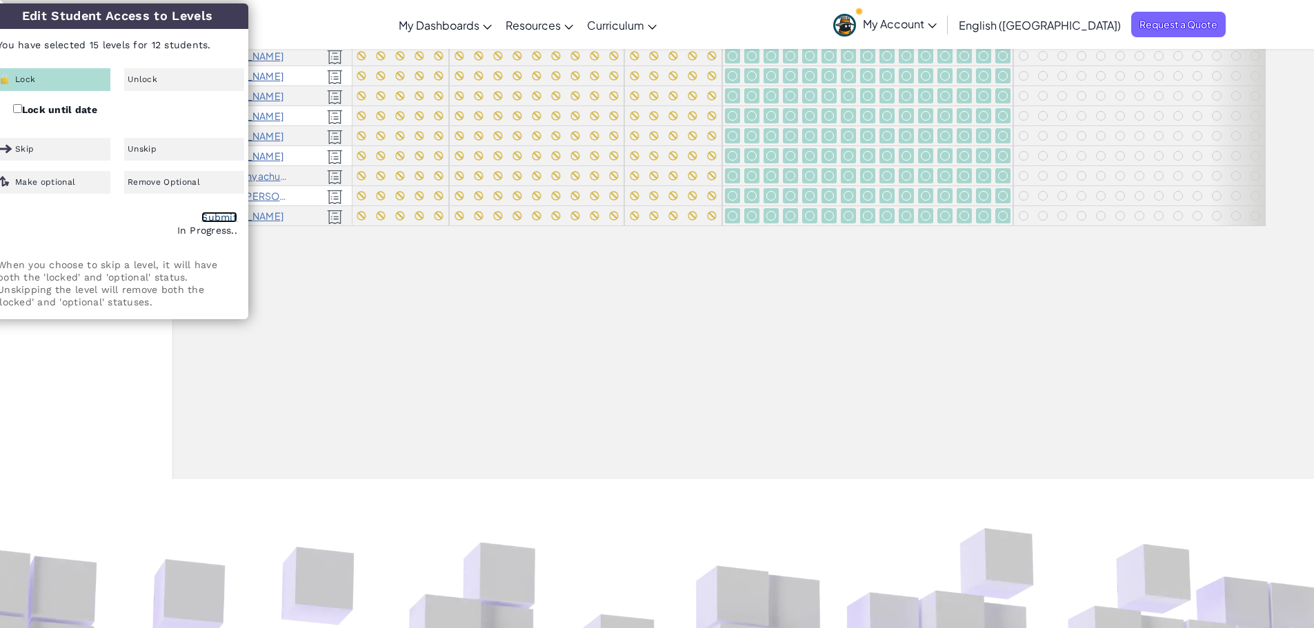
checkbox input "false"
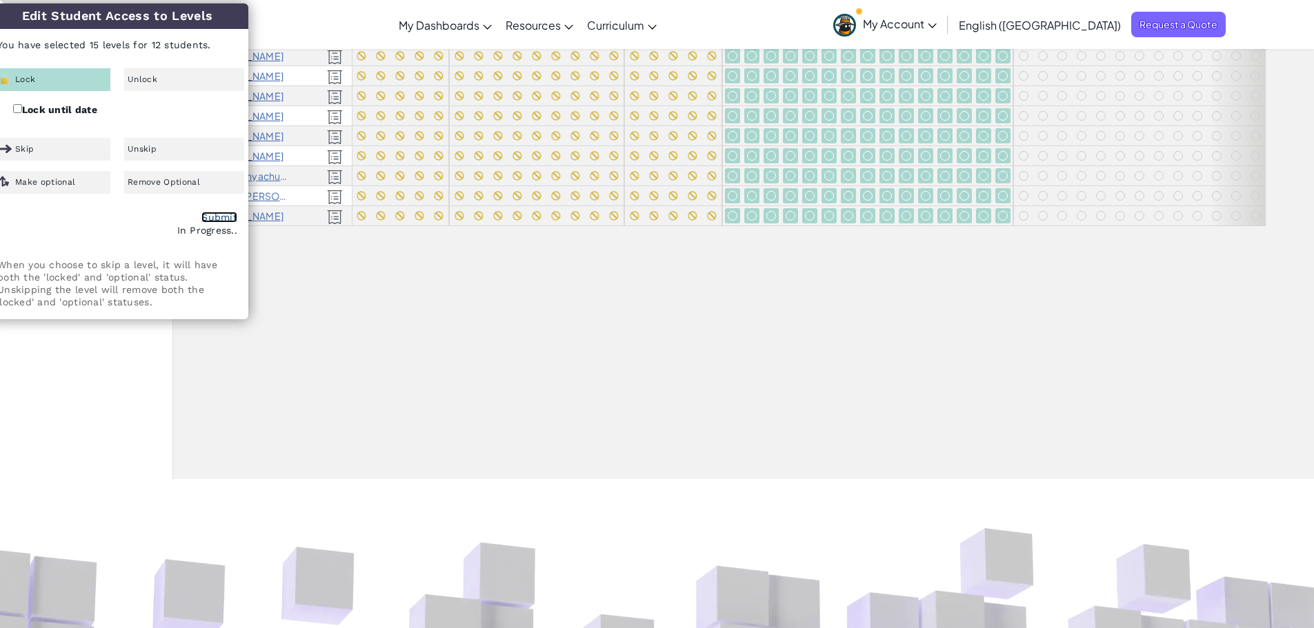
checkbox input "false"
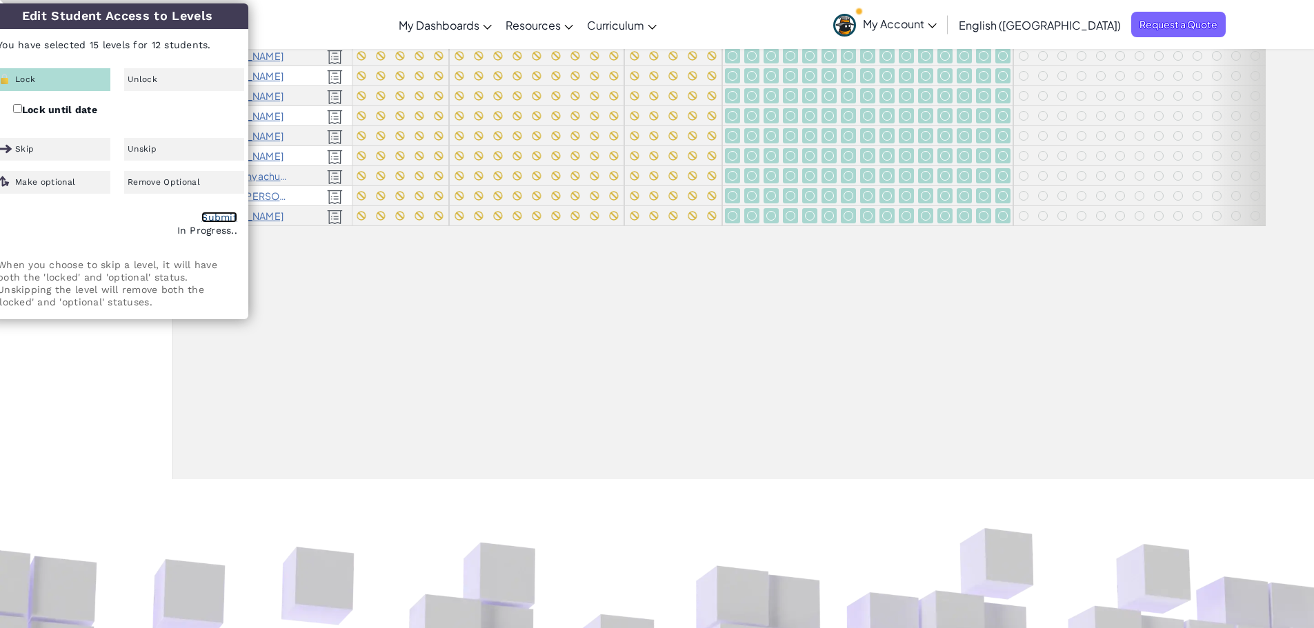
checkbox input "false"
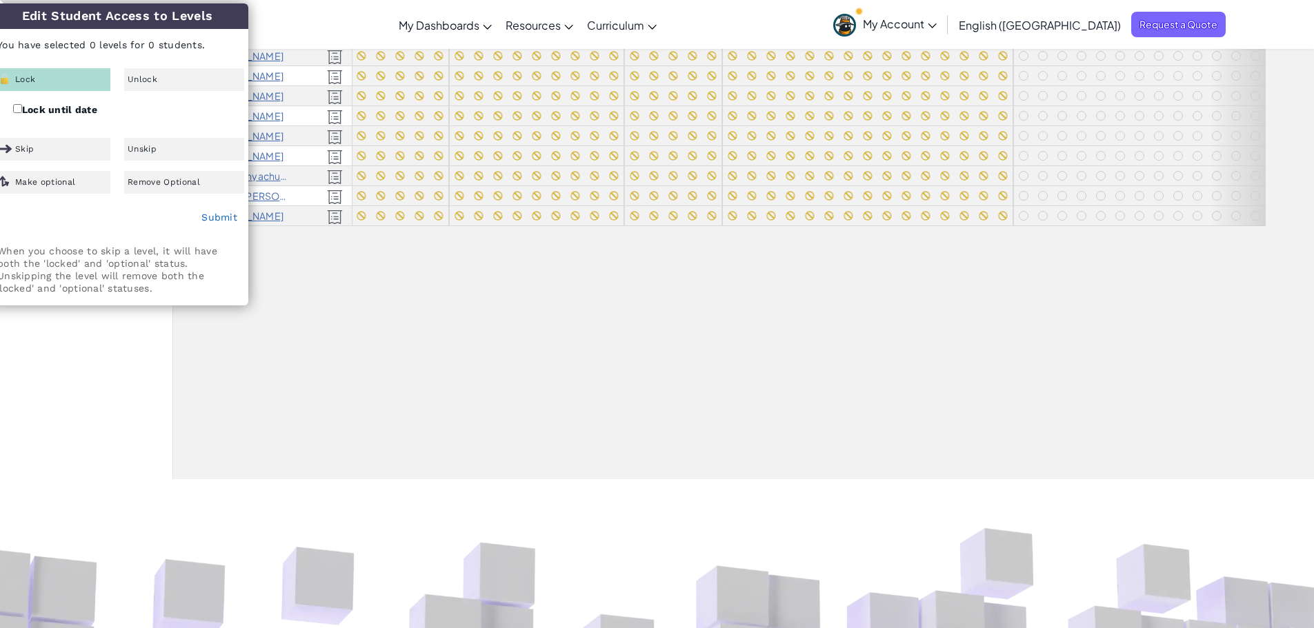
drag, startPoint x: 814, startPoint y: 453, endPoint x: 999, endPoint y: 463, distance: 185.8
click at [999, 466] on div "All Students Coordinate Systems Conditionals Part 1 Conditionals Part 2 Conditi…" at bounding box center [743, 192] width 1141 height 575
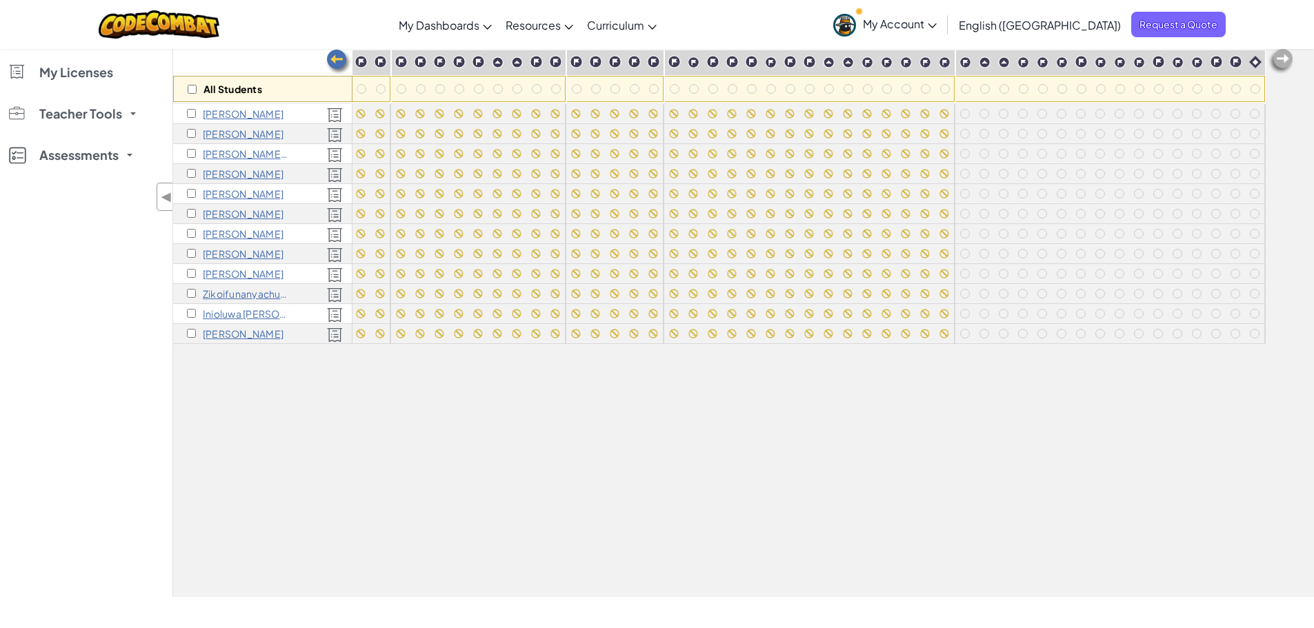
scroll to position [0, 0]
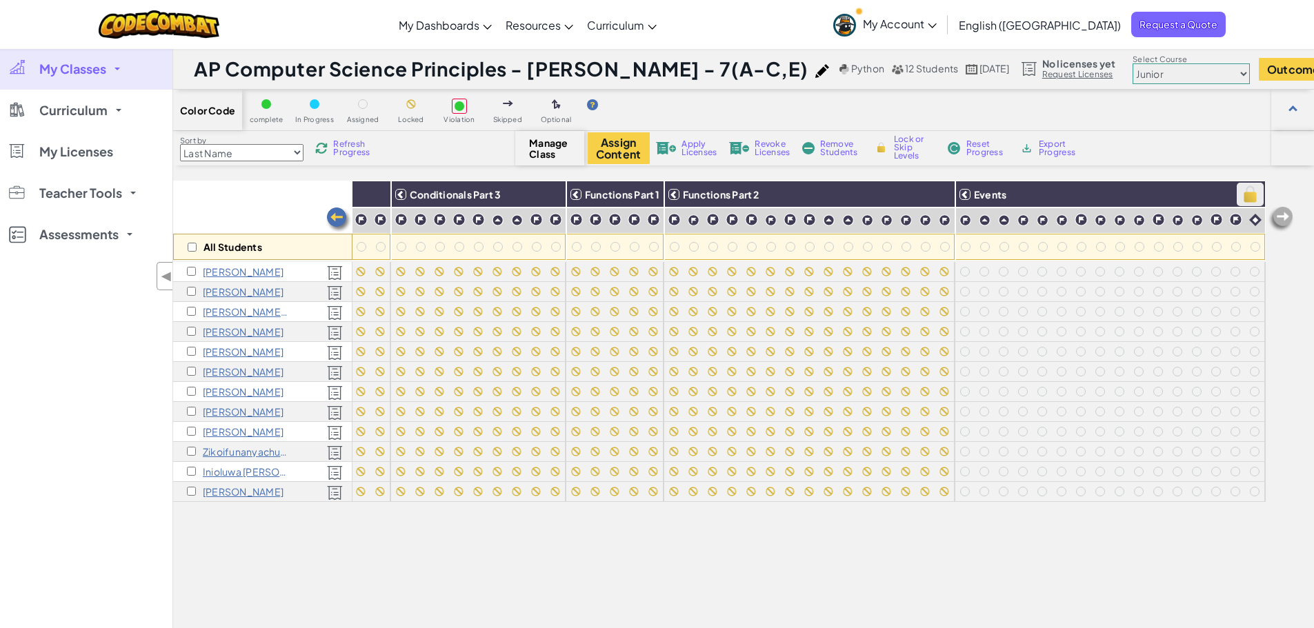
click at [1244, 192] on img at bounding box center [1250, 194] width 24 height 21
checkbox input "true"
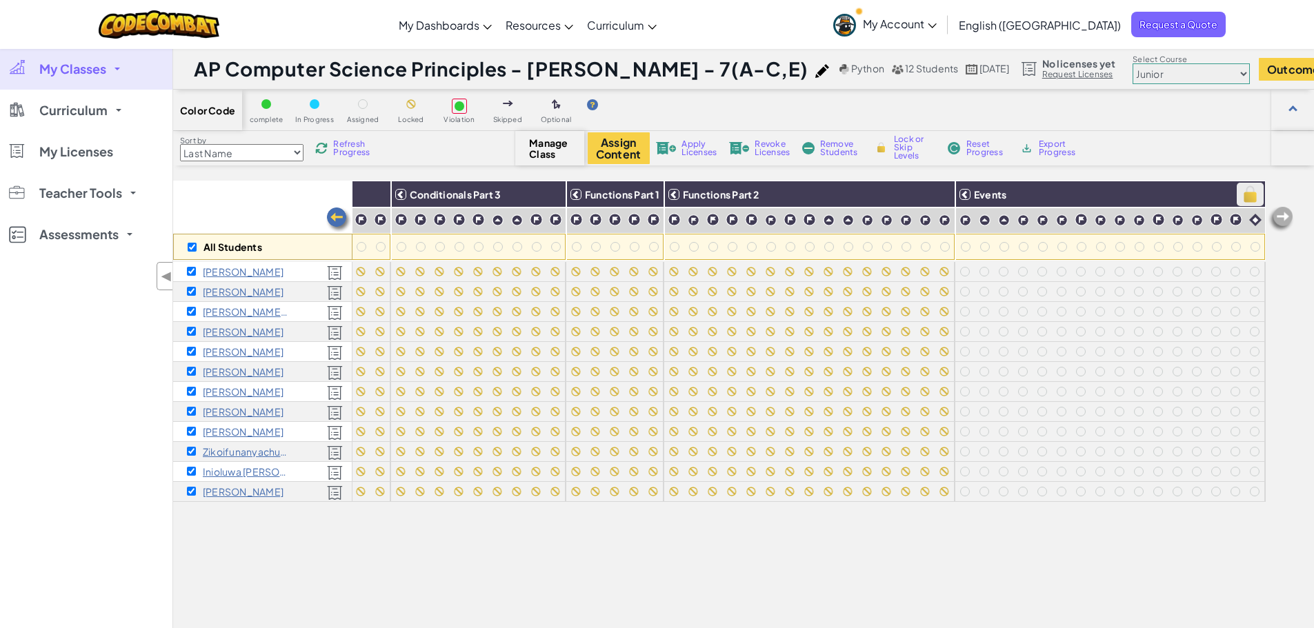
checkbox input "true"
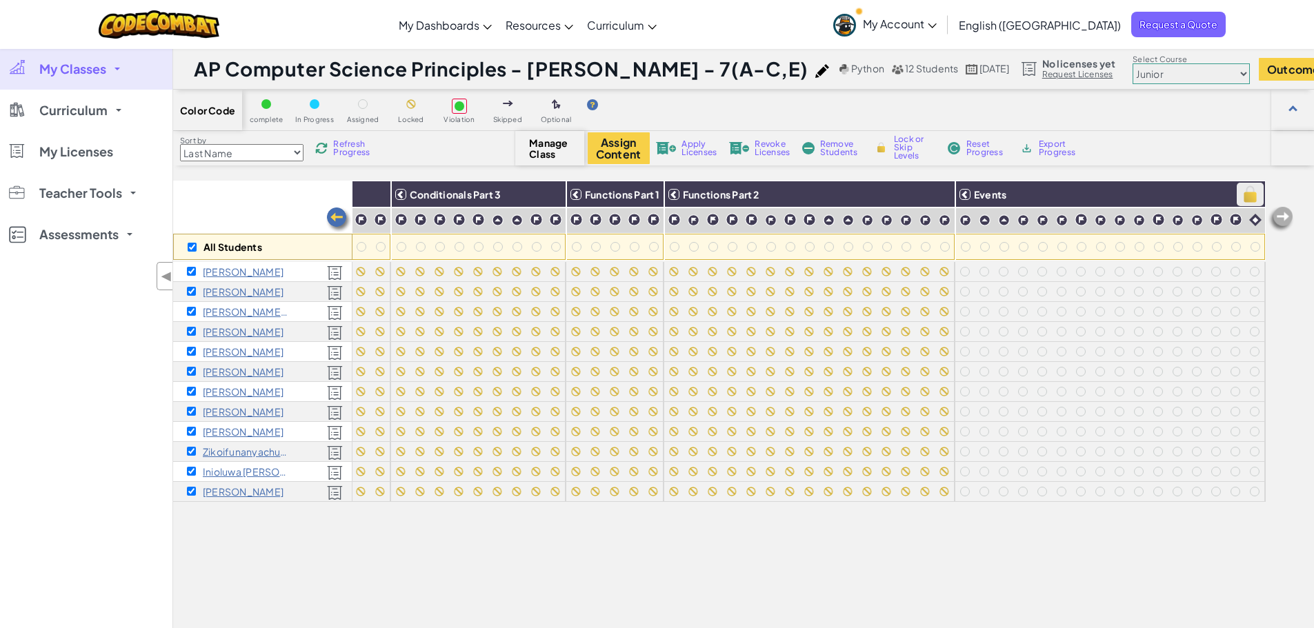
checkbox input "true"
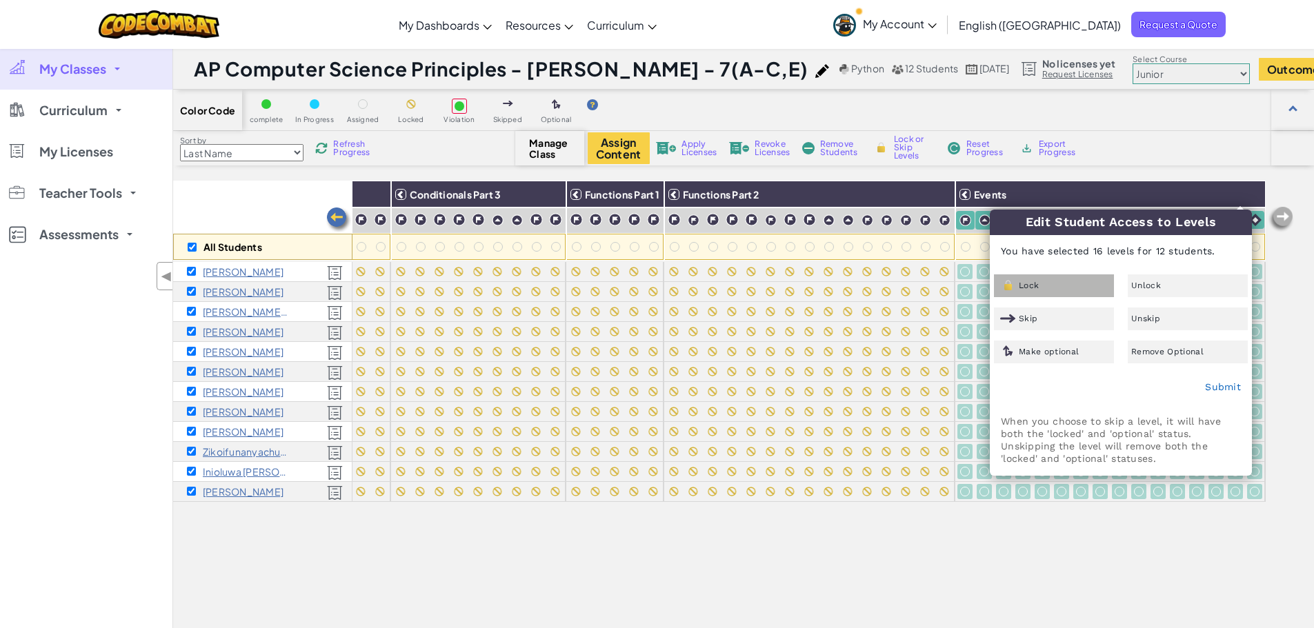
click at [1023, 275] on div "Lock" at bounding box center [1054, 286] width 120 height 23
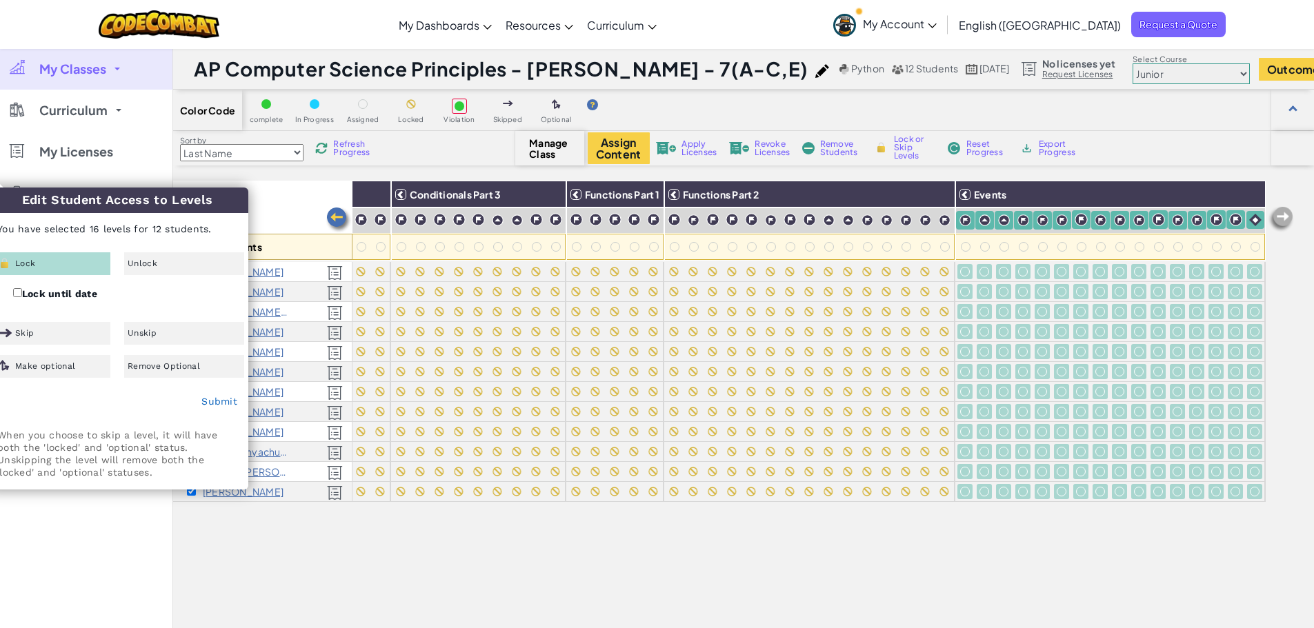
click at [201, 400] on div "Submit" at bounding box center [117, 402] width 261 height 34
click at [212, 404] on link "Submit" at bounding box center [219, 401] width 36 height 11
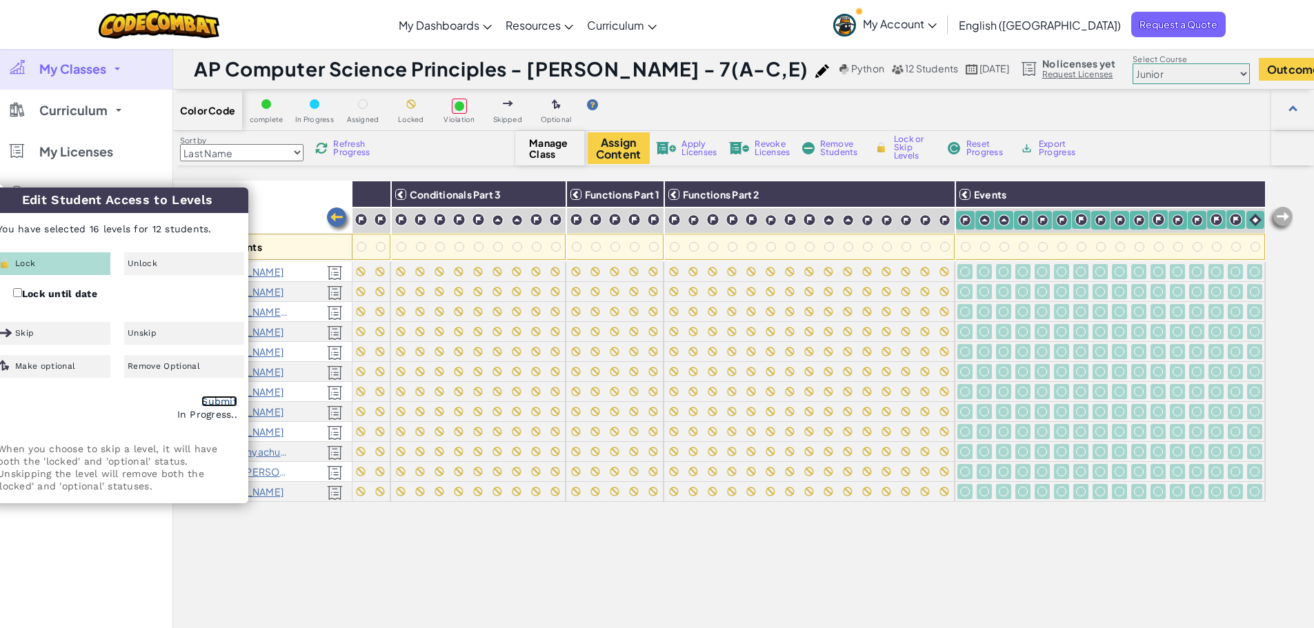
checkbox input "false"
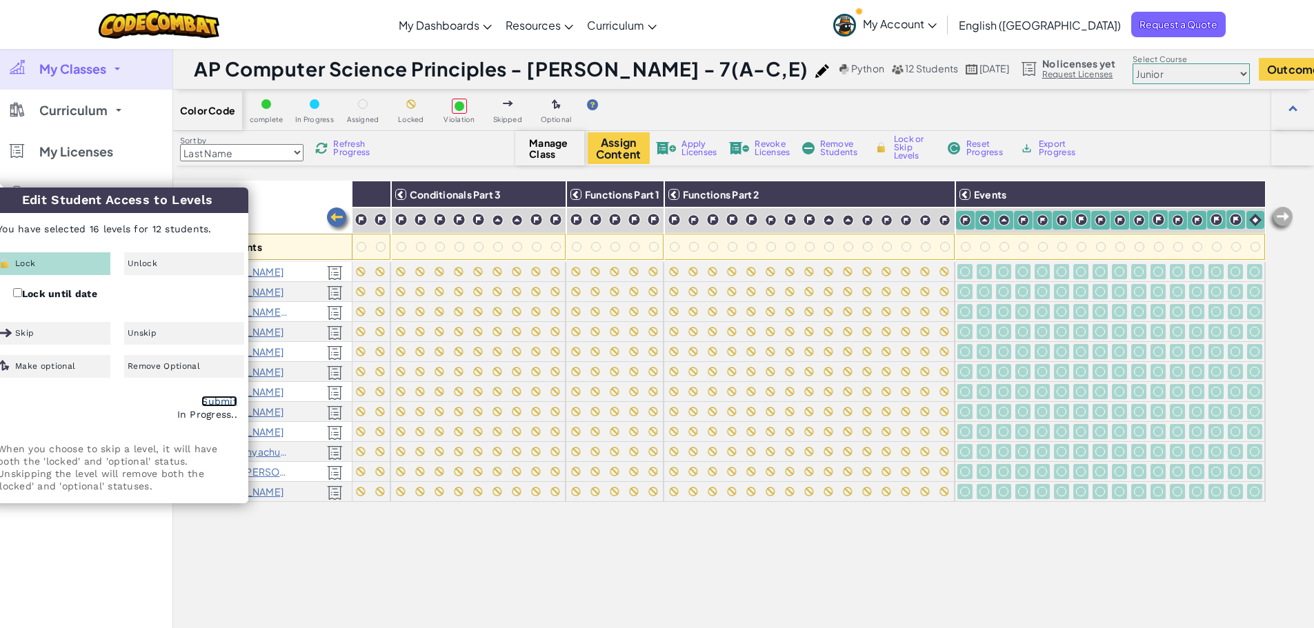
checkbox input "false"
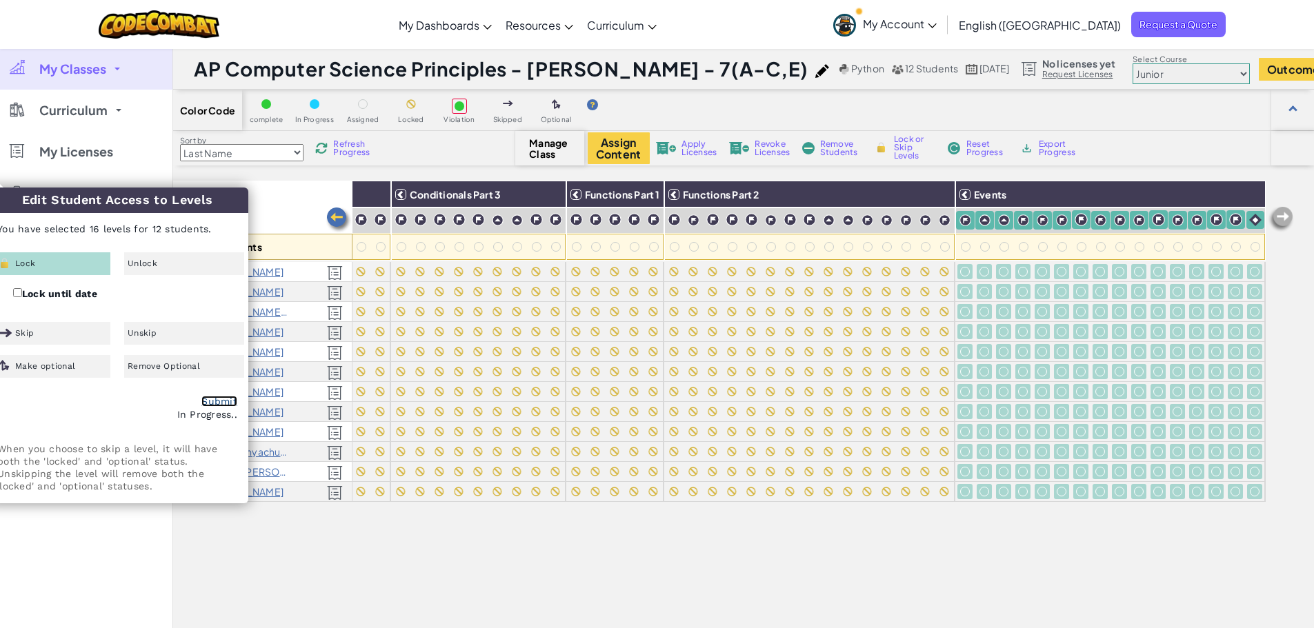
checkbox input "false"
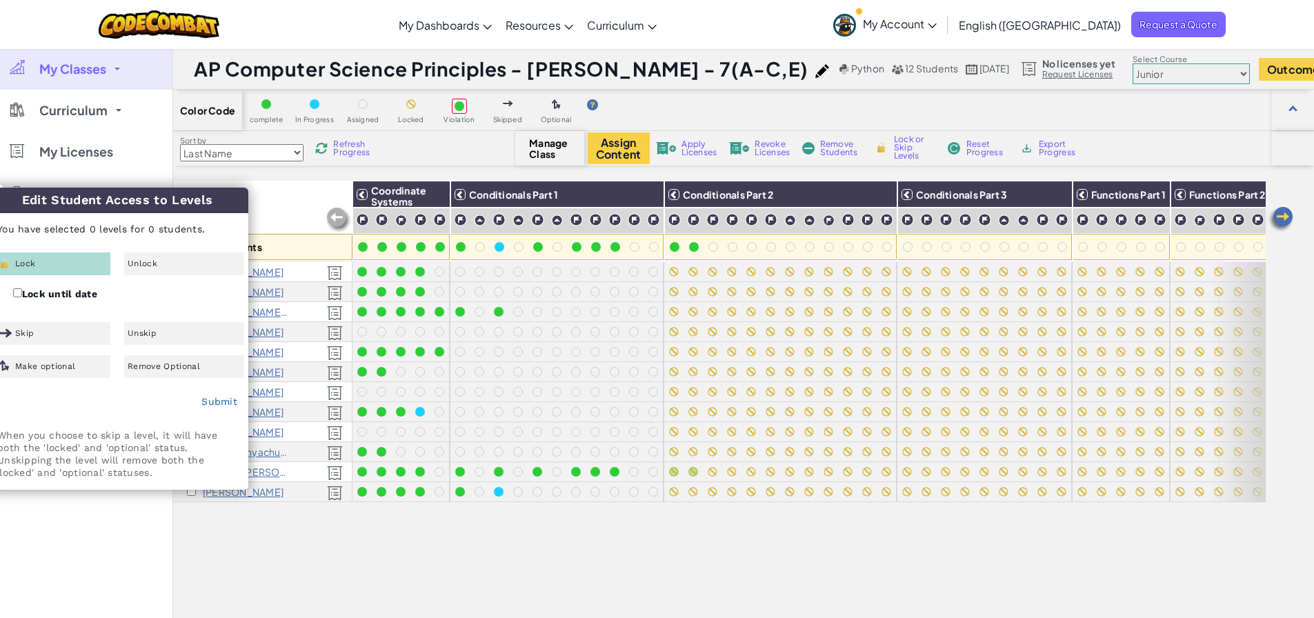
drag, startPoint x: 282, startPoint y: 205, endPoint x: 271, endPoint y: 204, distance: 11.1
click at [282, 204] on div "All Students" at bounding box center [262, 221] width 179 height 80
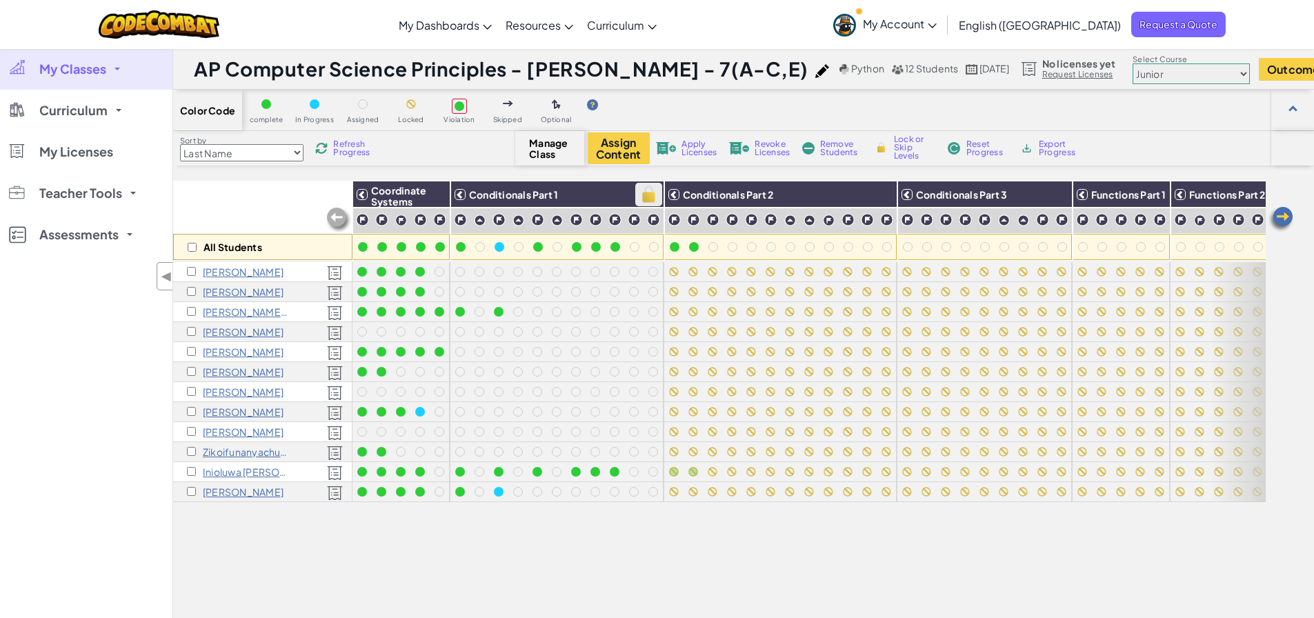
click at [652, 190] on img at bounding box center [649, 194] width 24 height 21
checkbox input "true"
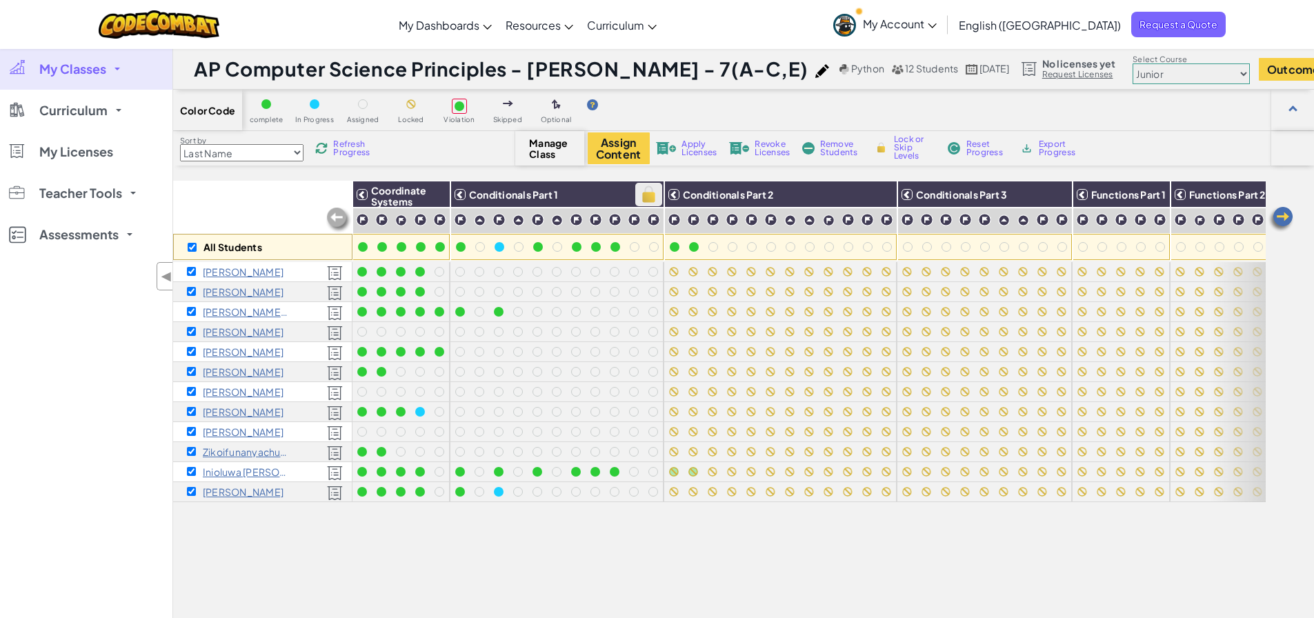
checkbox input "true"
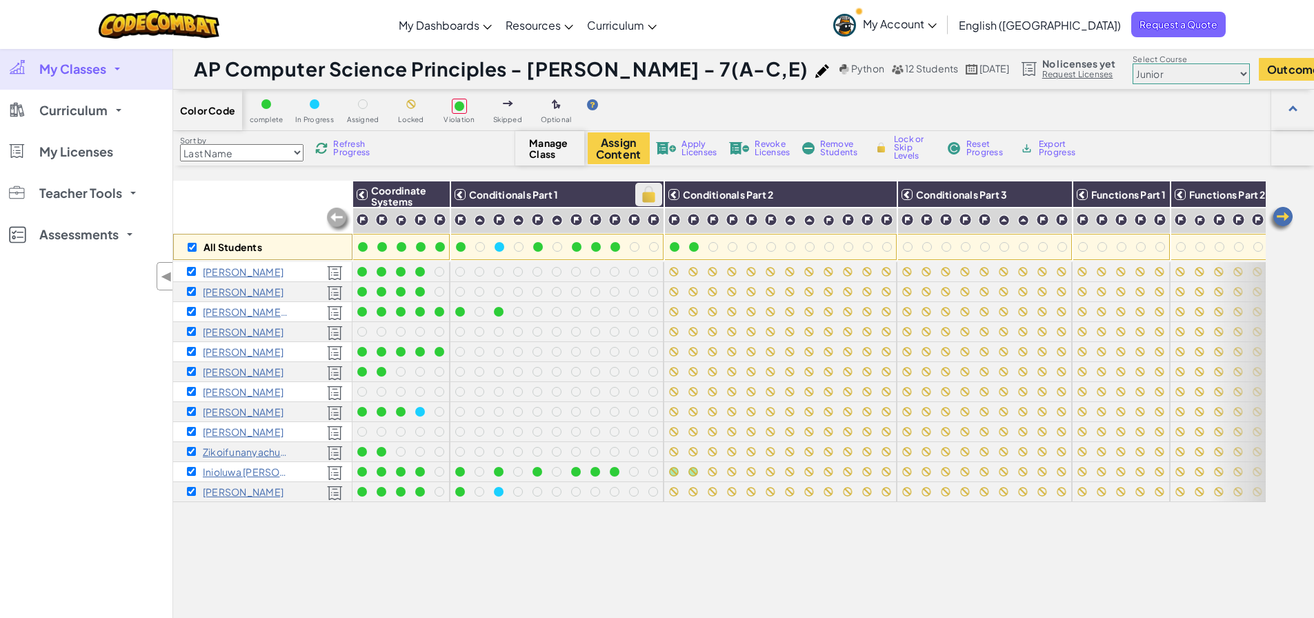
checkbox input "true"
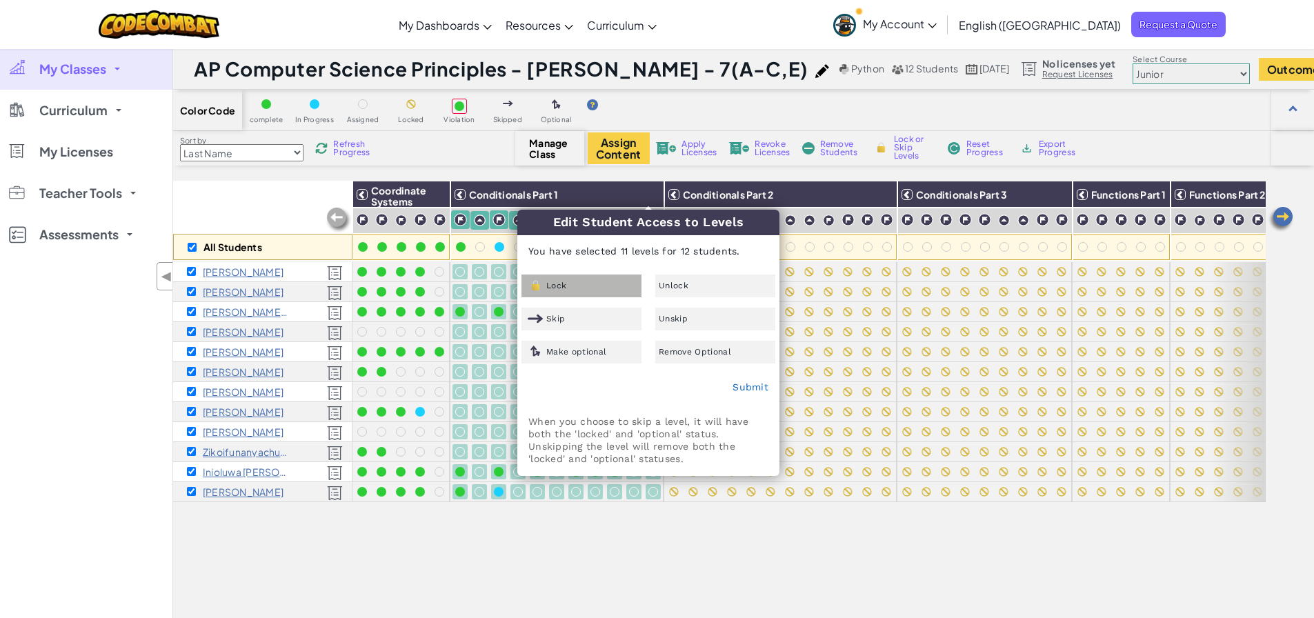
click at [595, 277] on div "Lock" at bounding box center [581, 286] width 120 height 23
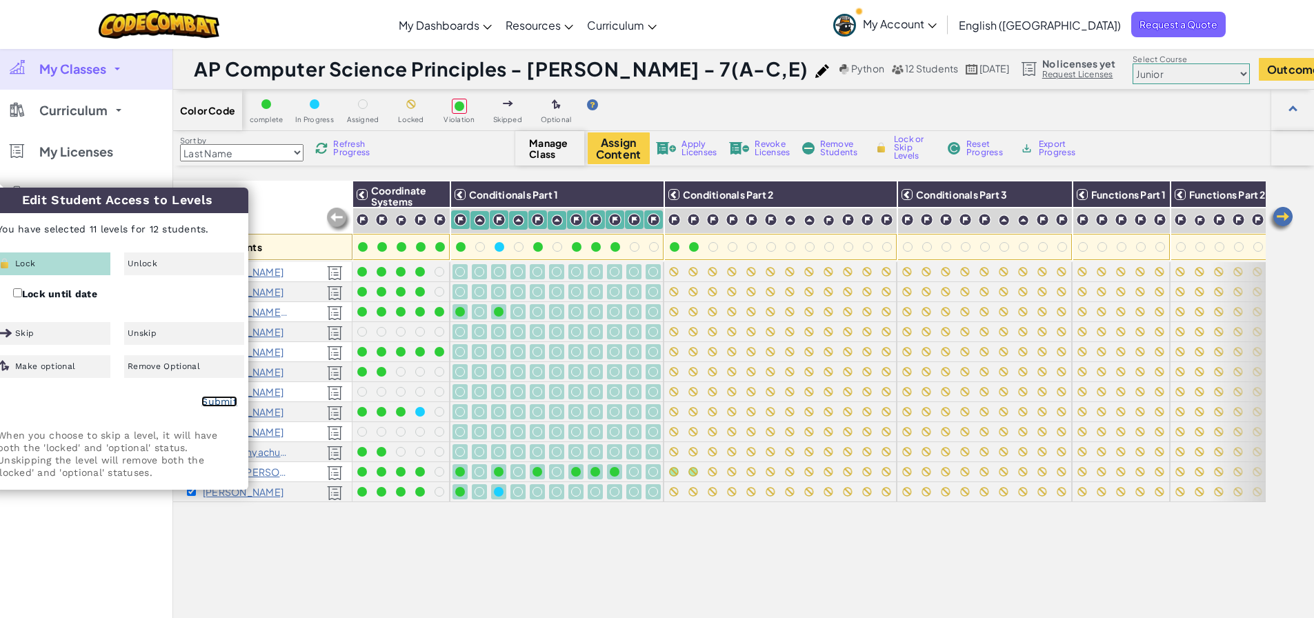
click at [234, 400] on link "Submit" at bounding box center [219, 401] width 36 height 11
checkbox input "false"
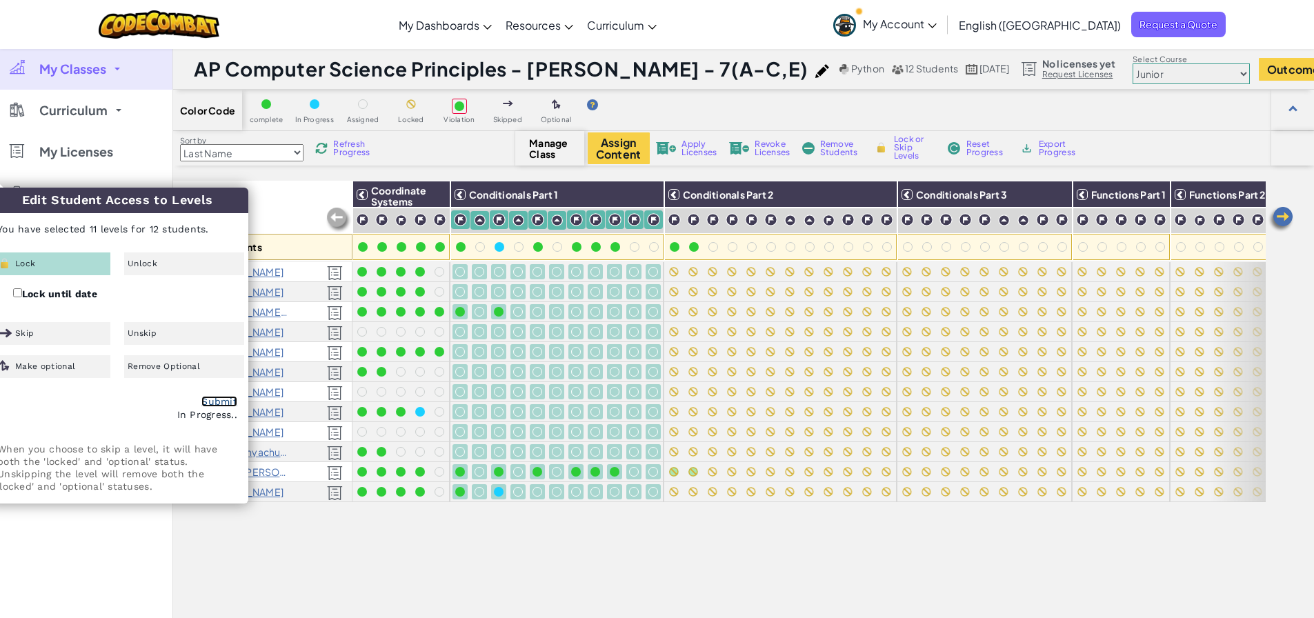
checkbox input "false"
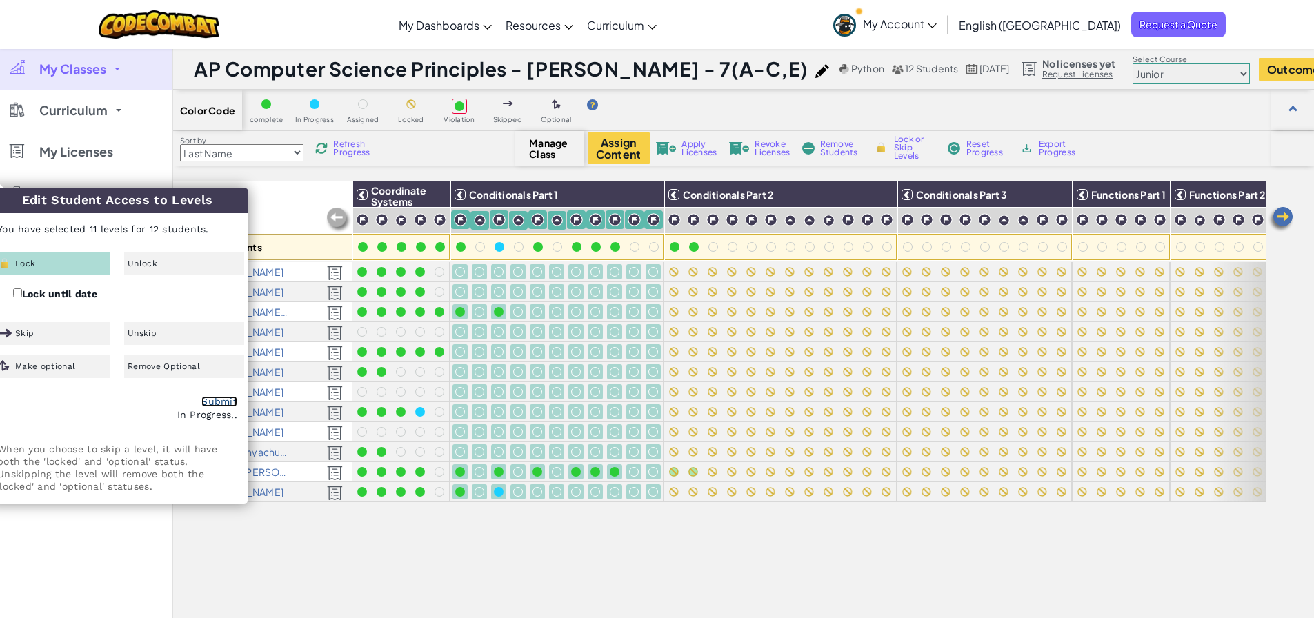
checkbox input "false"
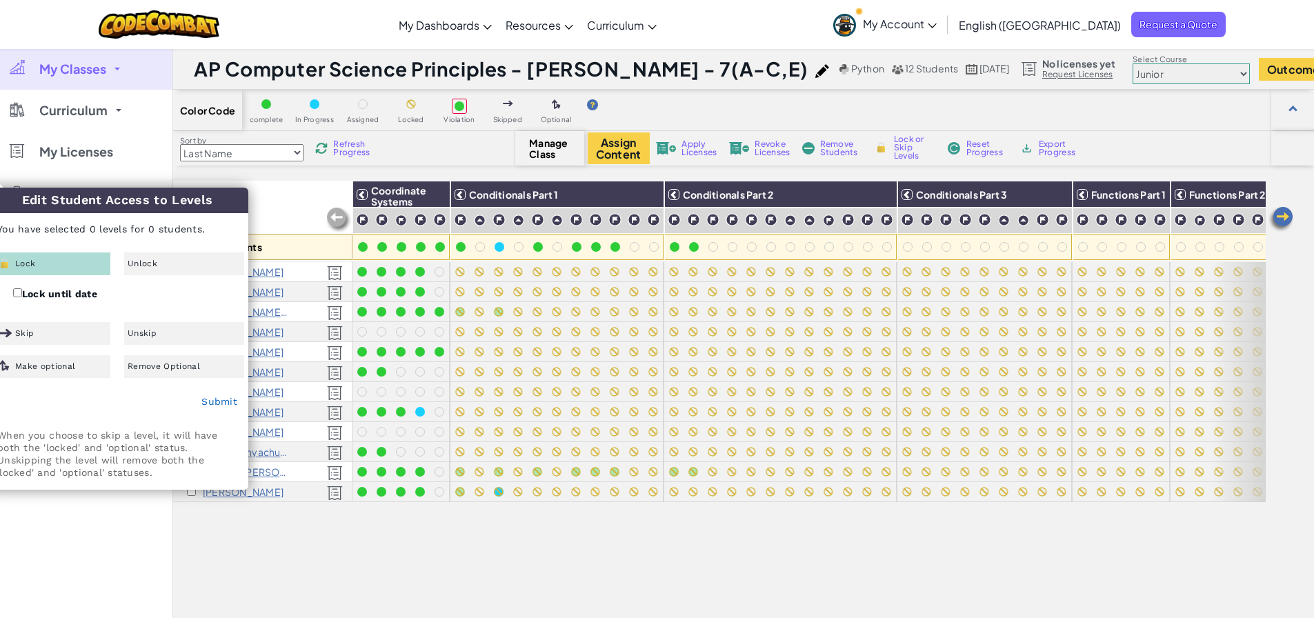
click at [701, 526] on div "All Students Coordinate Systems Conditionals Part 1 Conditionals Part 2 Conditi…" at bounding box center [719, 455] width 1092 height 549
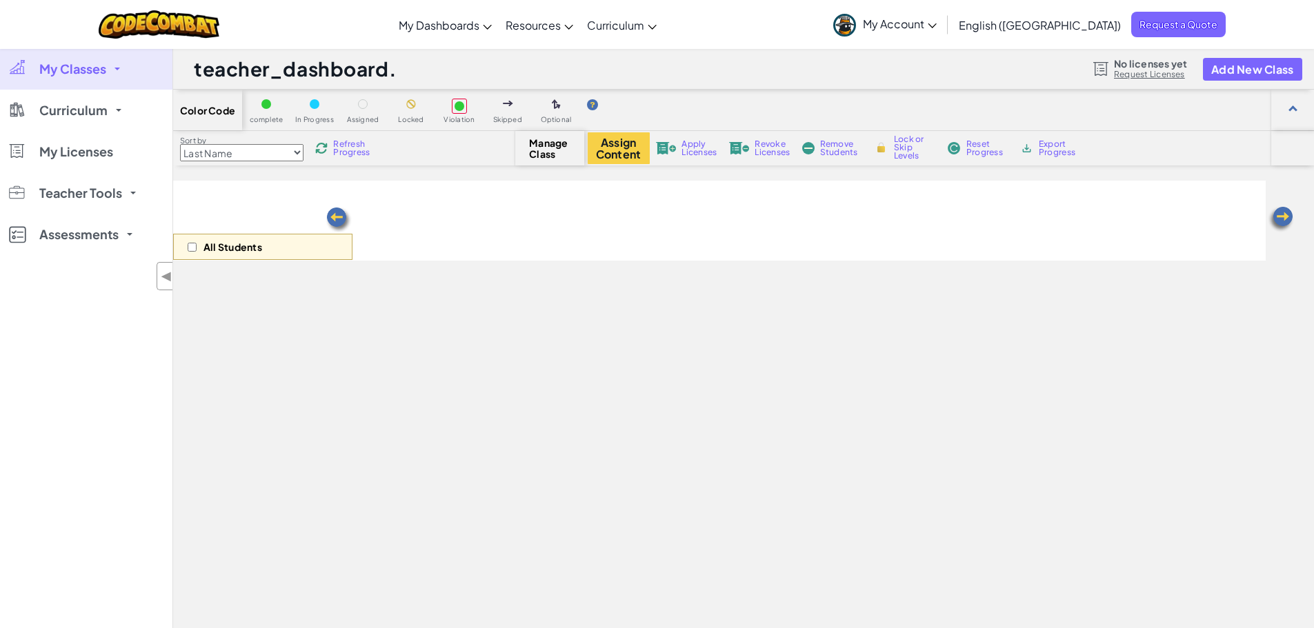
select select "5632661322961295f9428638"
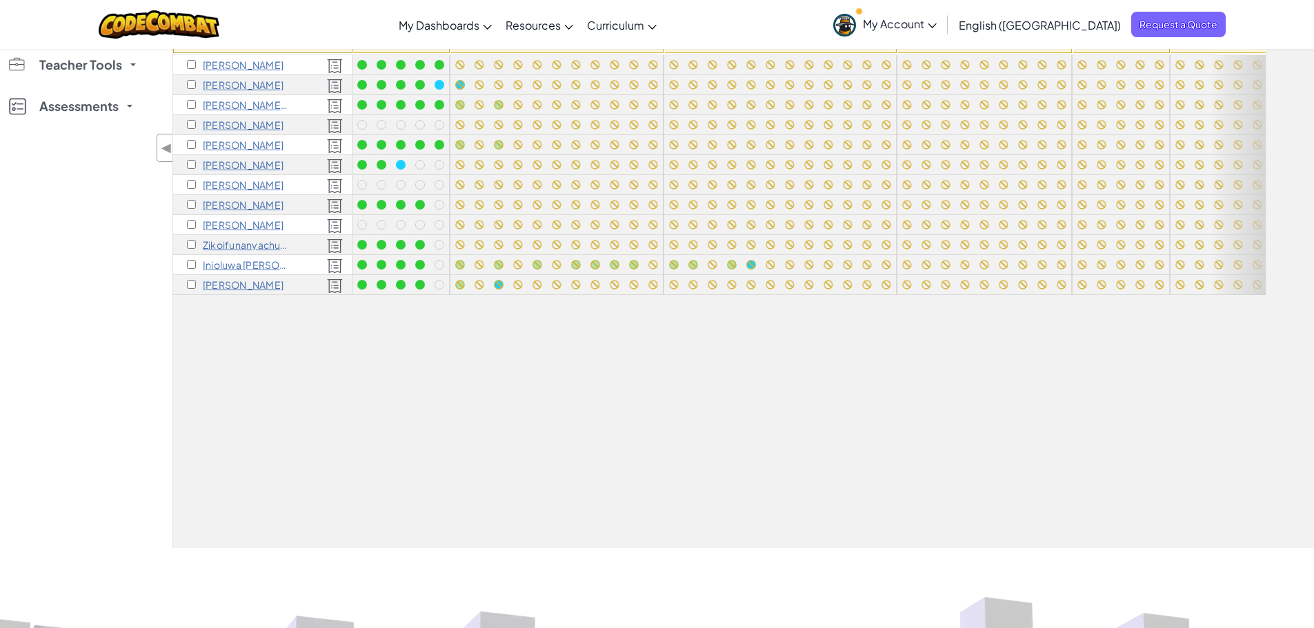
scroll to position [69, 0]
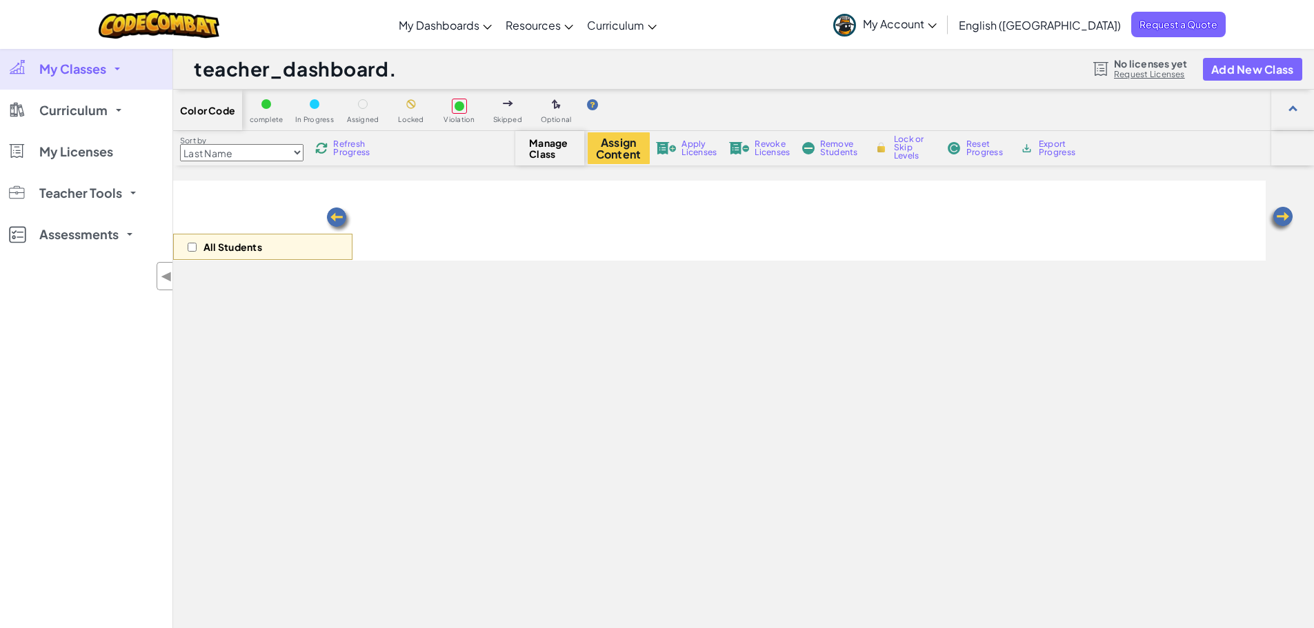
scroll to position [68, 0]
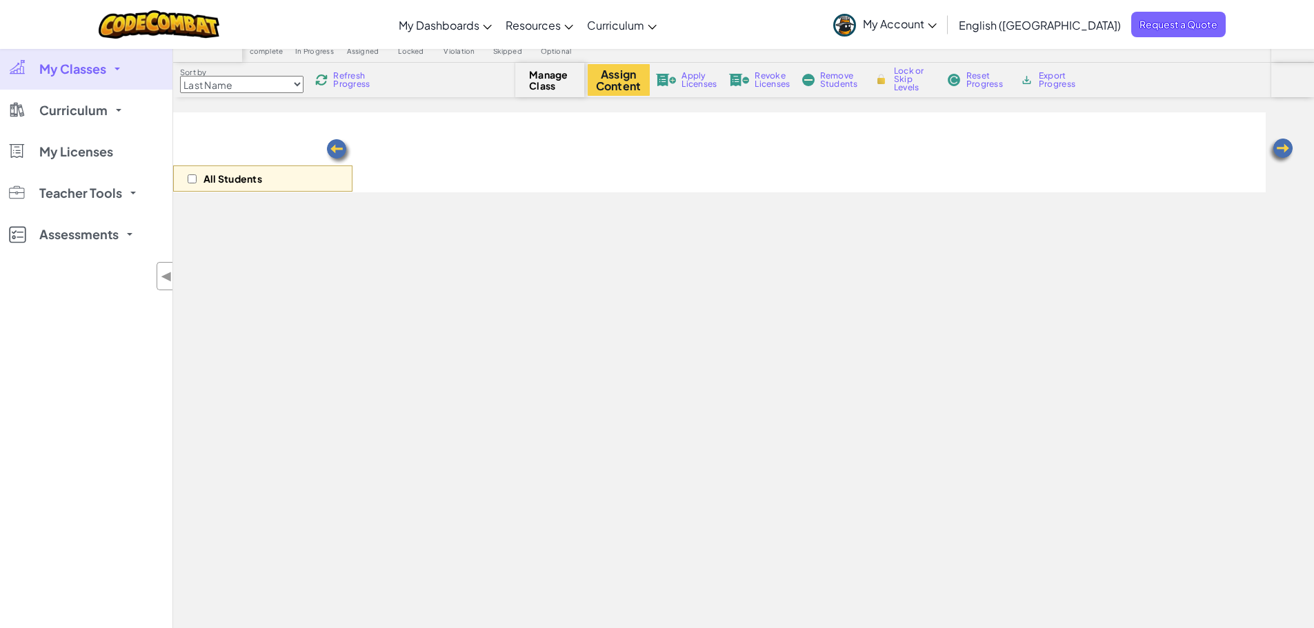
select select "5632661322961295f9428638"
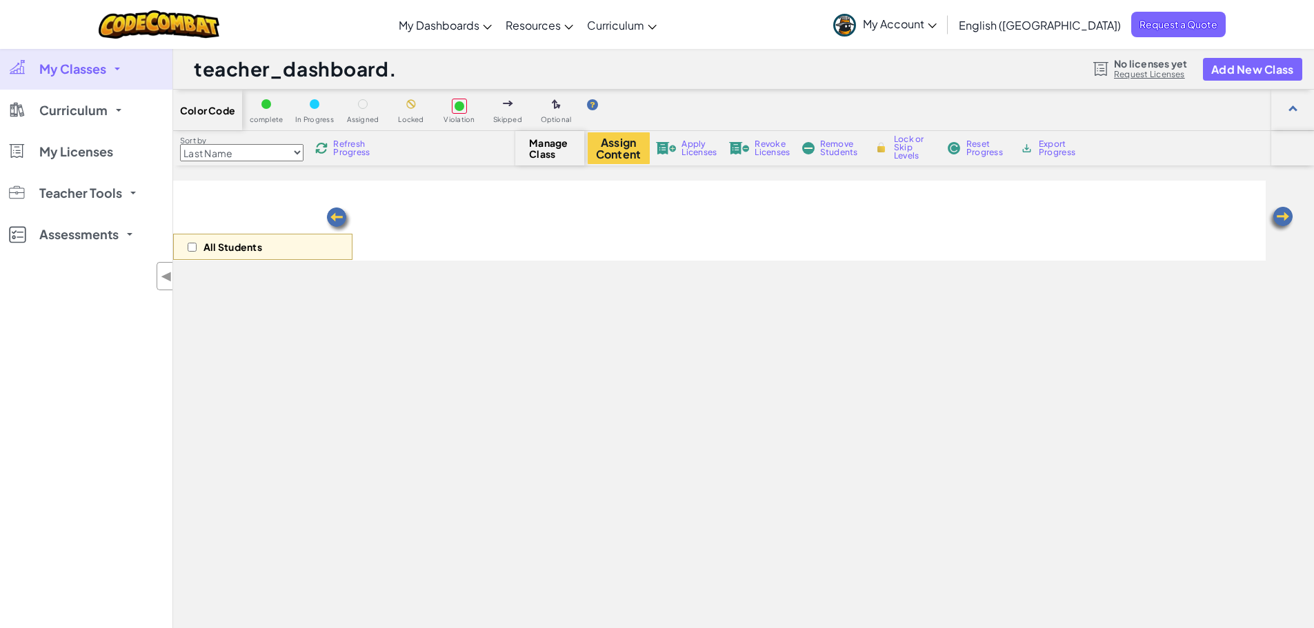
scroll to position [68, 0]
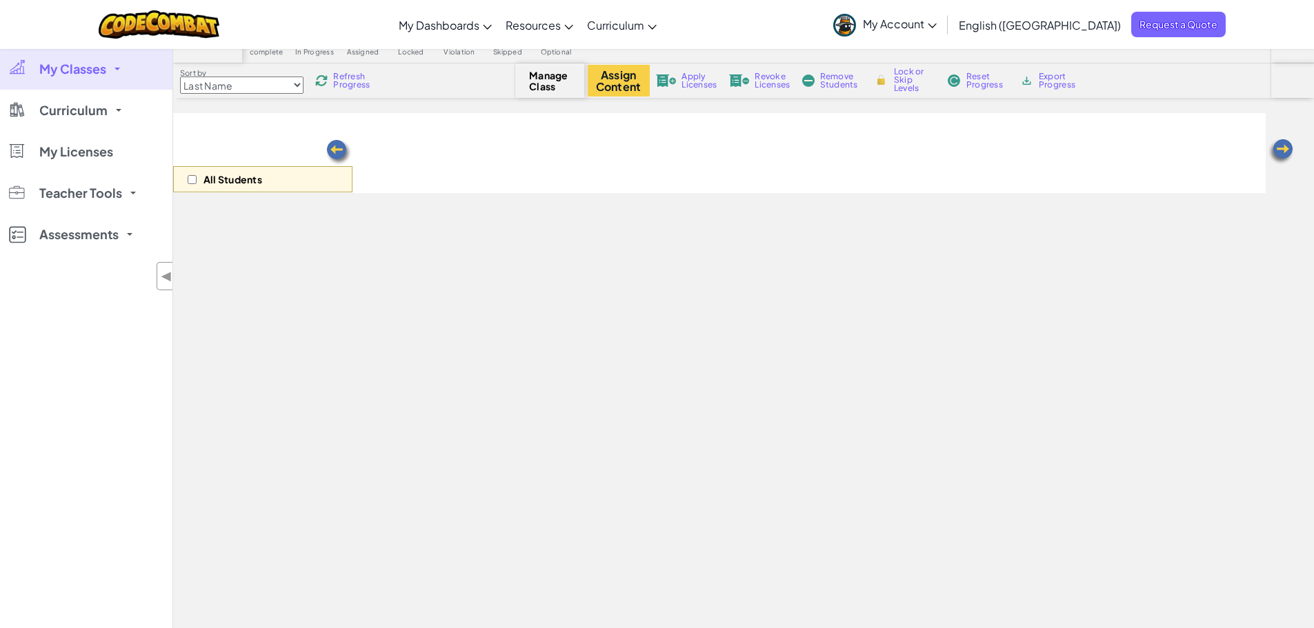
select select "5632661322961295f9428638"
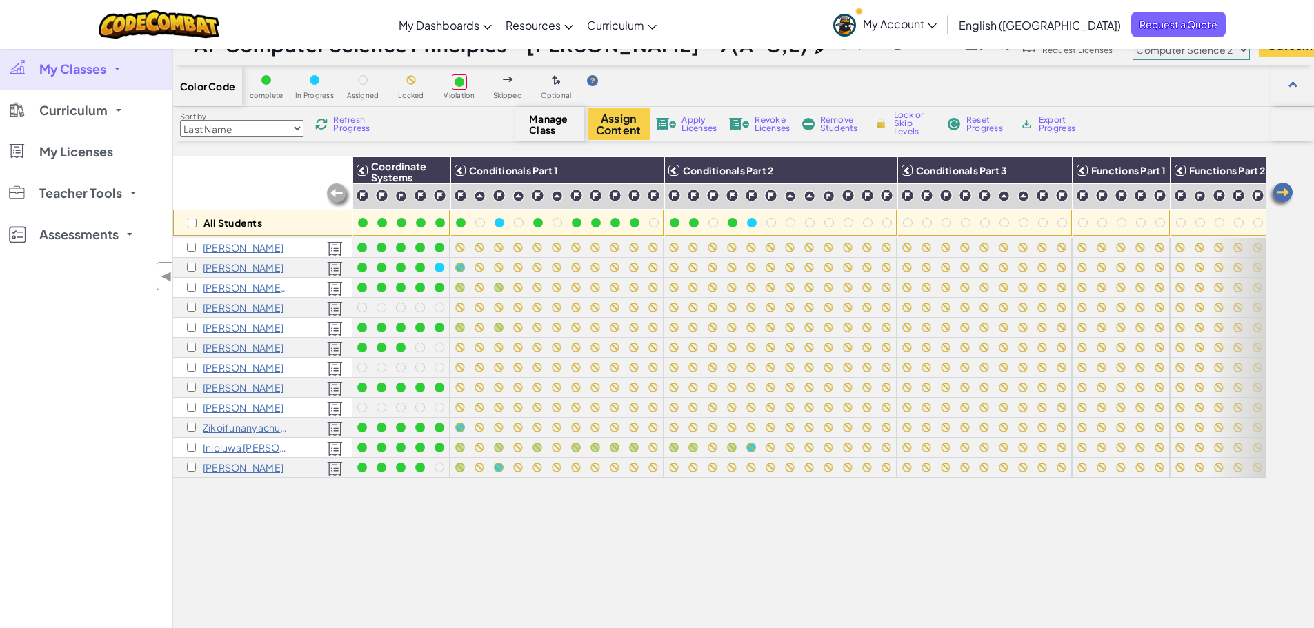
scroll to position [0, 0]
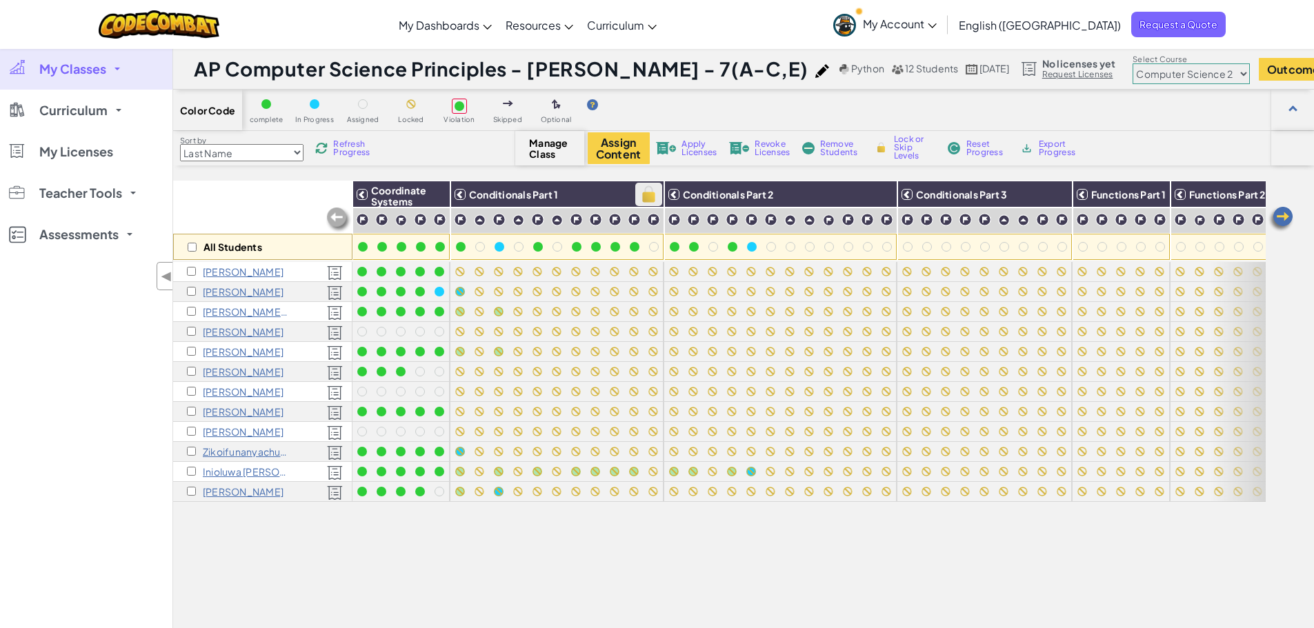
click at [651, 194] on img at bounding box center [649, 194] width 24 height 21
checkbox input "true"
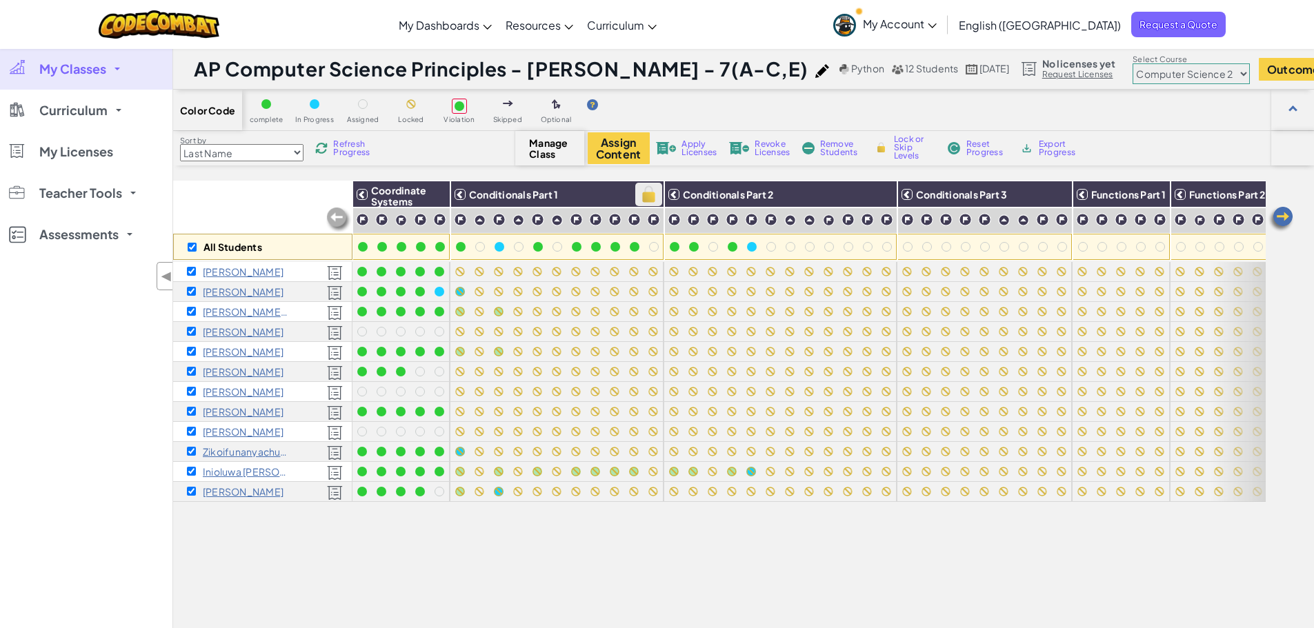
checkbox input "true"
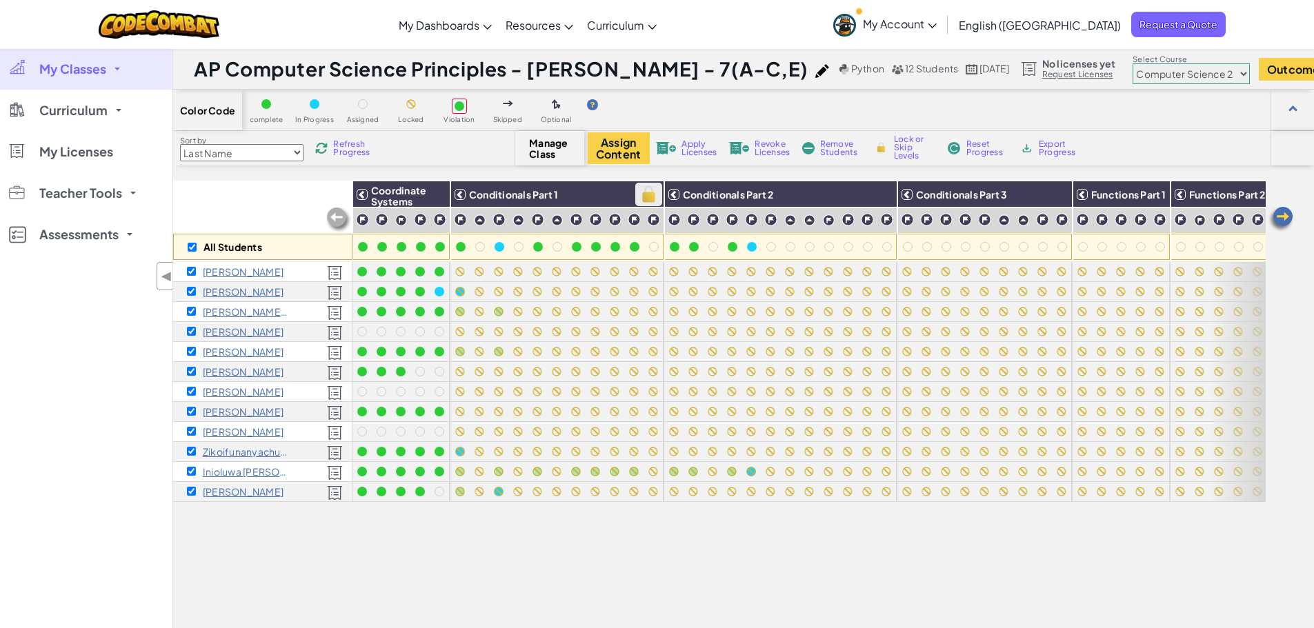
checkbox input "true"
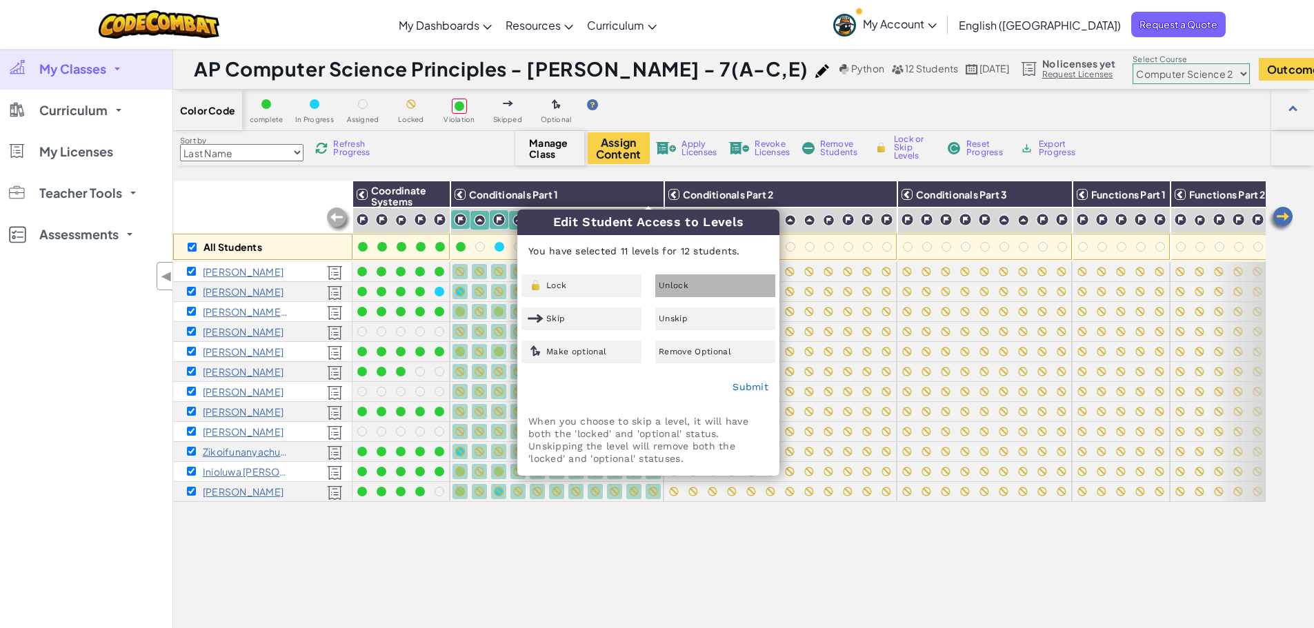
click at [683, 292] on div "Unlock" at bounding box center [715, 286] width 120 height 23
click at [761, 383] on link "Submit" at bounding box center [750, 386] width 36 height 11
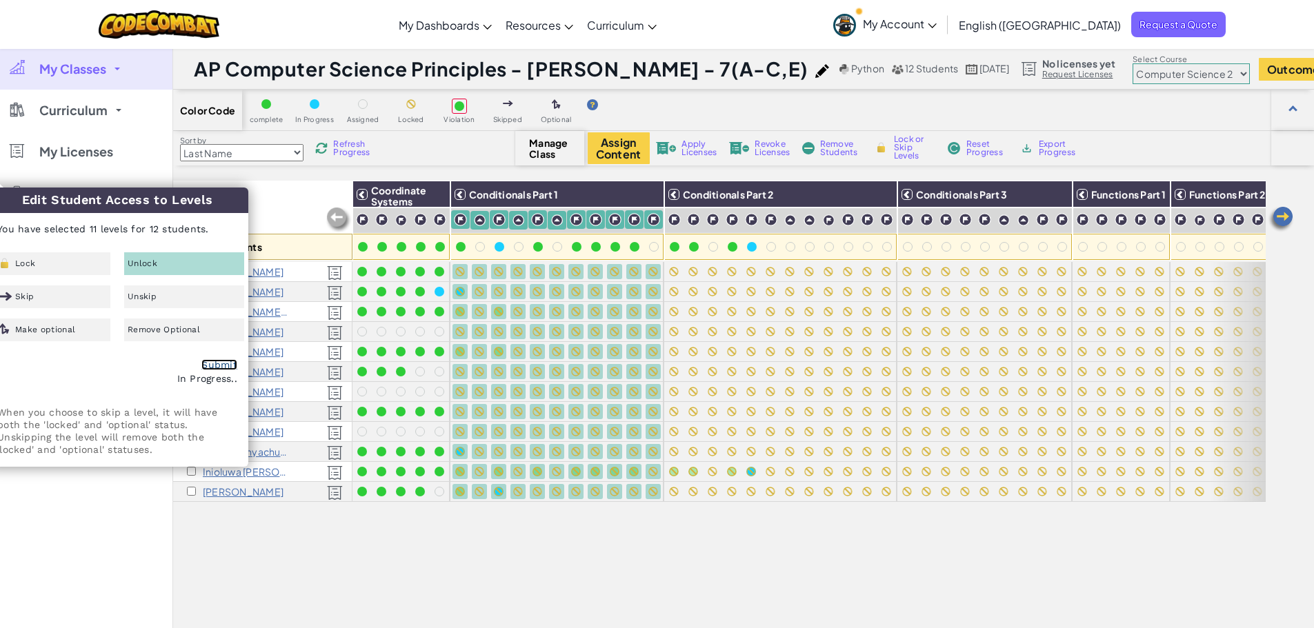
checkbox input "false"
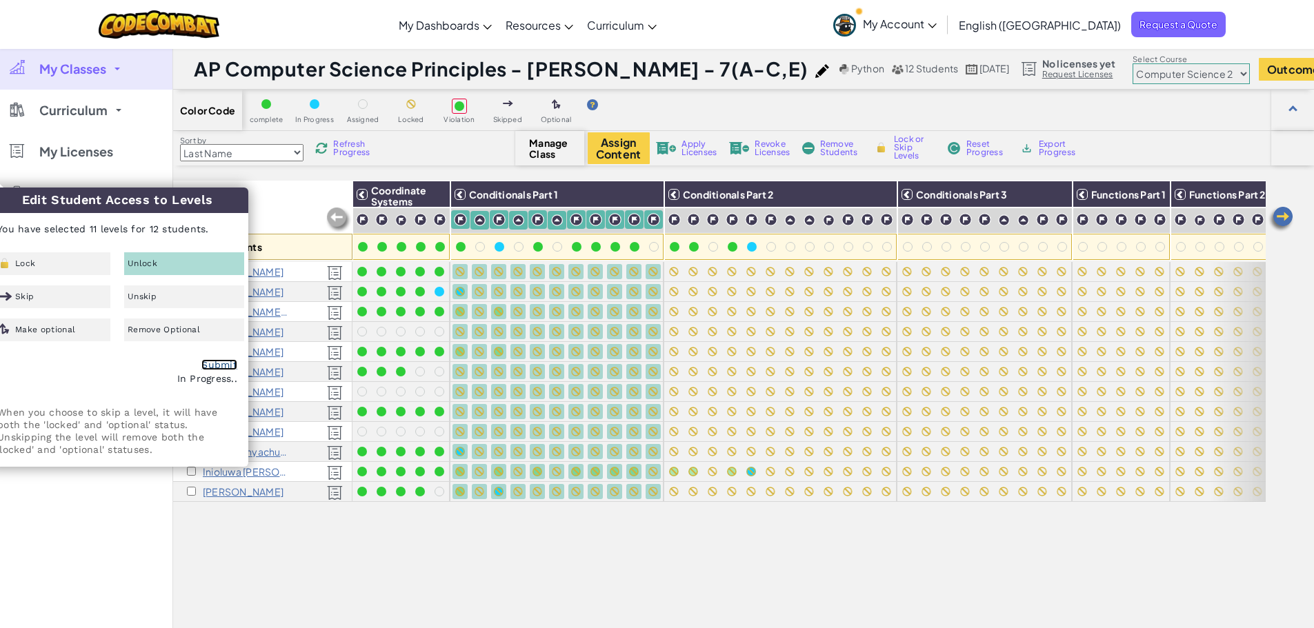
checkbox input "false"
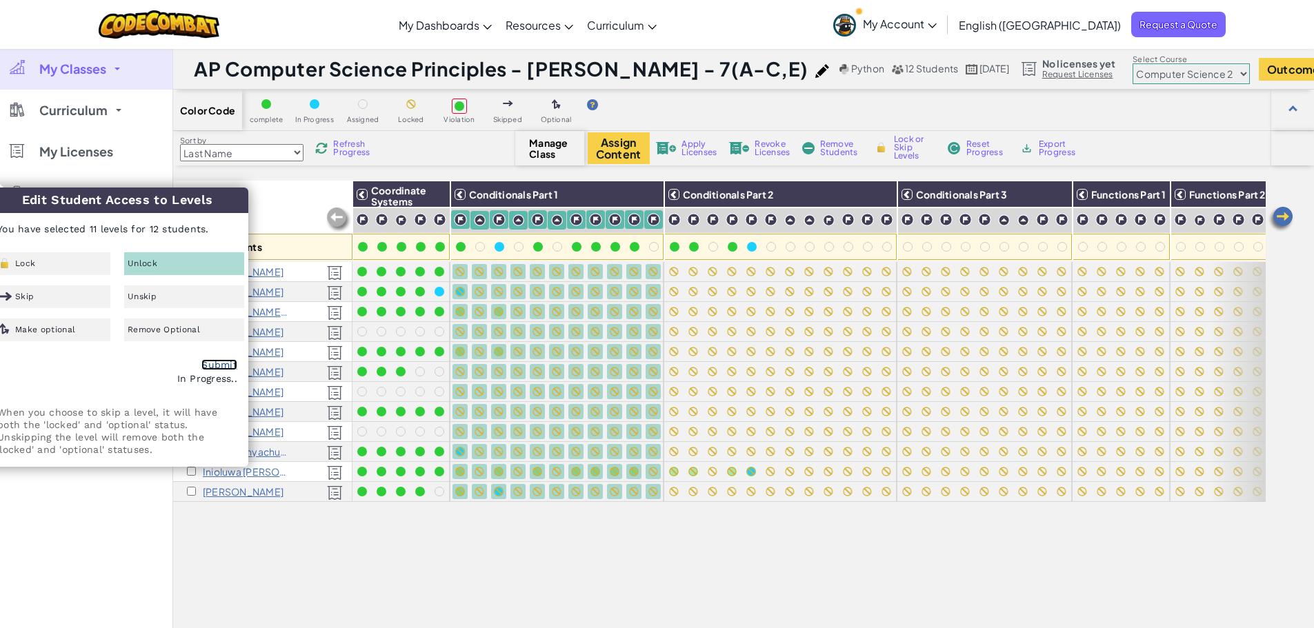
checkbox input "false"
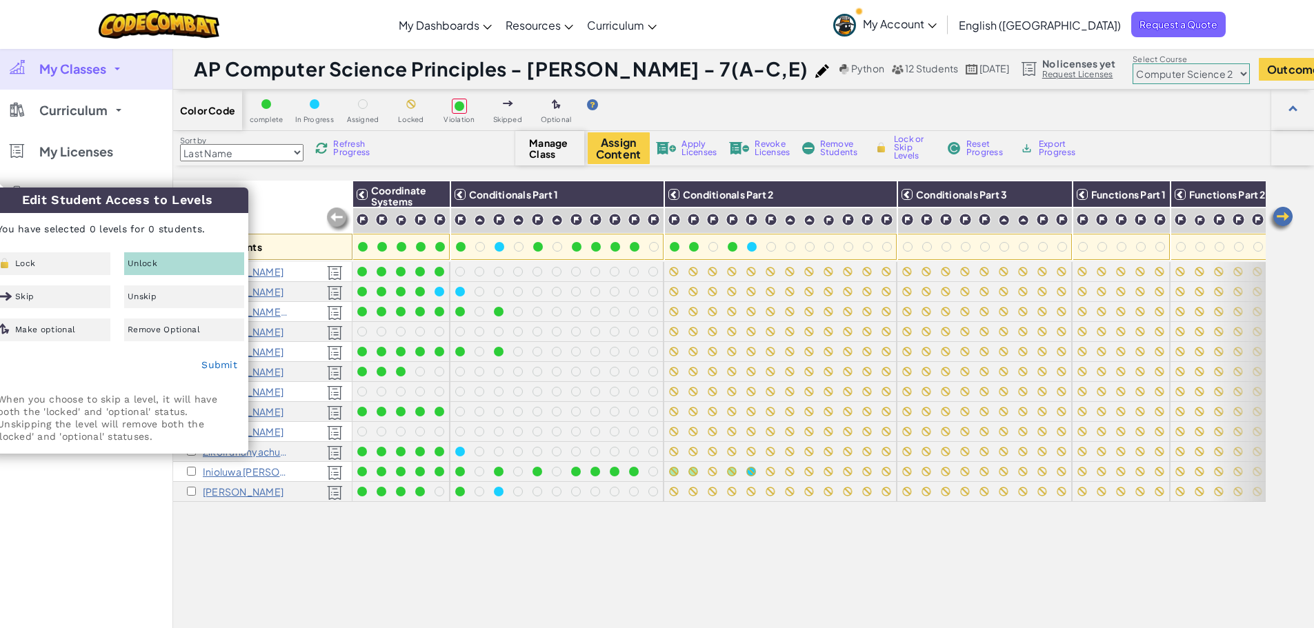
click at [480, 623] on div "All Students Coordinate Systems Conditionals Part 1 Conditionals Part 2 Conditi…" at bounding box center [719, 460] width 1092 height 559
